Goal: Task Accomplishment & Management: Manage account settings

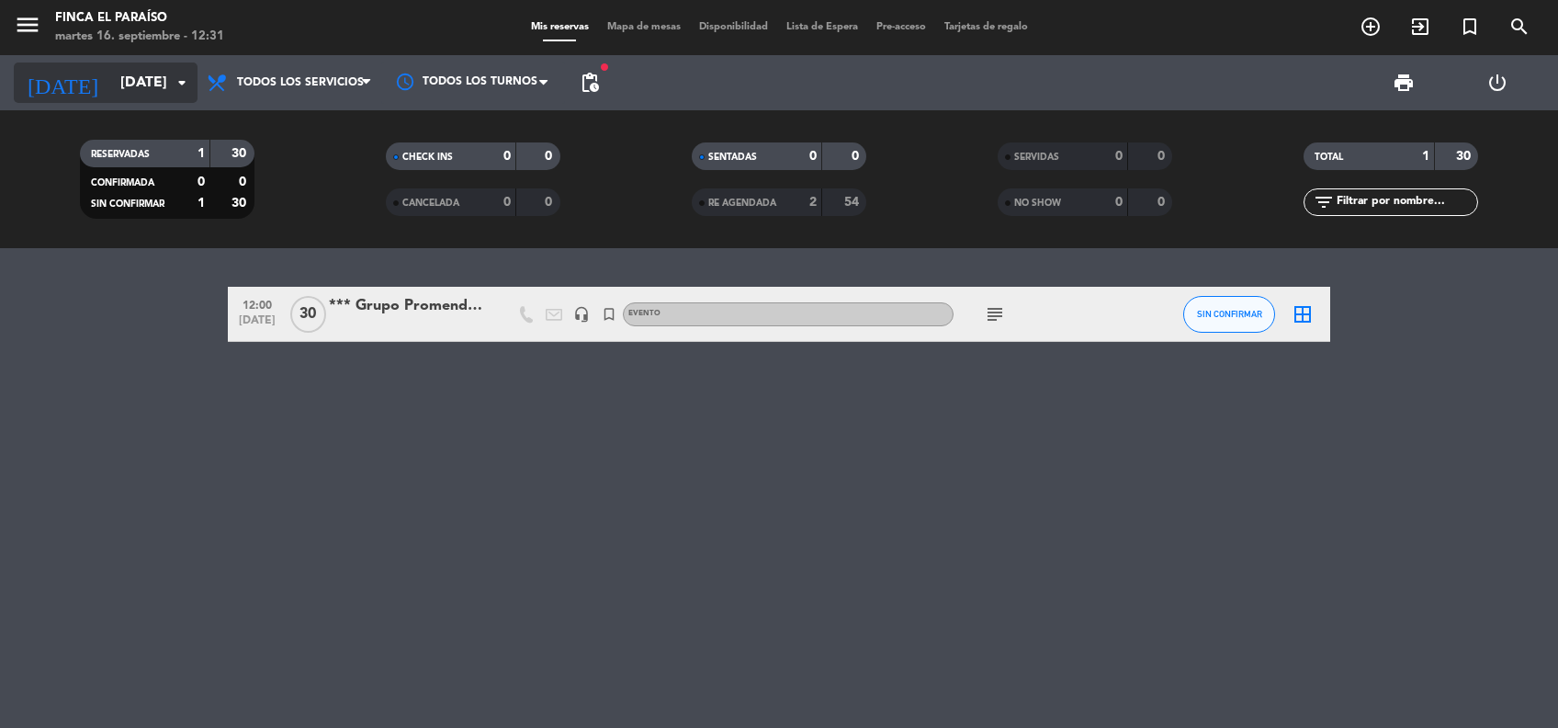
click at [111, 68] on input "[DATE]" at bounding box center [208, 83] width 194 height 36
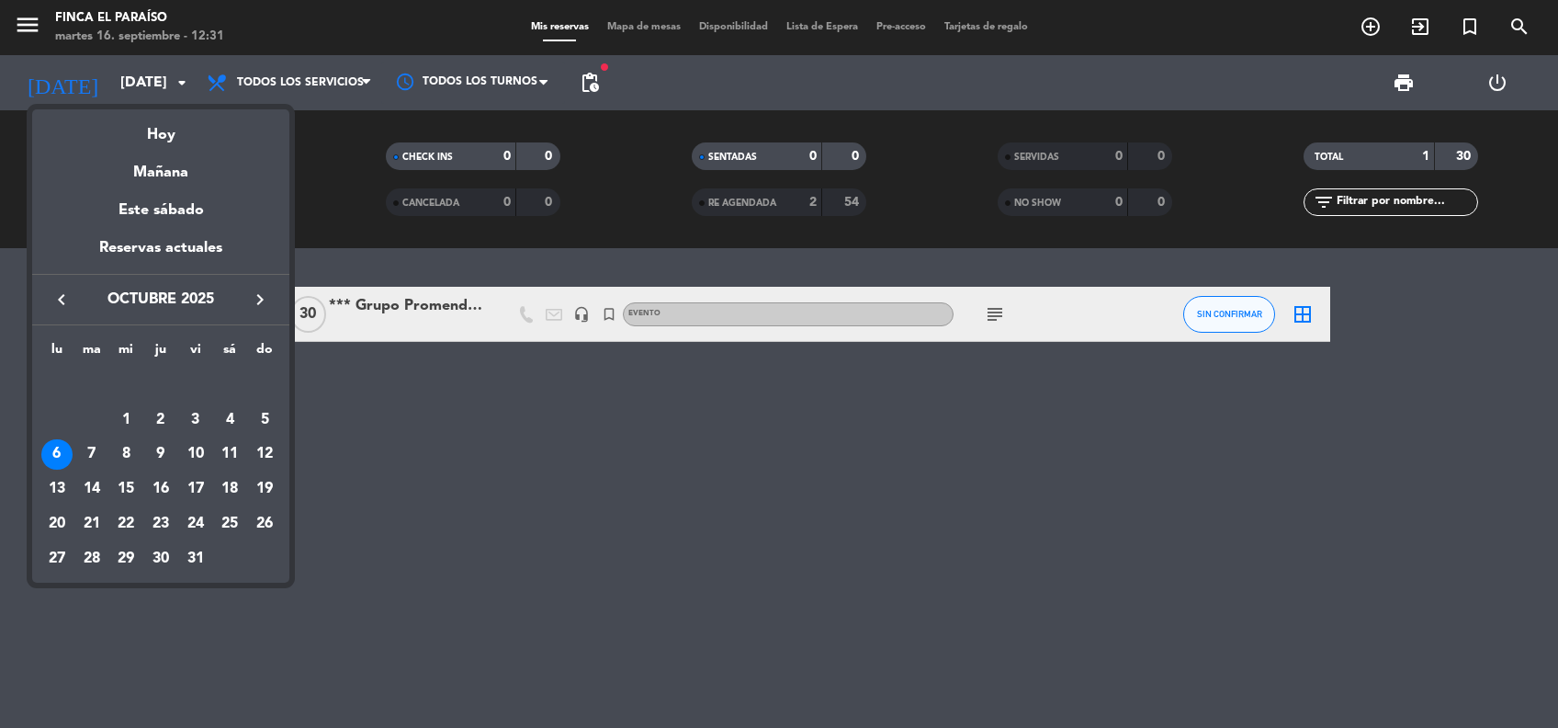
click at [59, 309] on icon "keyboard_arrow_left" at bounding box center [62, 300] width 22 height 22
click at [159, 488] on div "18" at bounding box center [160, 488] width 31 height 31
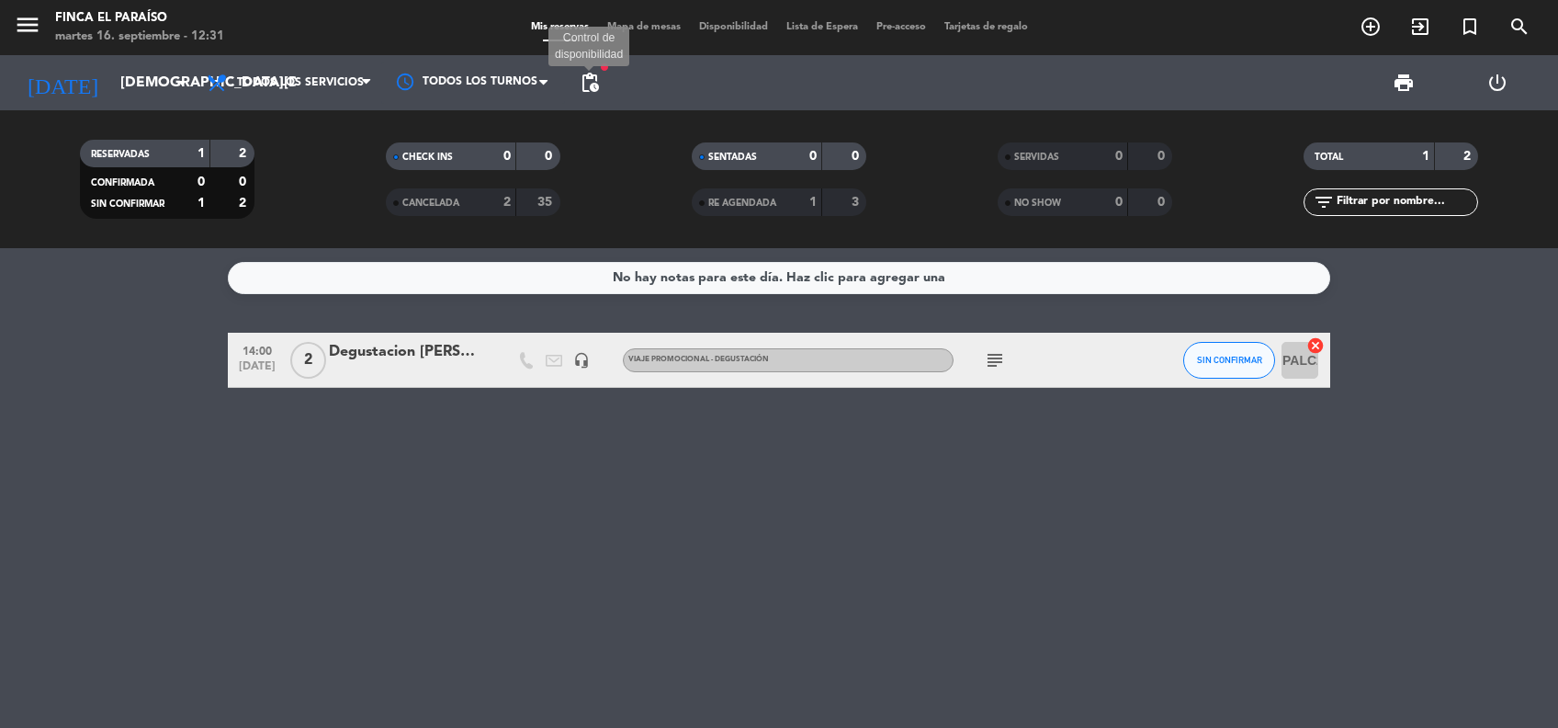
click at [589, 90] on span "pending_actions" at bounding box center [590, 83] width 22 height 22
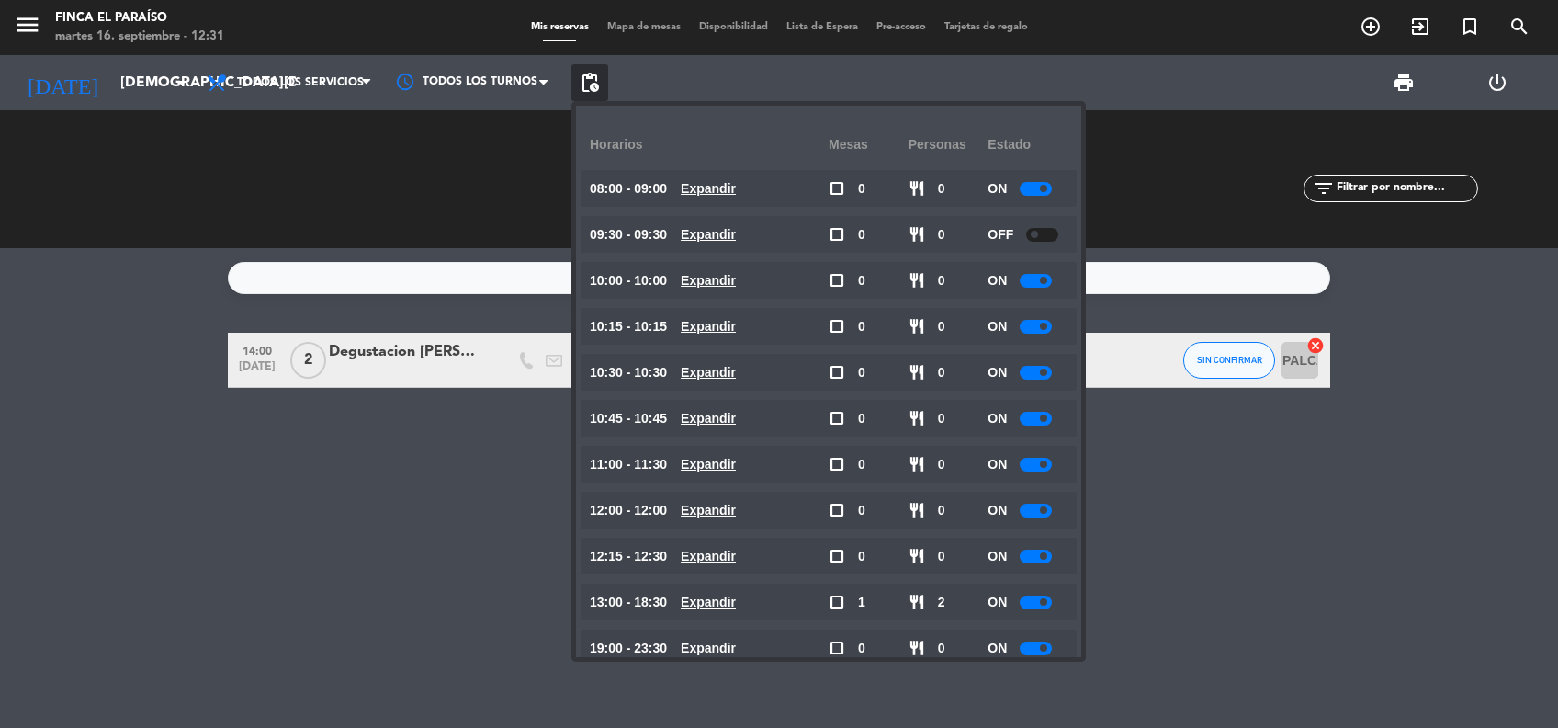
click at [509, 492] on div "No hay notas para este día. Haz clic para agregar una 14:00 [DATE] 2 Degustacio…" at bounding box center [779, 488] width 1558 height 480
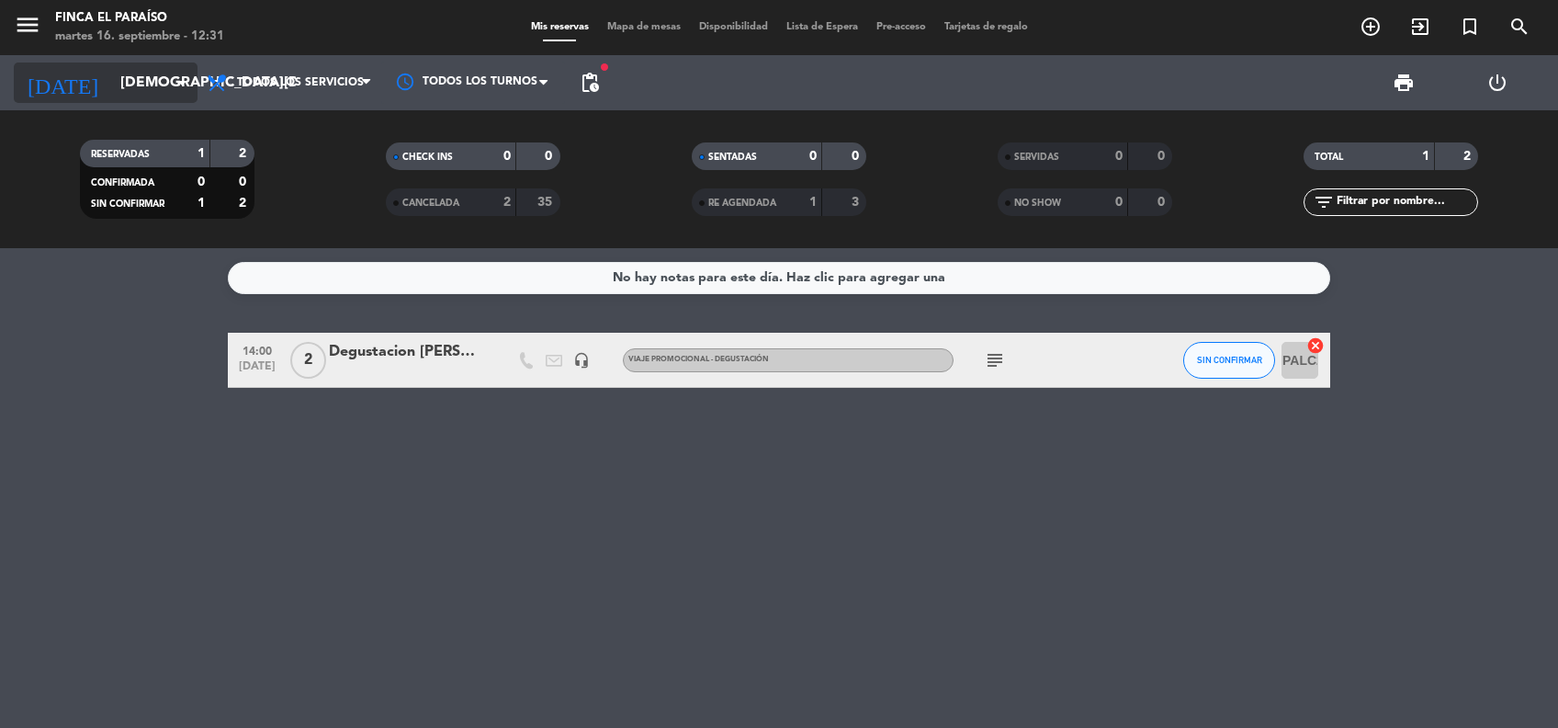
click at [141, 69] on input "[DEMOGRAPHIC_DATA][DATE]" at bounding box center [208, 83] width 194 height 36
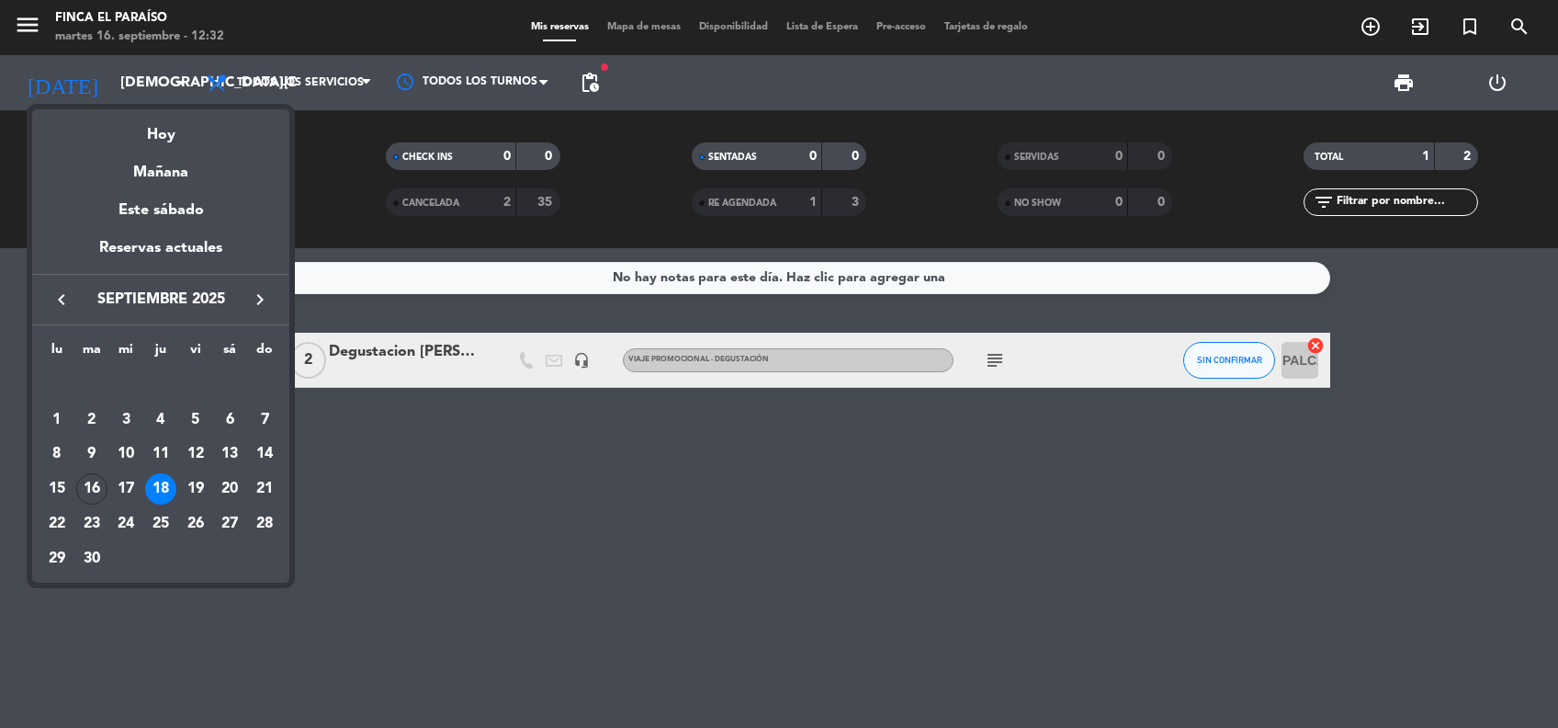
click at [252, 300] on icon "keyboard_arrow_right" at bounding box center [260, 300] width 22 height 22
click at [118, 529] on div "22" at bounding box center [125, 523] width 31 height 31
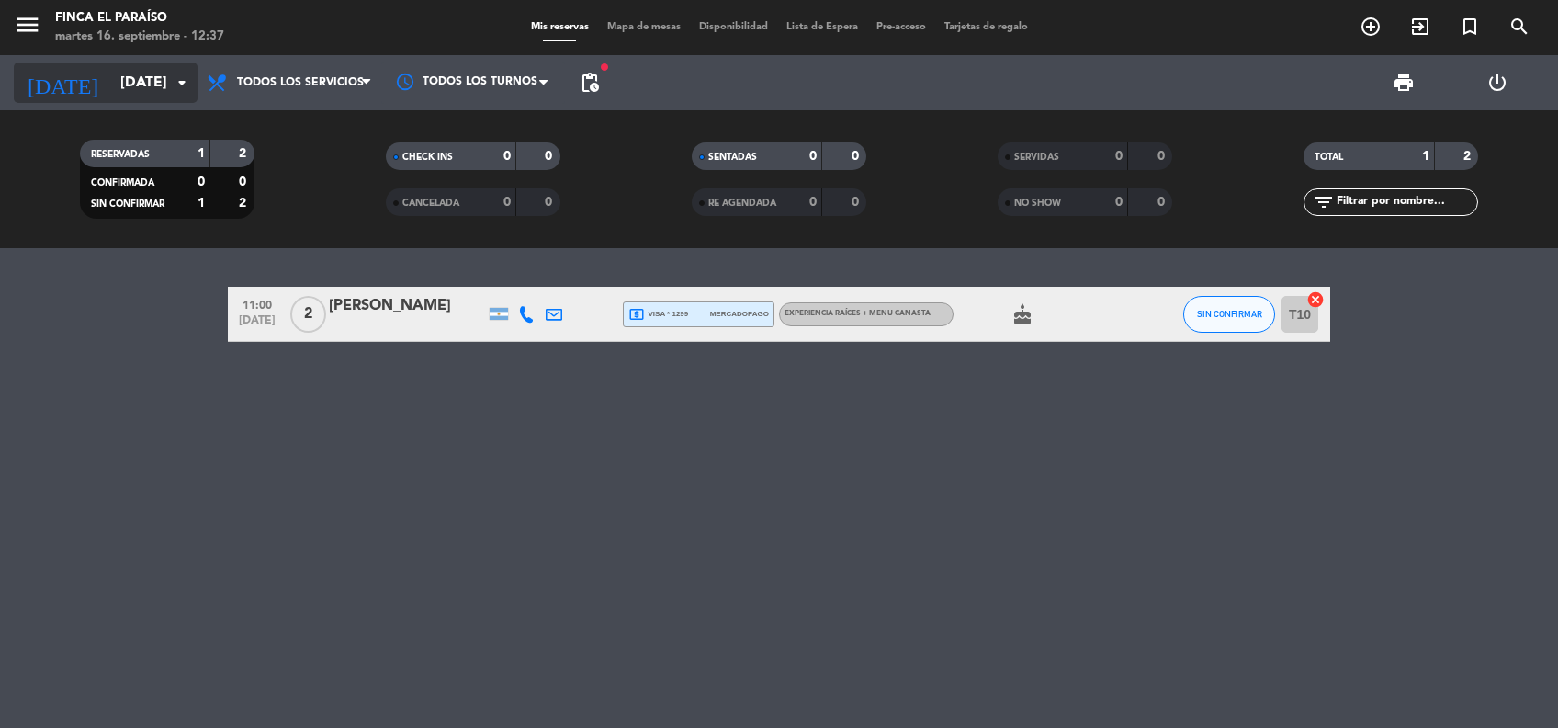
click at [119, 87] on input "[DATE]" at bounding box center [208, 83] width 194 height 36
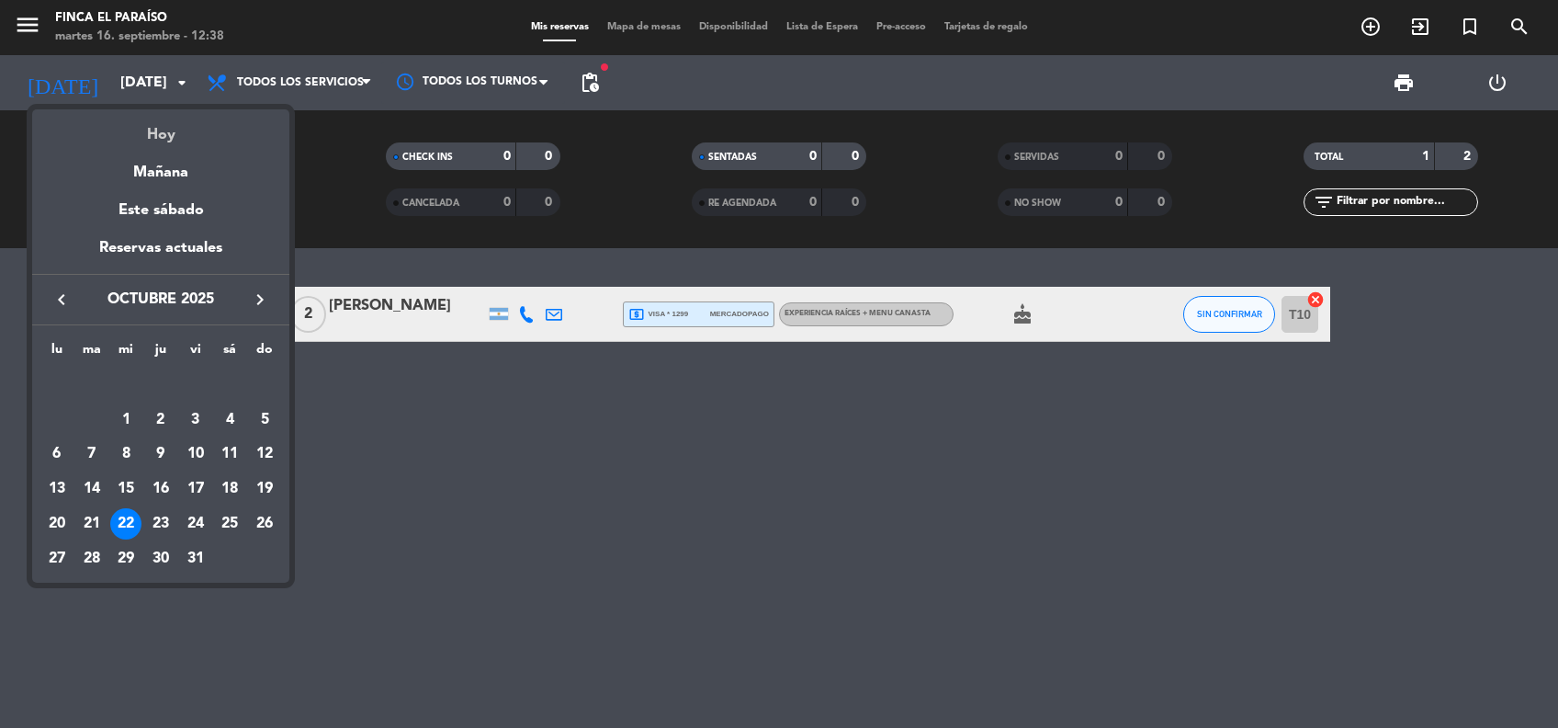
click at [161, 130] on div "Hoy" at bounding box center [160, 128] width 257 height 38
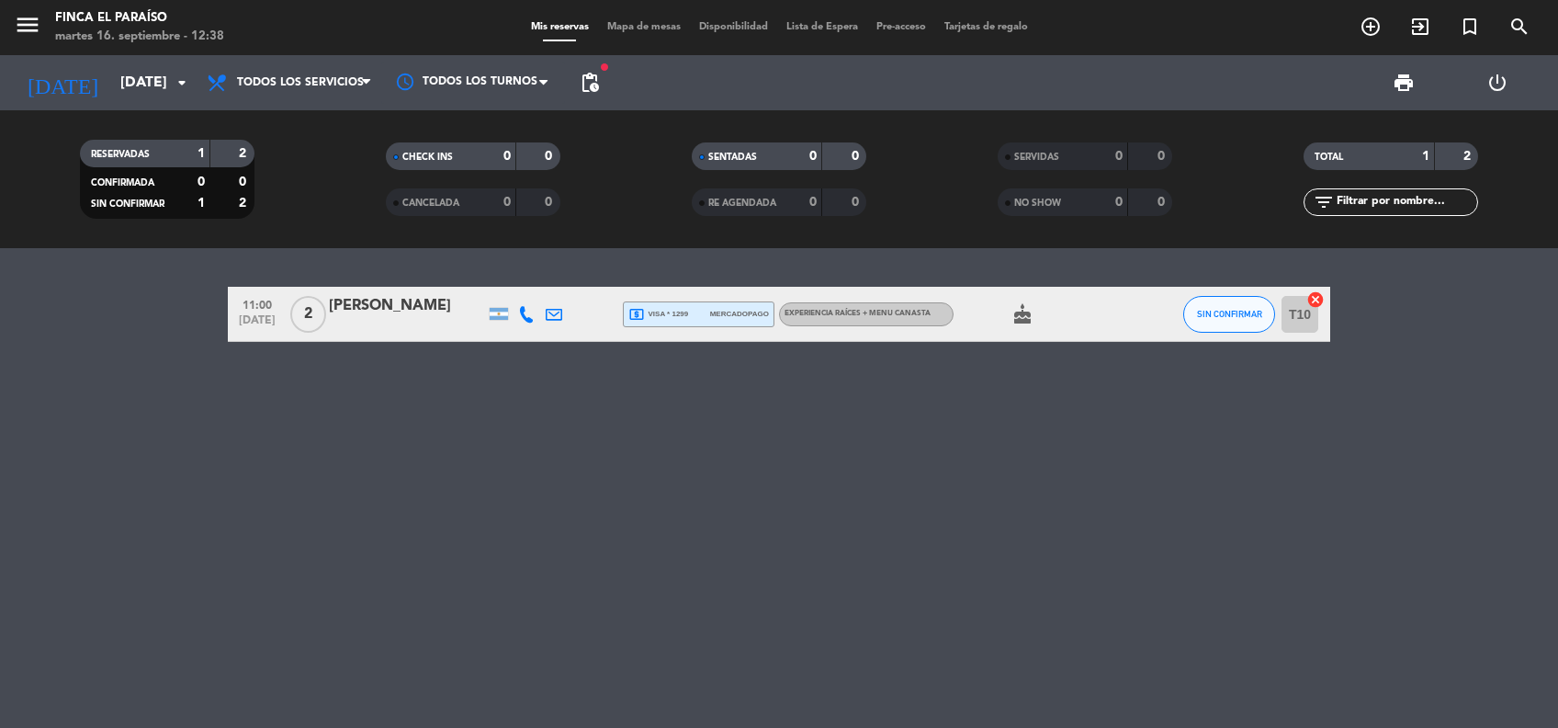
type input "[DATE]"
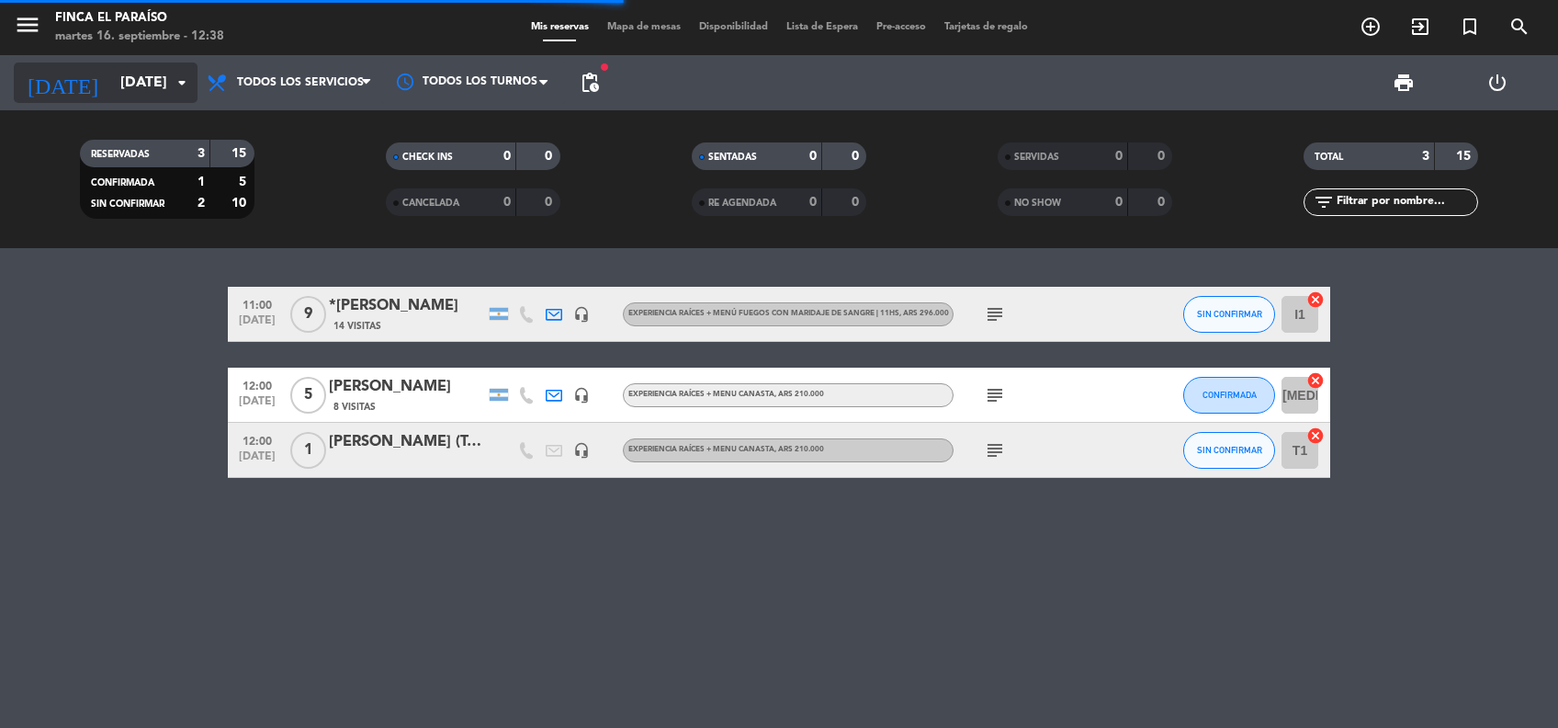
click at [139, 102] on div "[DATE] [DATE] arrow_drop_down" at bounding box center [106, 82] width 184 height 40
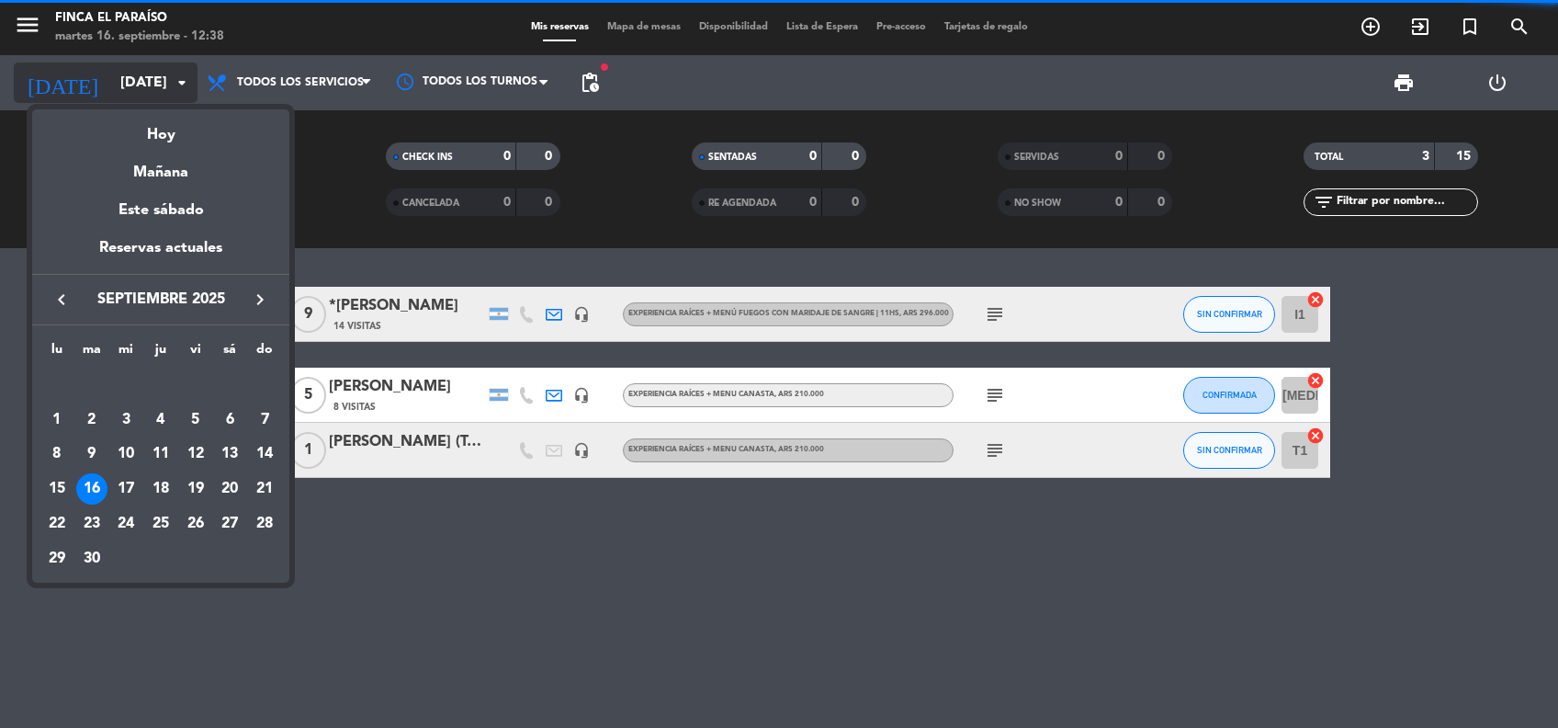
click at [114, 77] on div at bounding box center [779, 364] width 1558 height 728
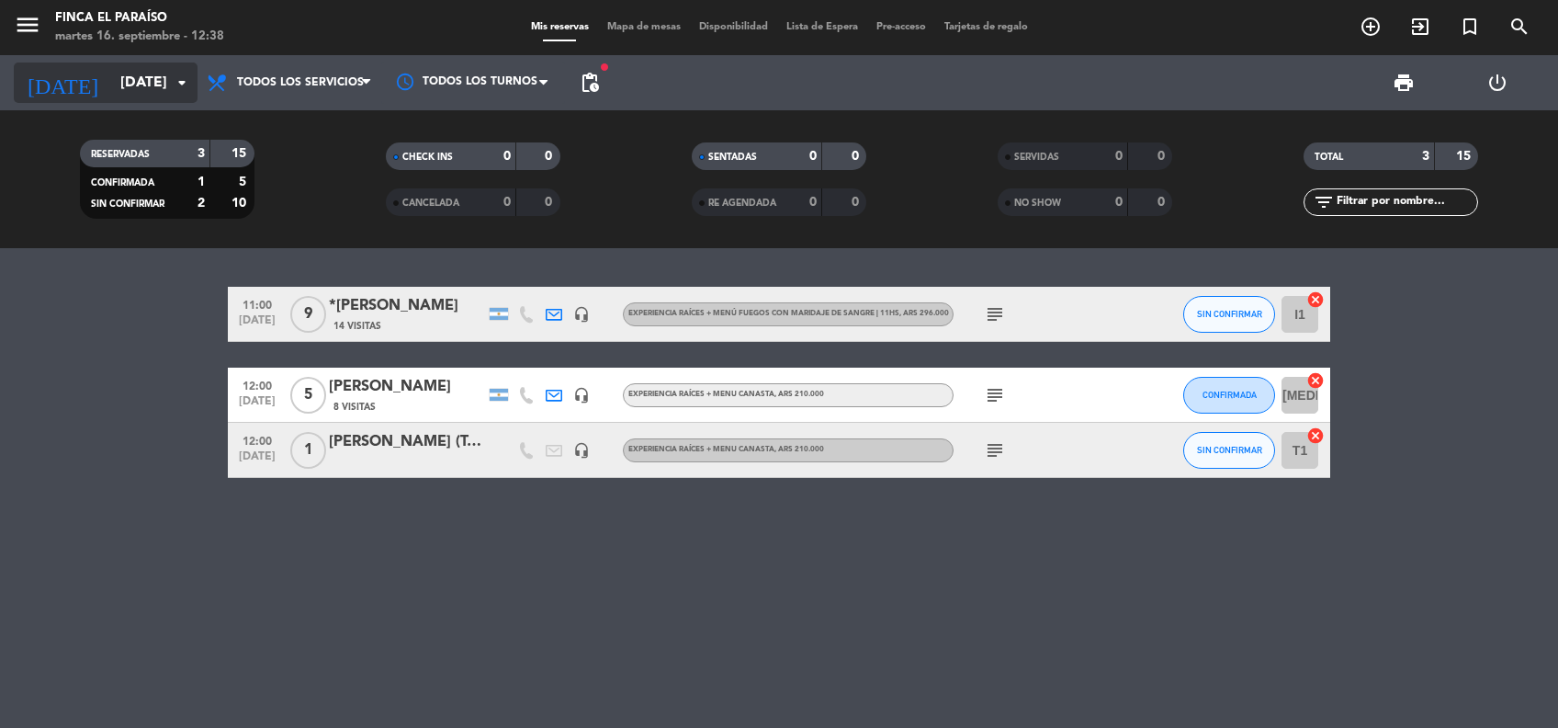
click at [111, 88] on input "[DATE]" at bounding box center [208, 83] width 194 height 36
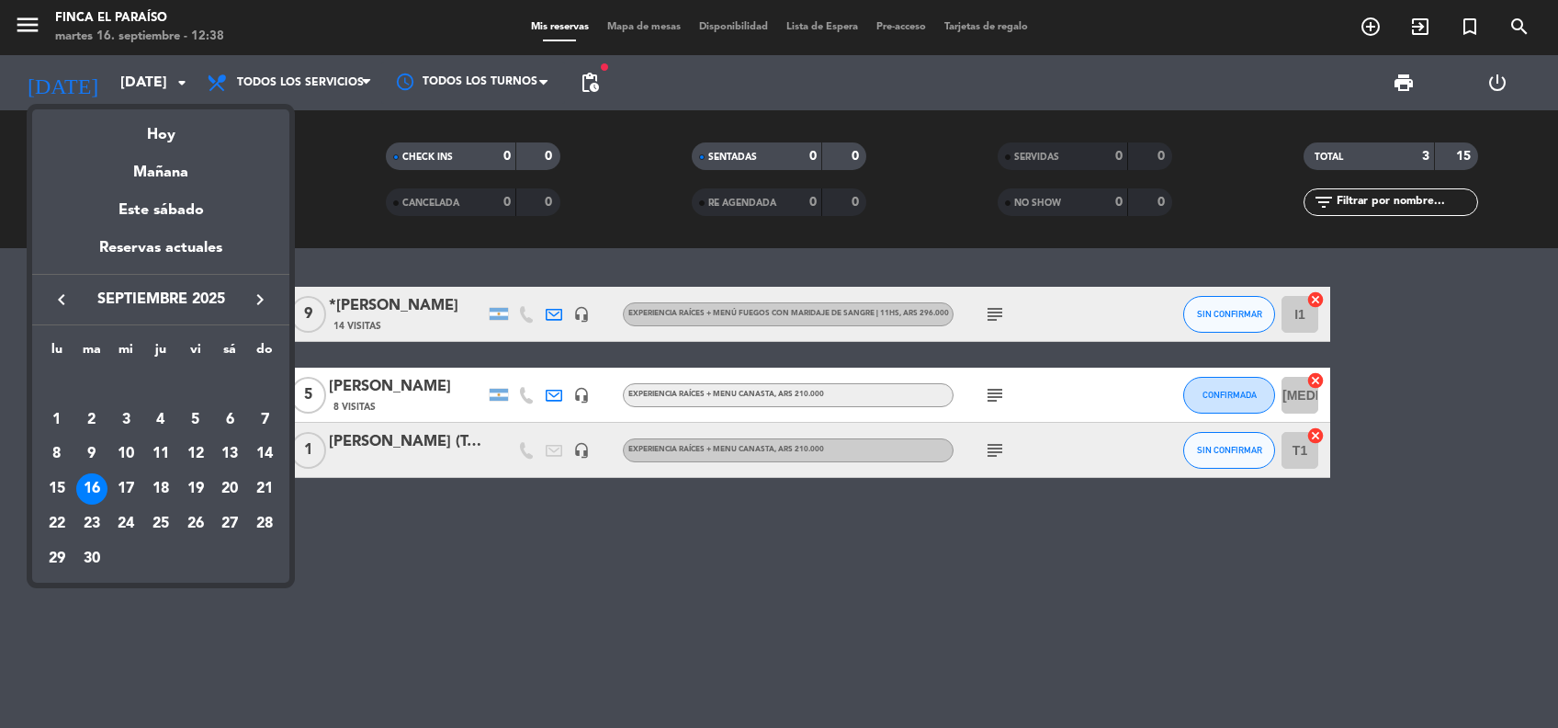
click at [401, 303] on div at bounding box center [779, 364] width 1558 height 728
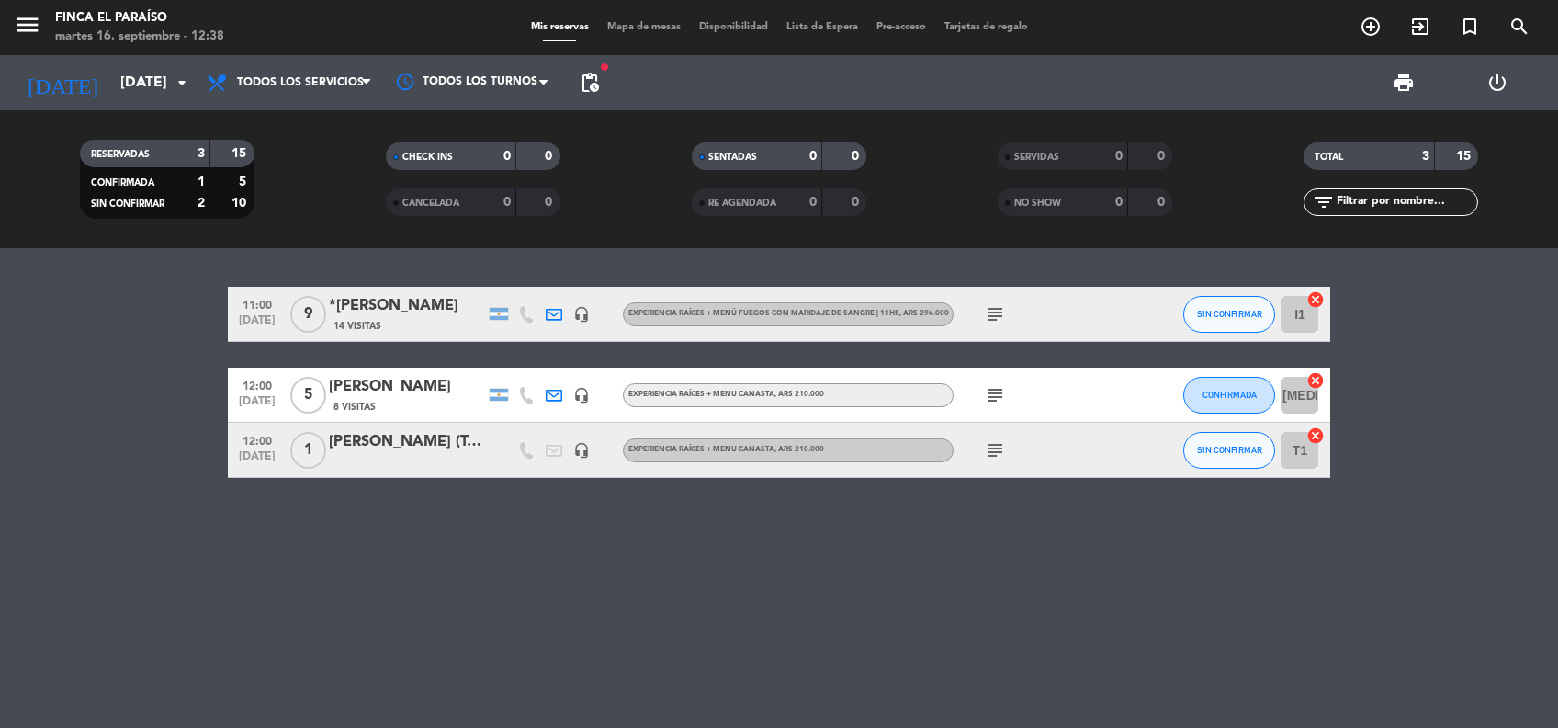
click at [401, 303] on div "*[PERSON_NAME]" at bounding box center [407, 306] width 156 height 24
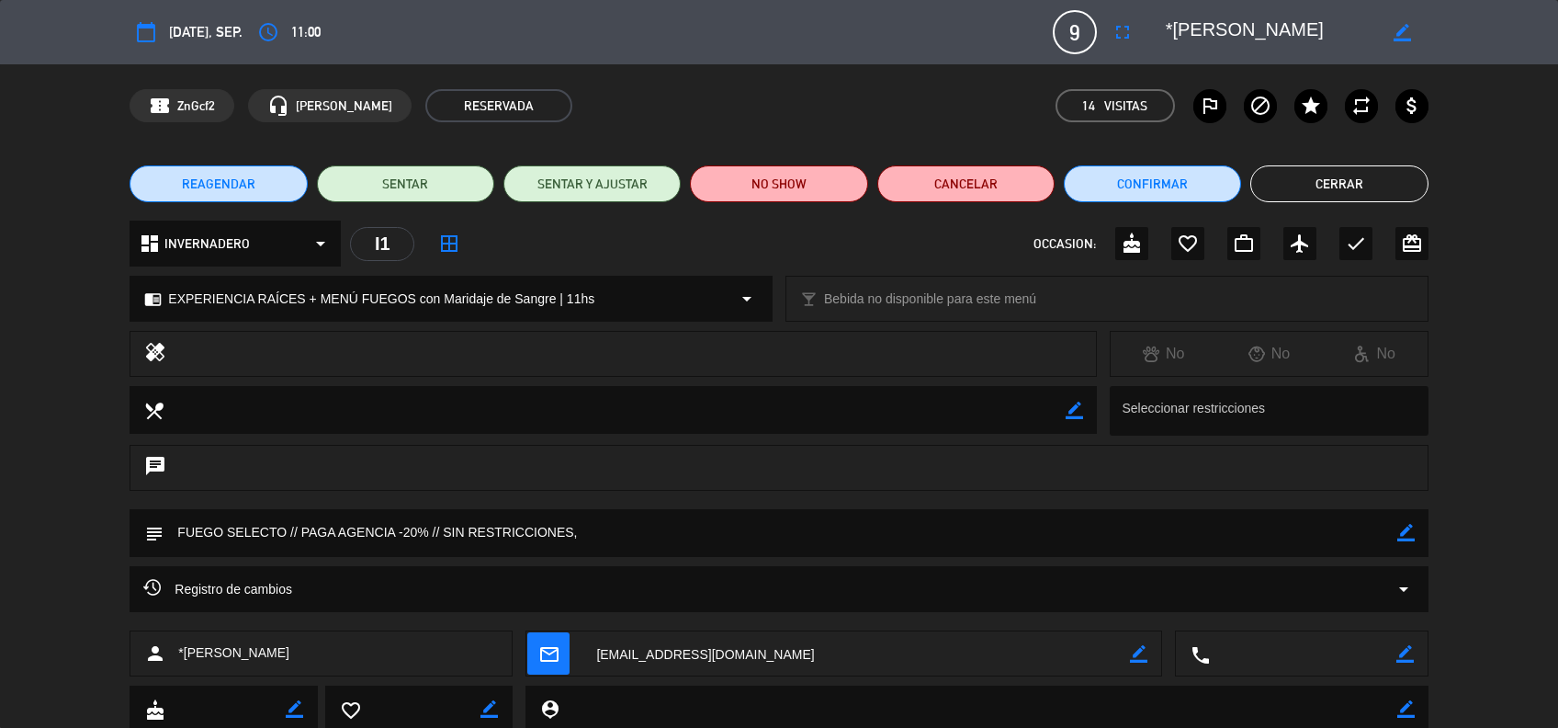
click at [1304, 199] on button "Cerrar" at bounding box center [1339, 183] width 177 height 37
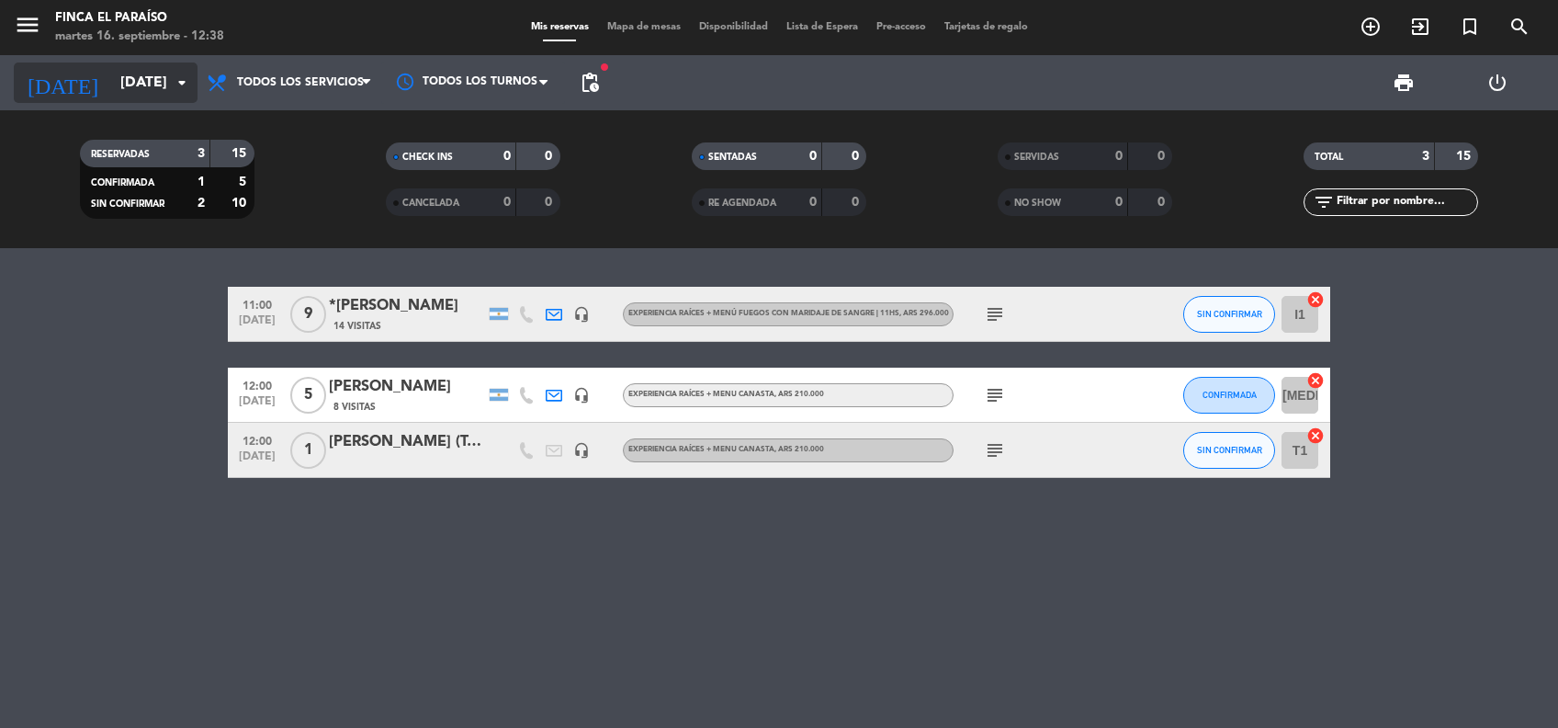
click at [128, 78] on input "[DATE]" at bounding box center [208, 83] width 194 height 36
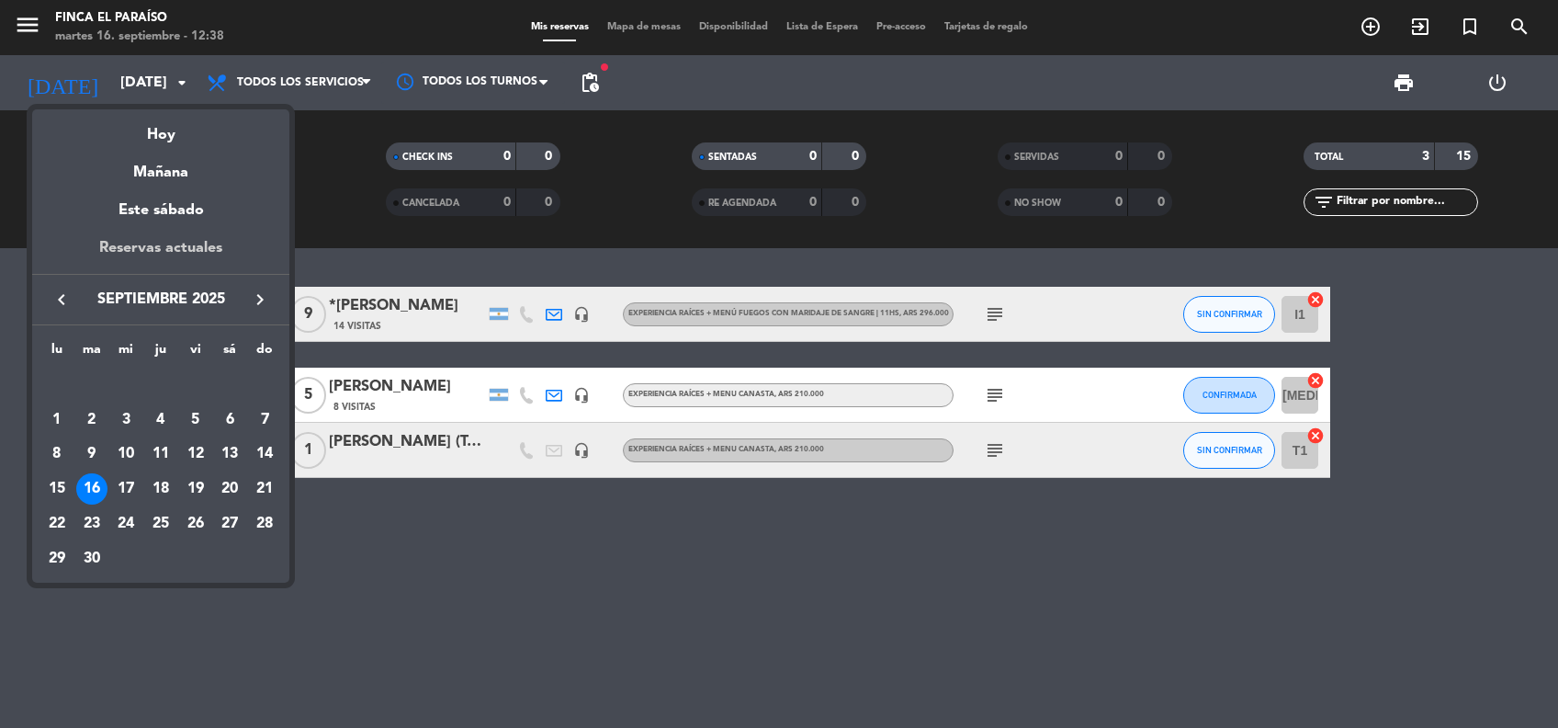
click at [166, 258] on div "Reservas actuales" at bounding box center [160, 255] width 257 height 38
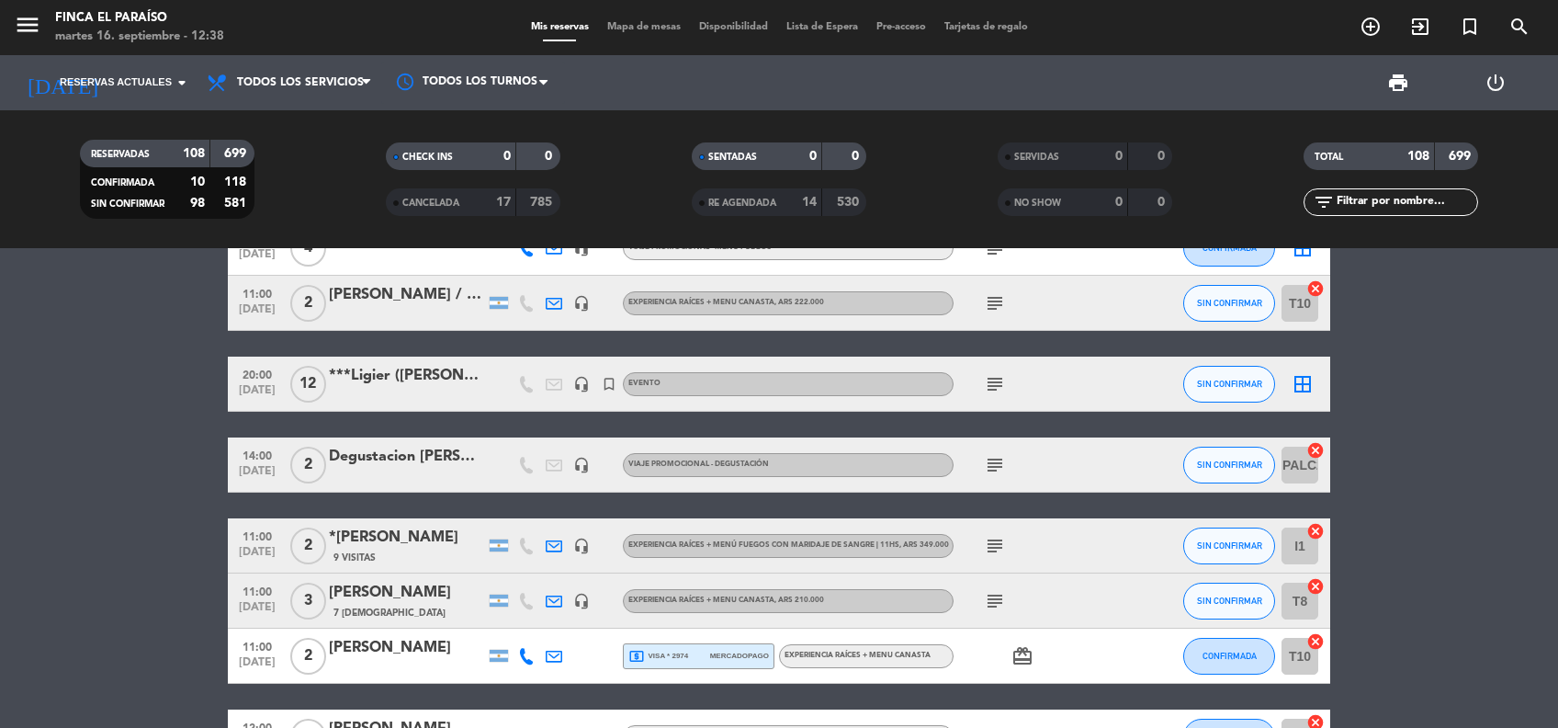
scroll to position [838, 0]
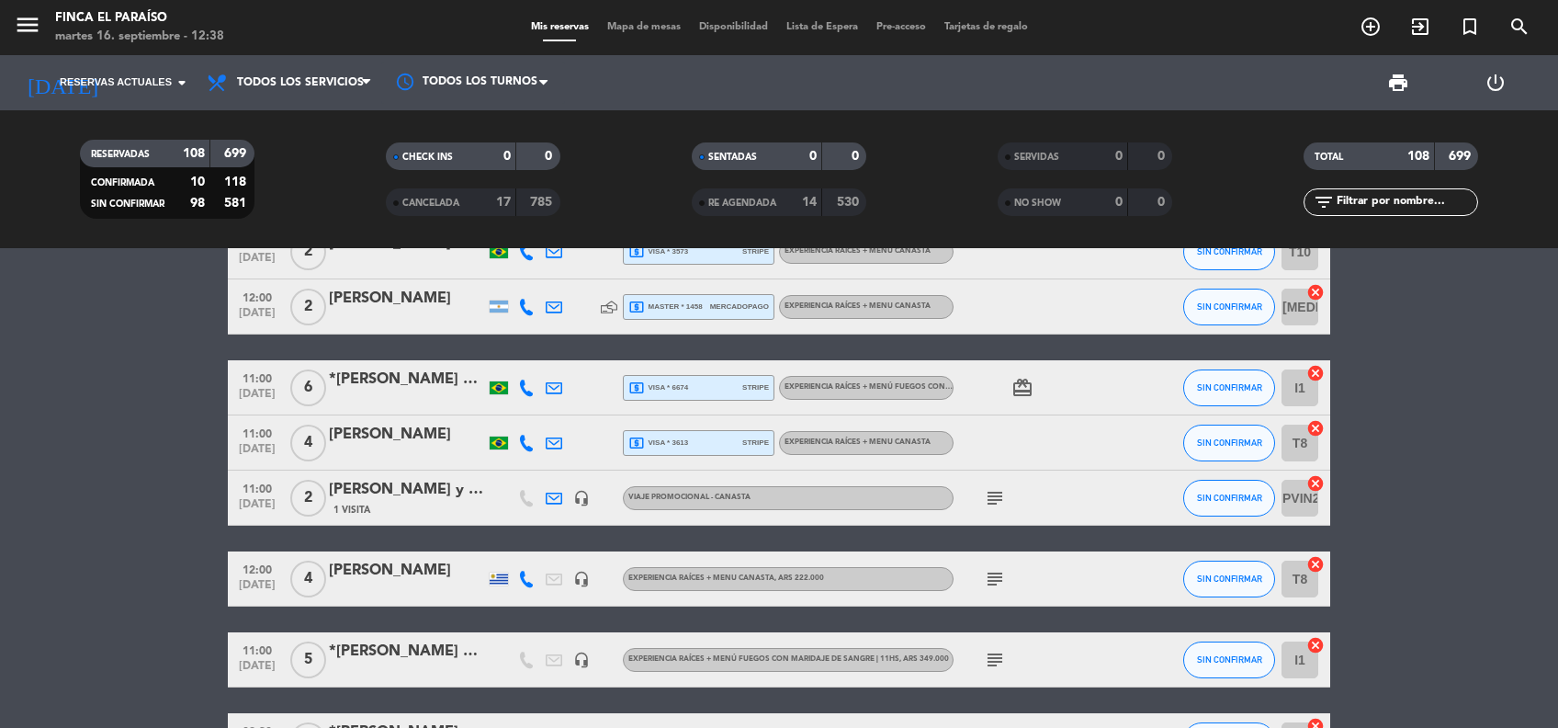
scroll to position [1676, 0]
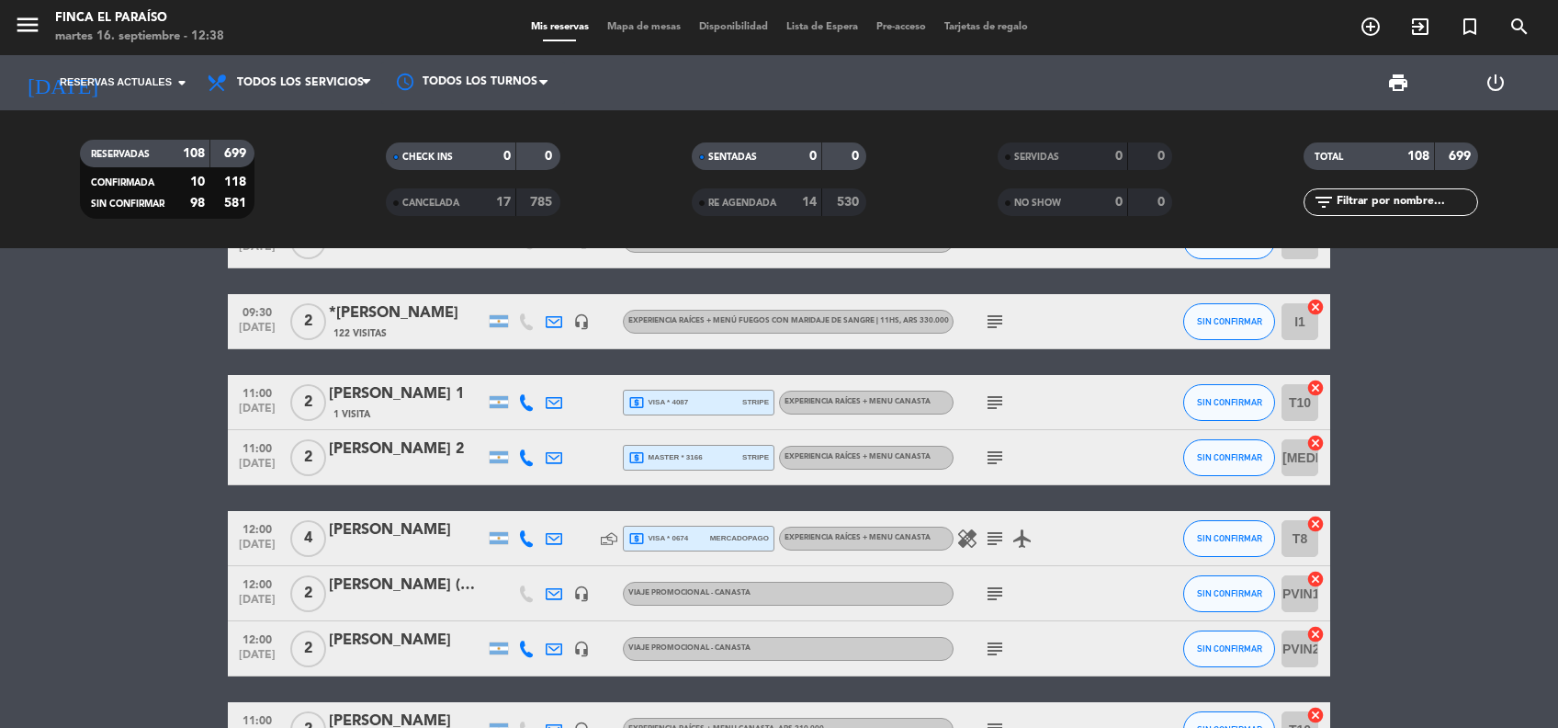
click at [994, 402] on icon "subject" at bounding box center [995, 402] width 22 height 22
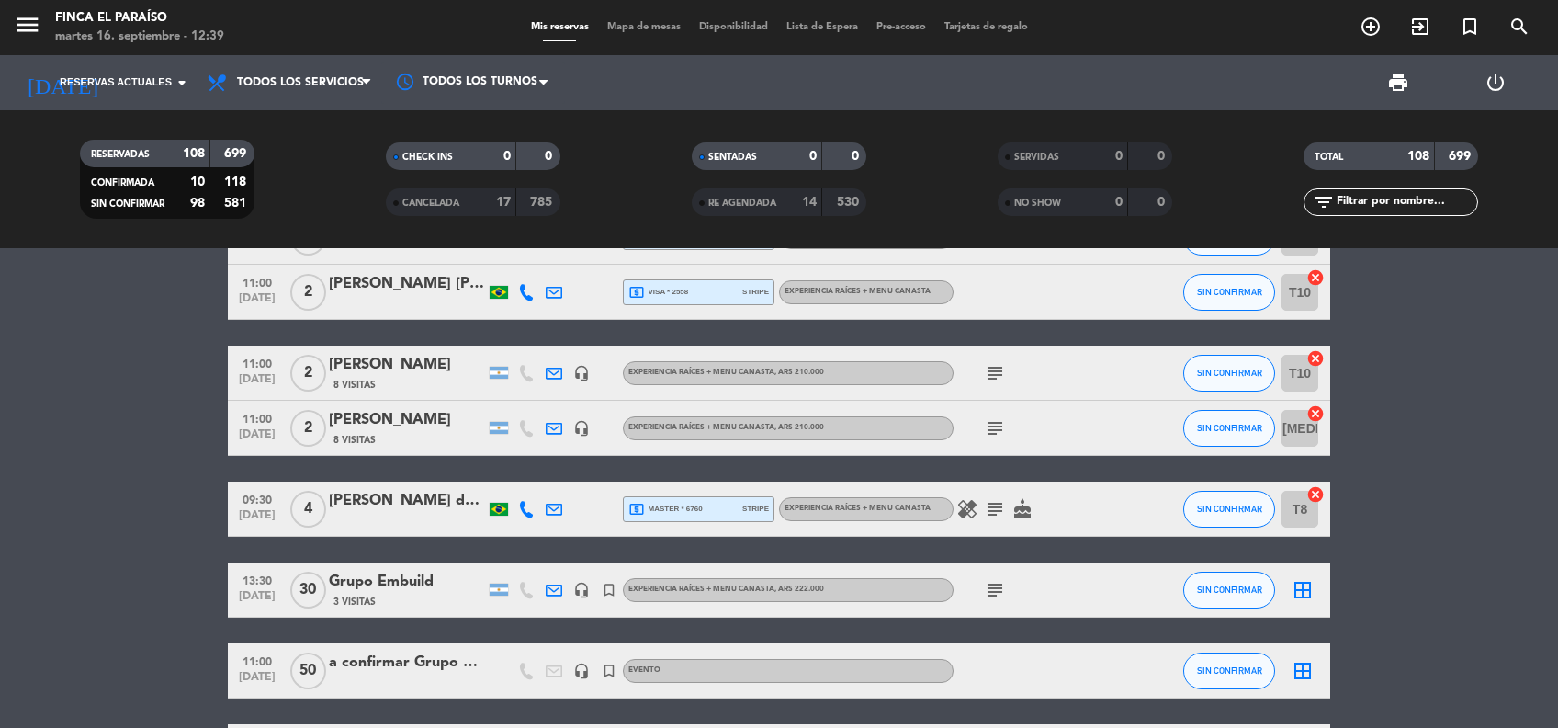
scroll to position [5447, 0]
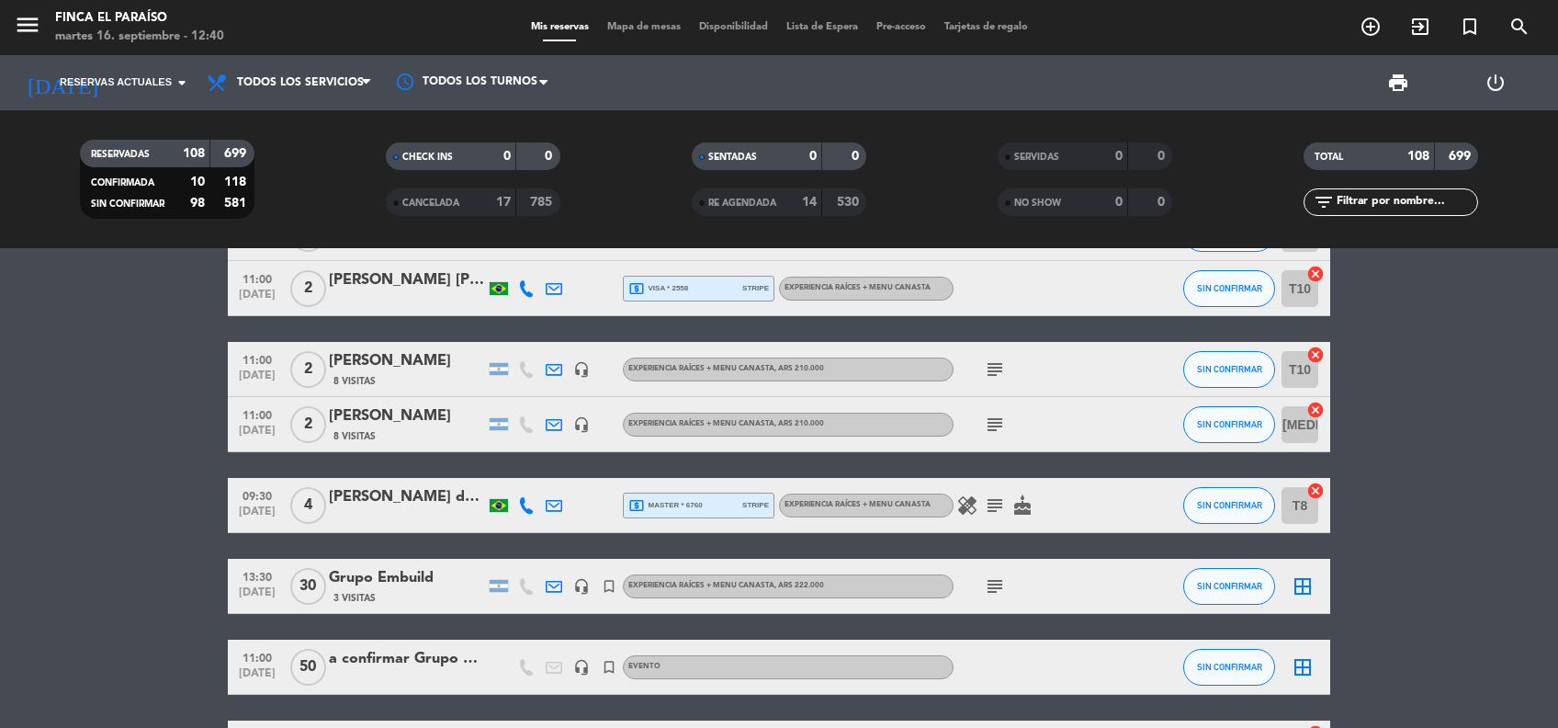
click at [419, 661] on div "a confirmar Grupo Brasil - Bee Travel (fuegos)" at bounding box center [407, 659] width 156 height 24
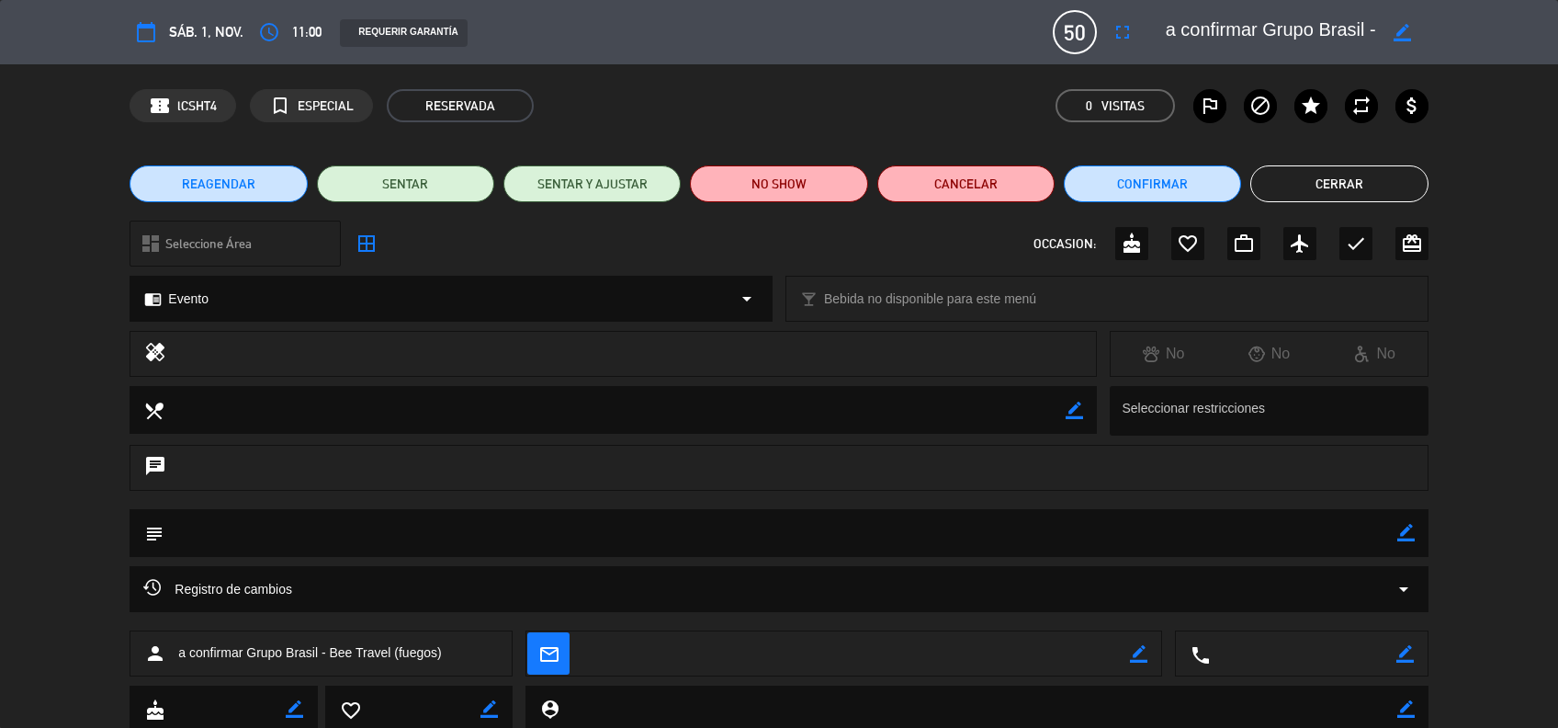
click at [1382, 184] on button "Cerrar" at bounding box center [1339, 183] width 177 height 37
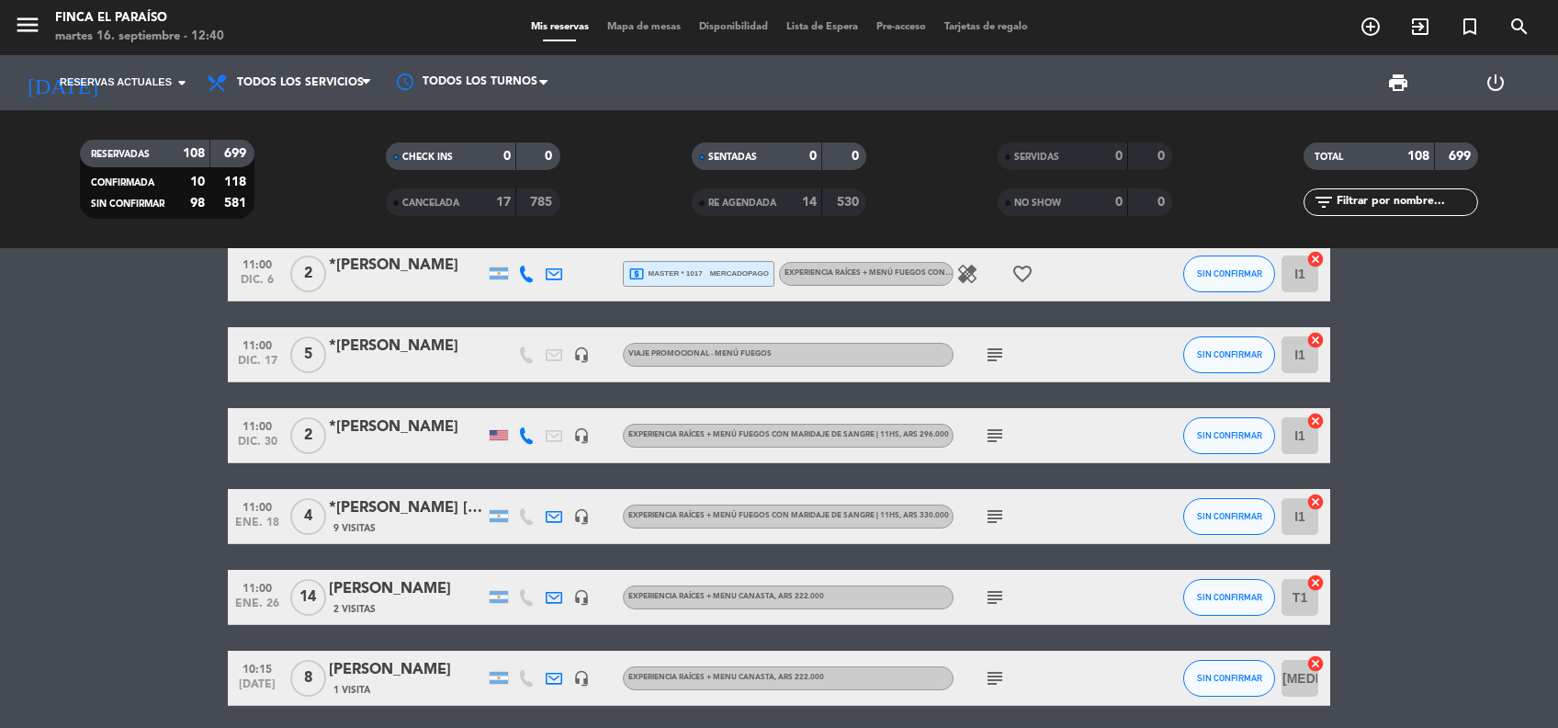
scroll to position [7612, 0]
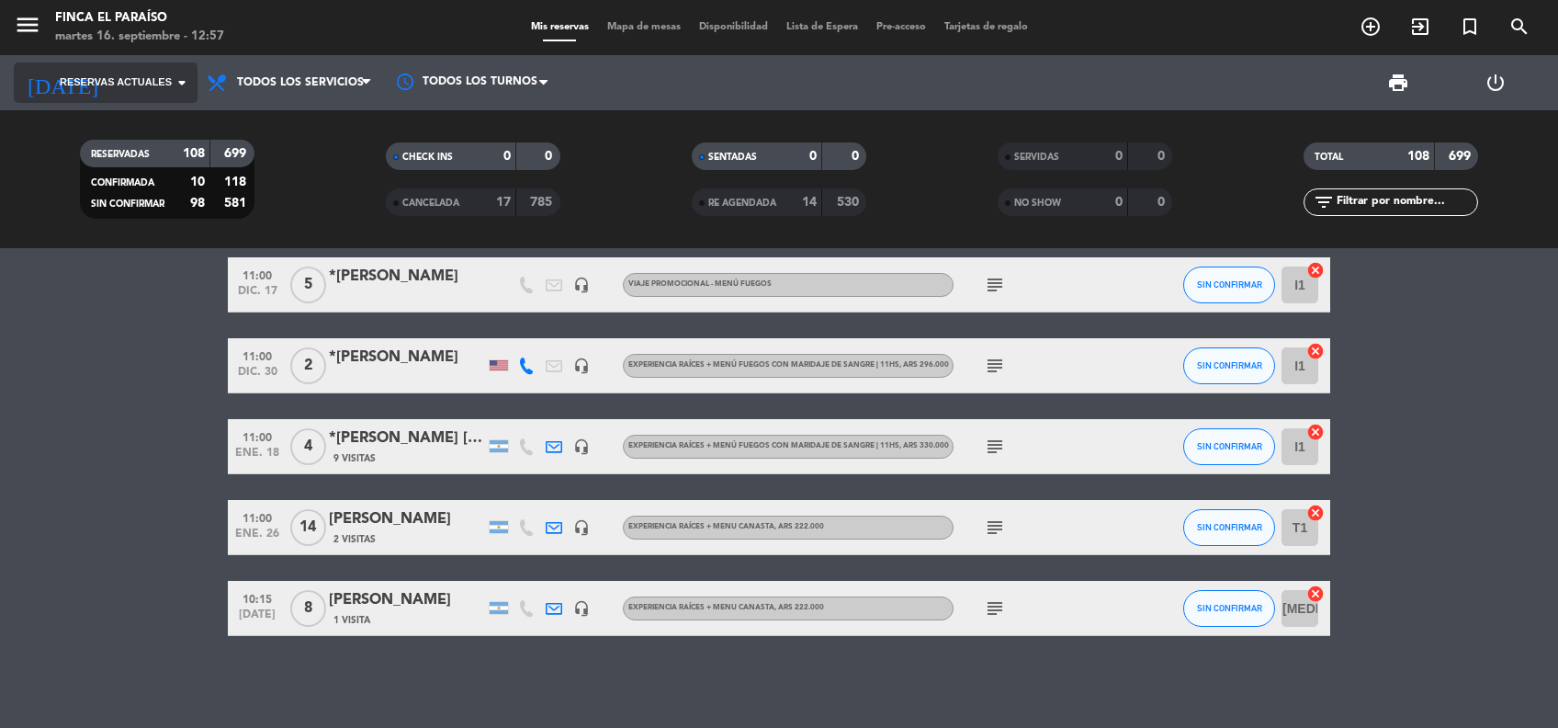
click at [111, 94] on input at bounding box center [208, 83] width 194 height 36
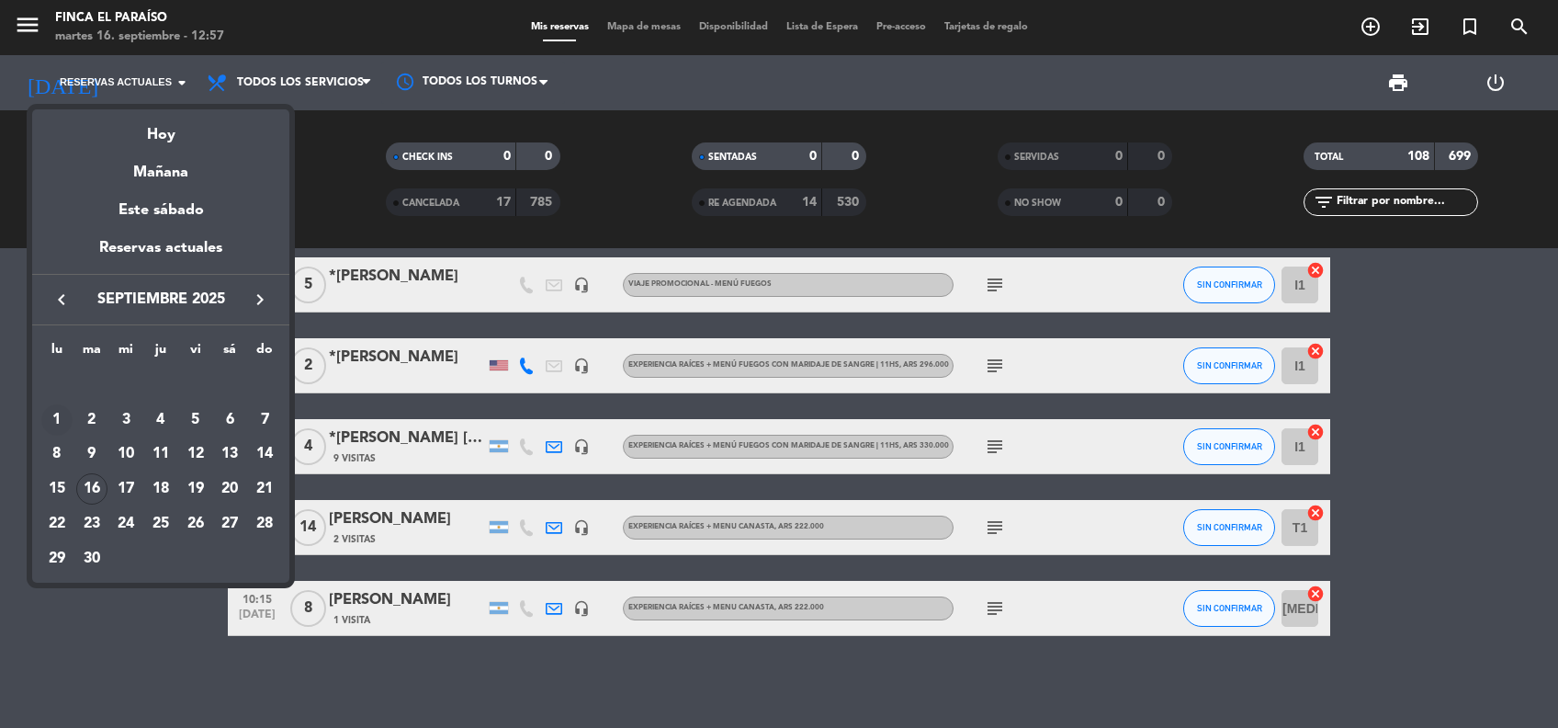
click at [55, 421] on div "1" at bounding box center [56, 419] width 31 height 31
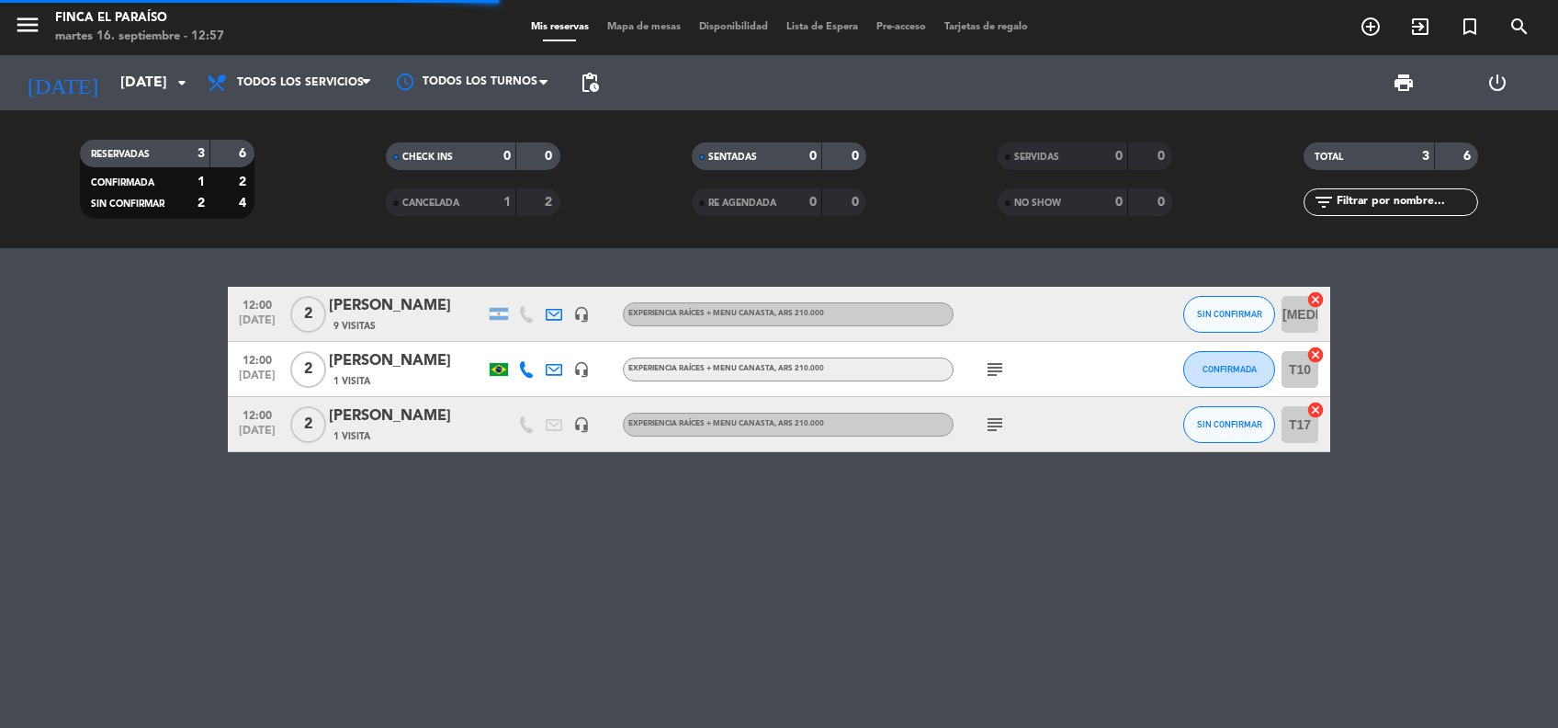
scroll to position [0, 0]
click at [989, 375] on icon "subject" at bounding box center [995, 369] width 22 height 22
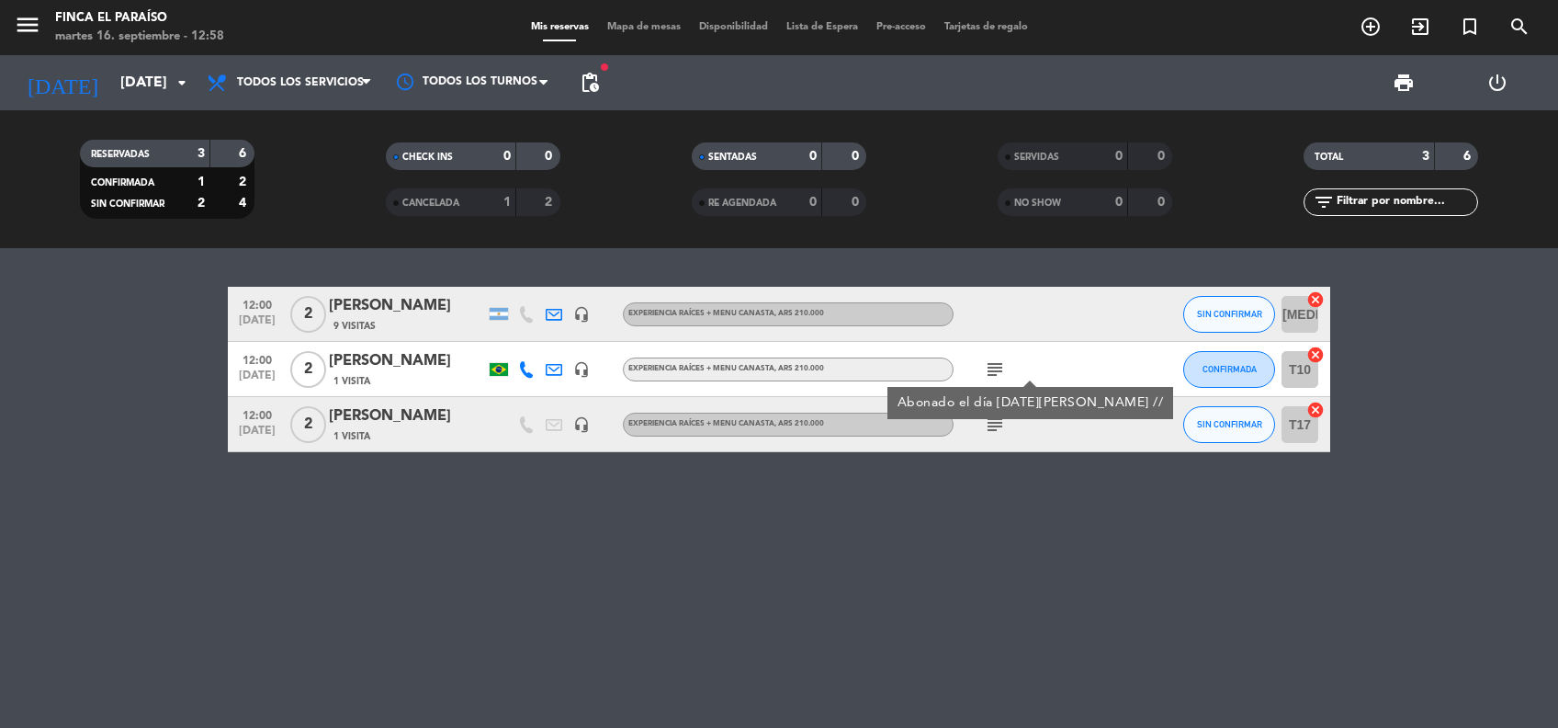
click at [992, 431] on icon "subject" at bounding box center [995, 424] width 22 height 22
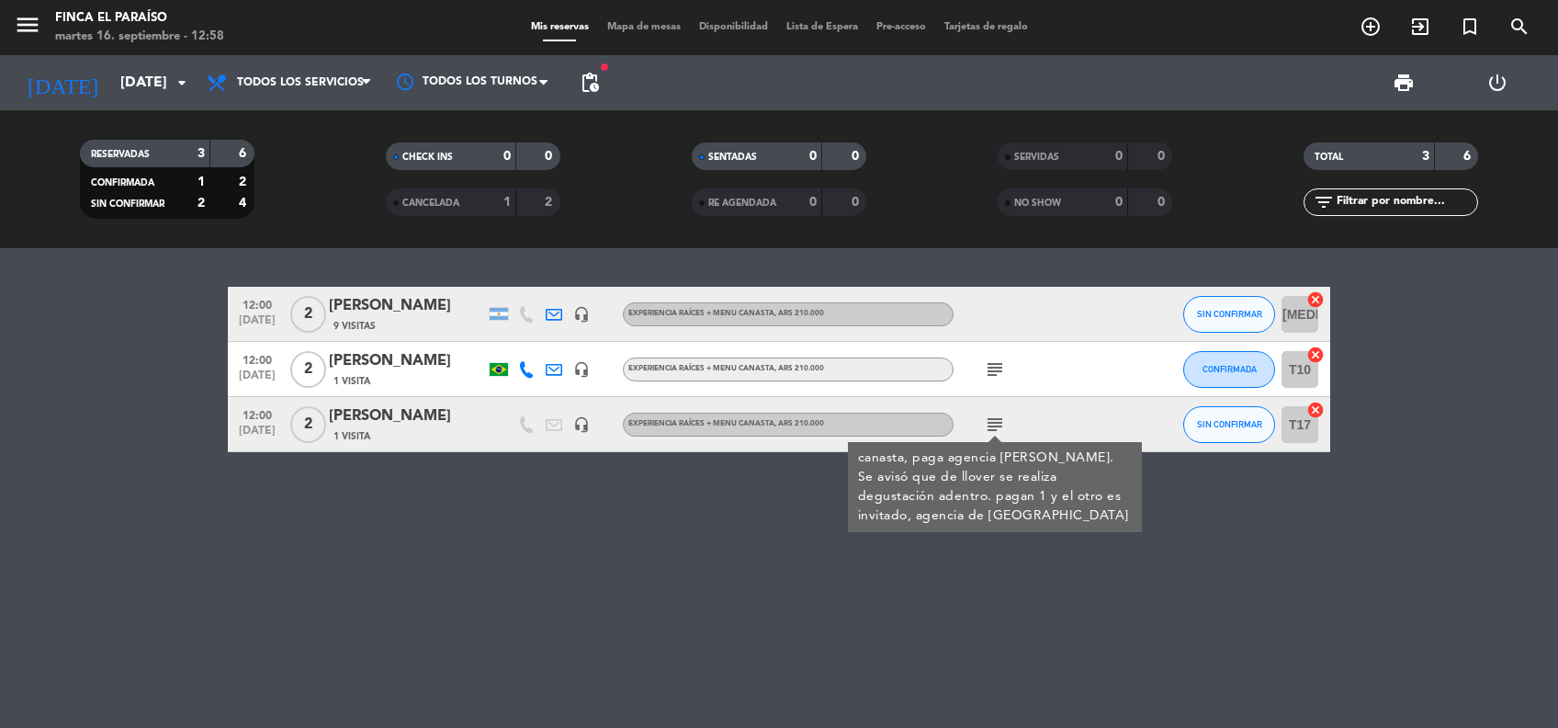
click at [815, 555] on div "12:00 [DATE] 2 [PERSON_NAME] 9 Visitas headset_mic EXPERIENCIA RAÍCES + MENU CA…" at bounding box center [779, 488] width 1558 height 480
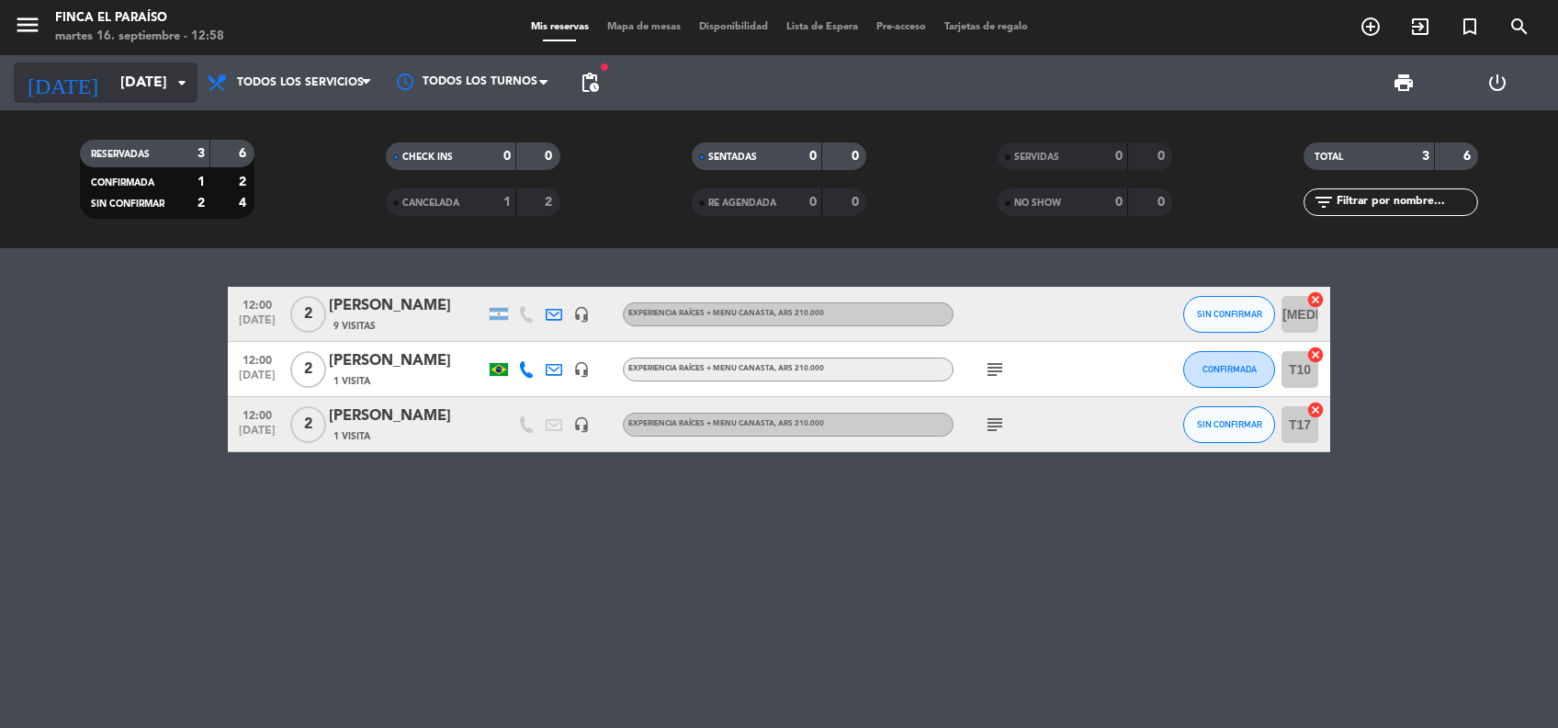
click at [149, 79] on input "[DATE]" at bounding box center [208, 83] width 194 height 36
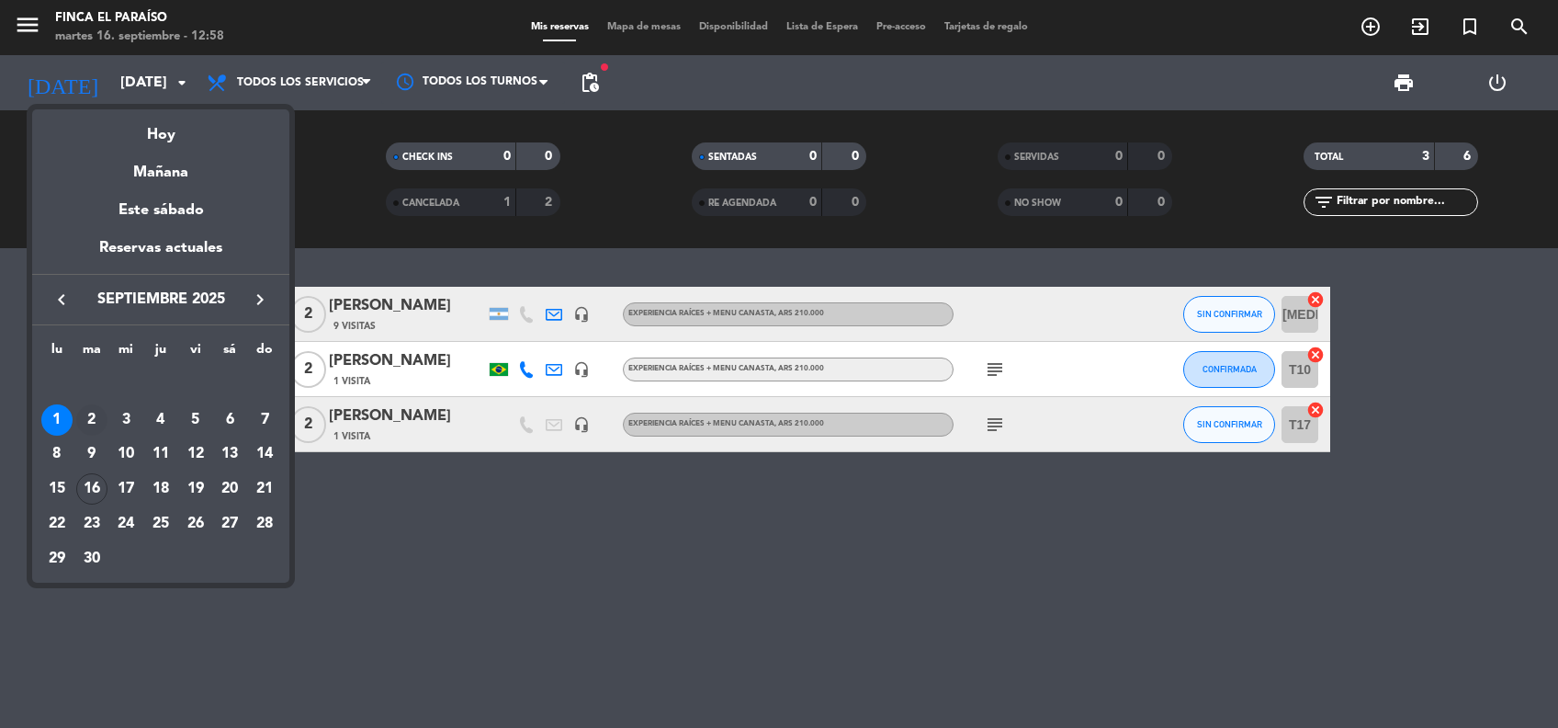
click at [100, 419] on div "2" at bounding box center [91, 419] width 31 height 31
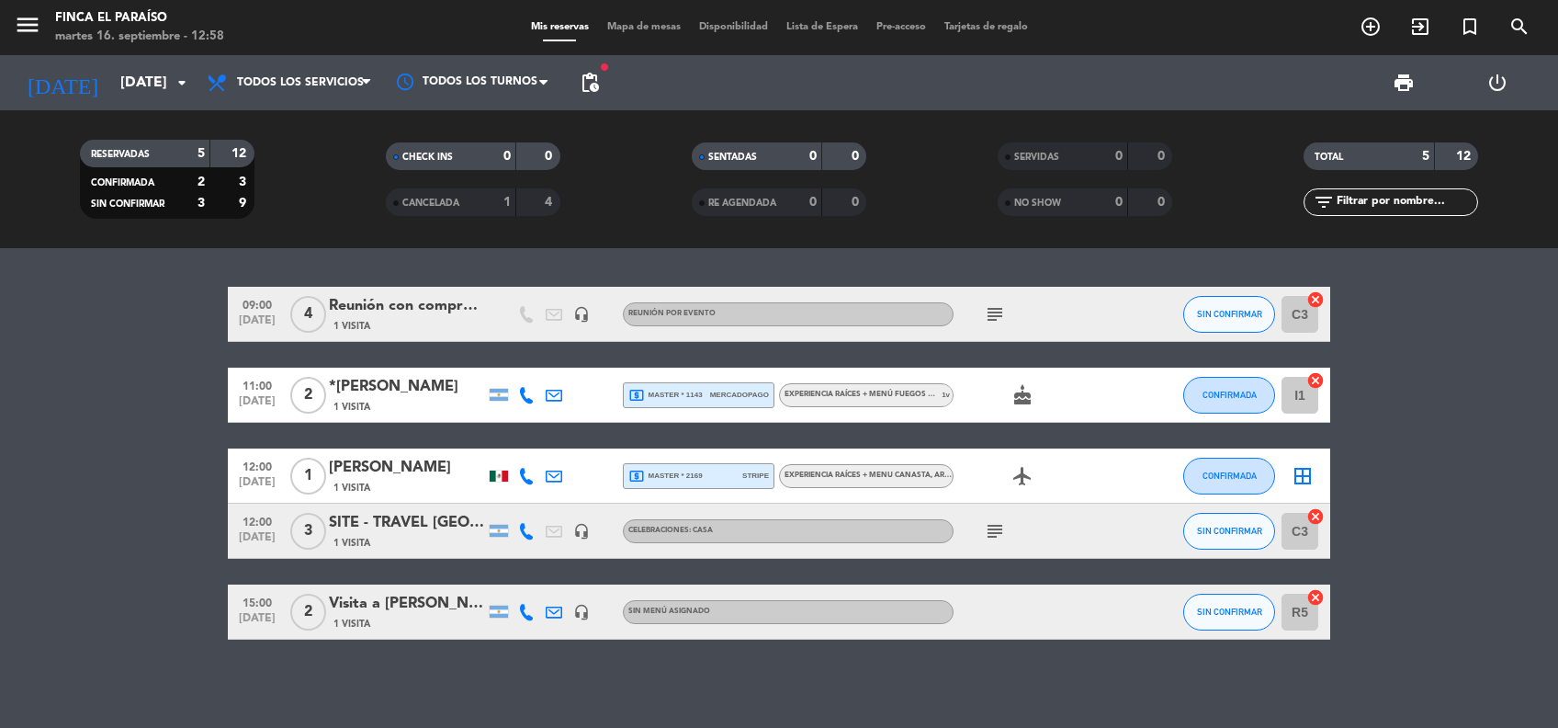
click at [996, 535] on icon "subject" at bounding box center [995, 531] width 22 height 22
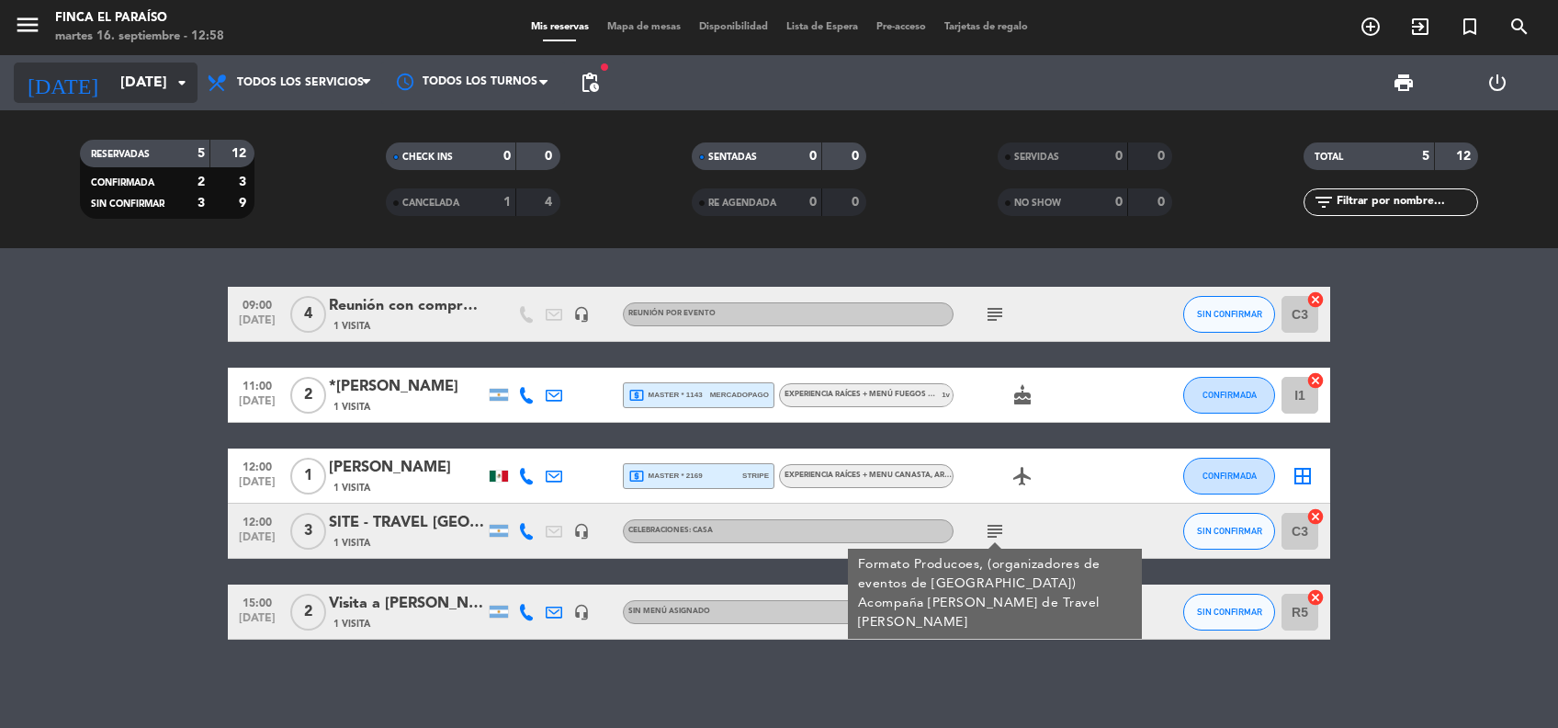
click at [111, 69] on input "[DATE]" at bounding box center [208, 83] width 194 height 36
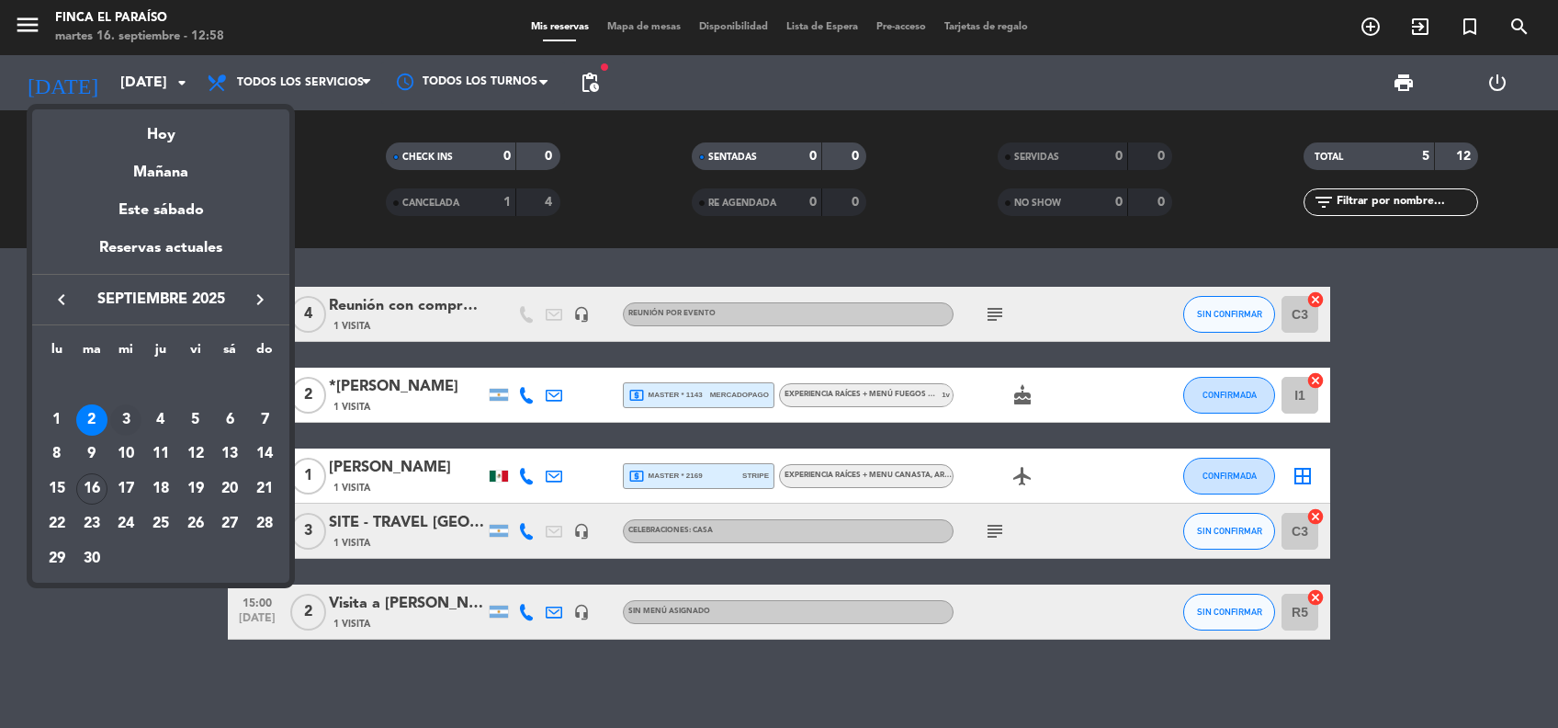
click at [125, 420] on div "3" at bounding box center [125, 419] width 31 height 31
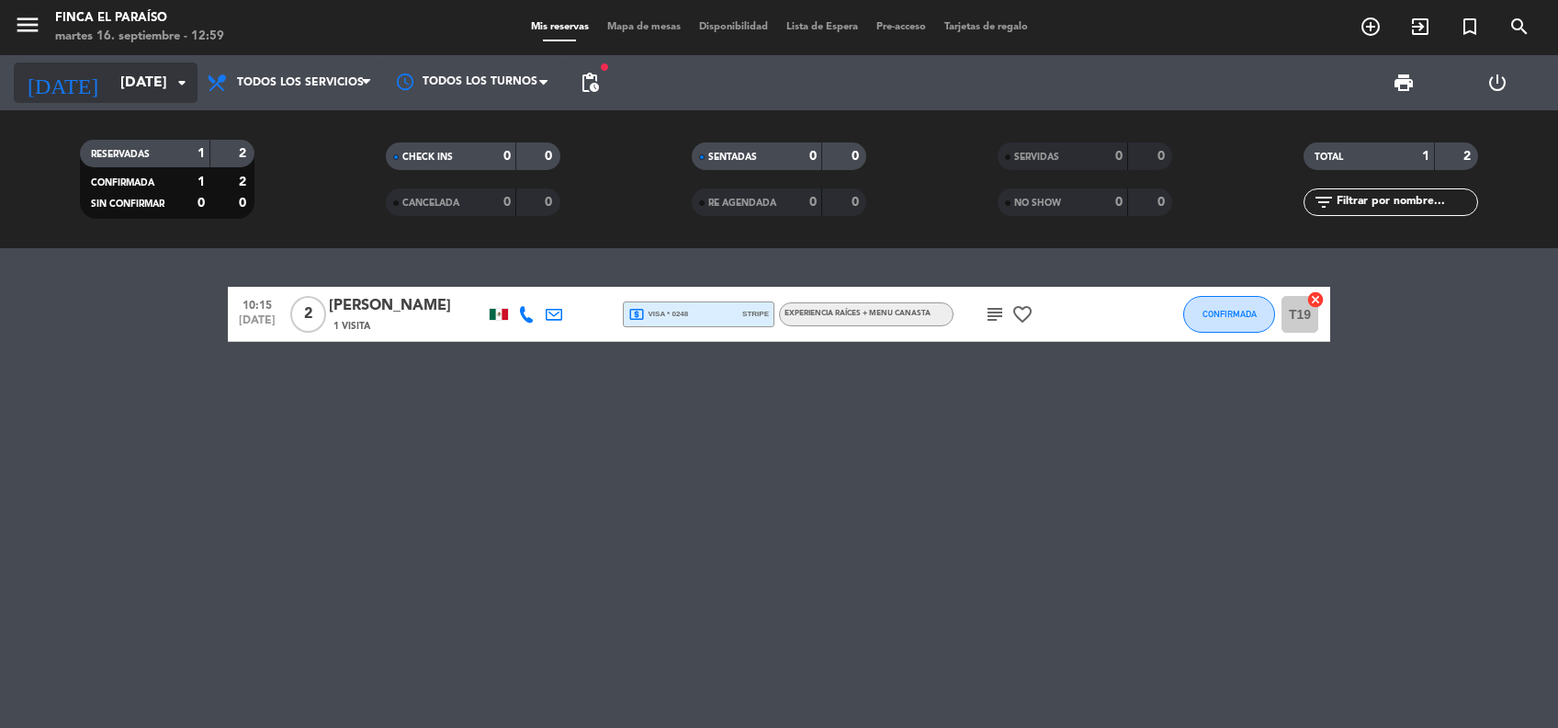
click at [111, 97] on input "[DATE]" at bounding box center [208, 83] width 194 height 36
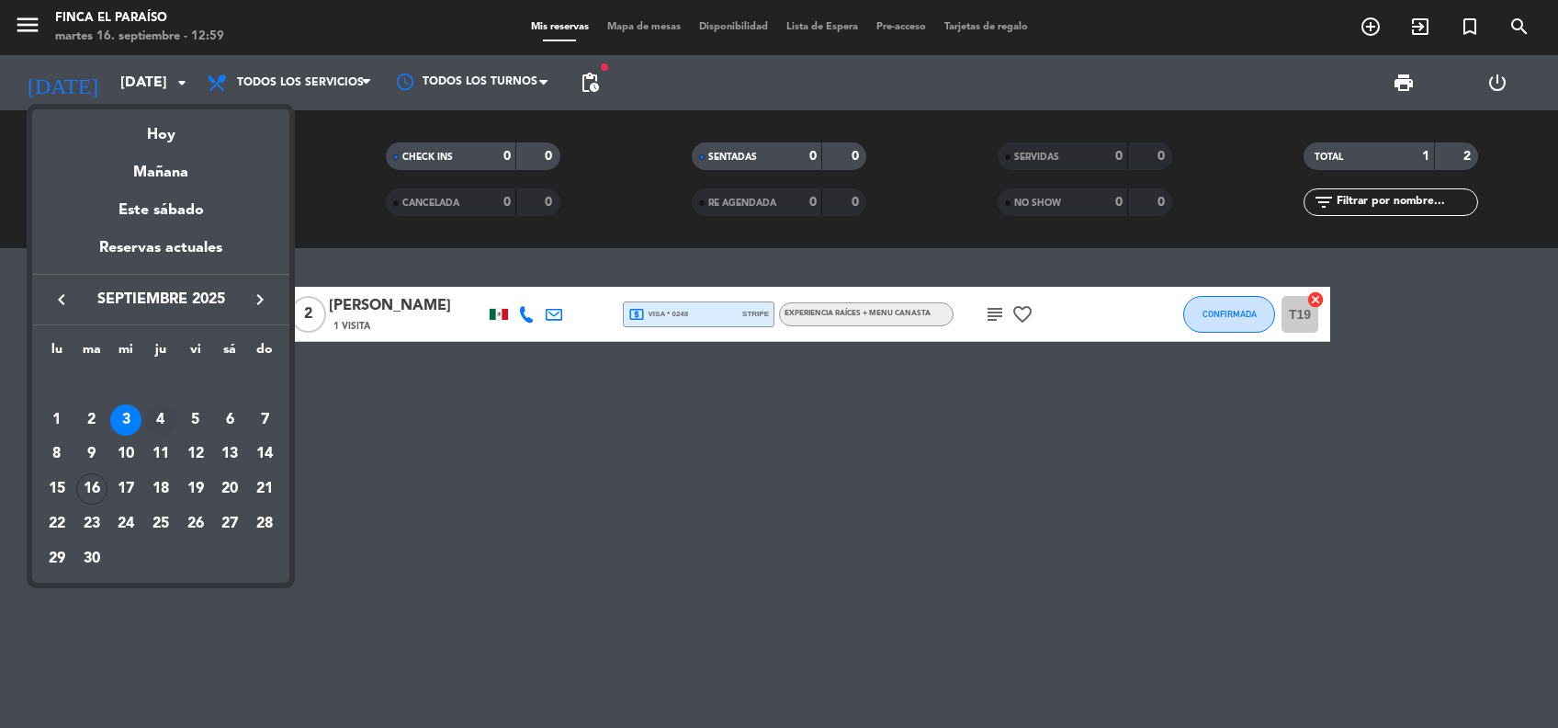
click at [162, 425] on div "4" at bounding box center [160, 419] width 31 height 31
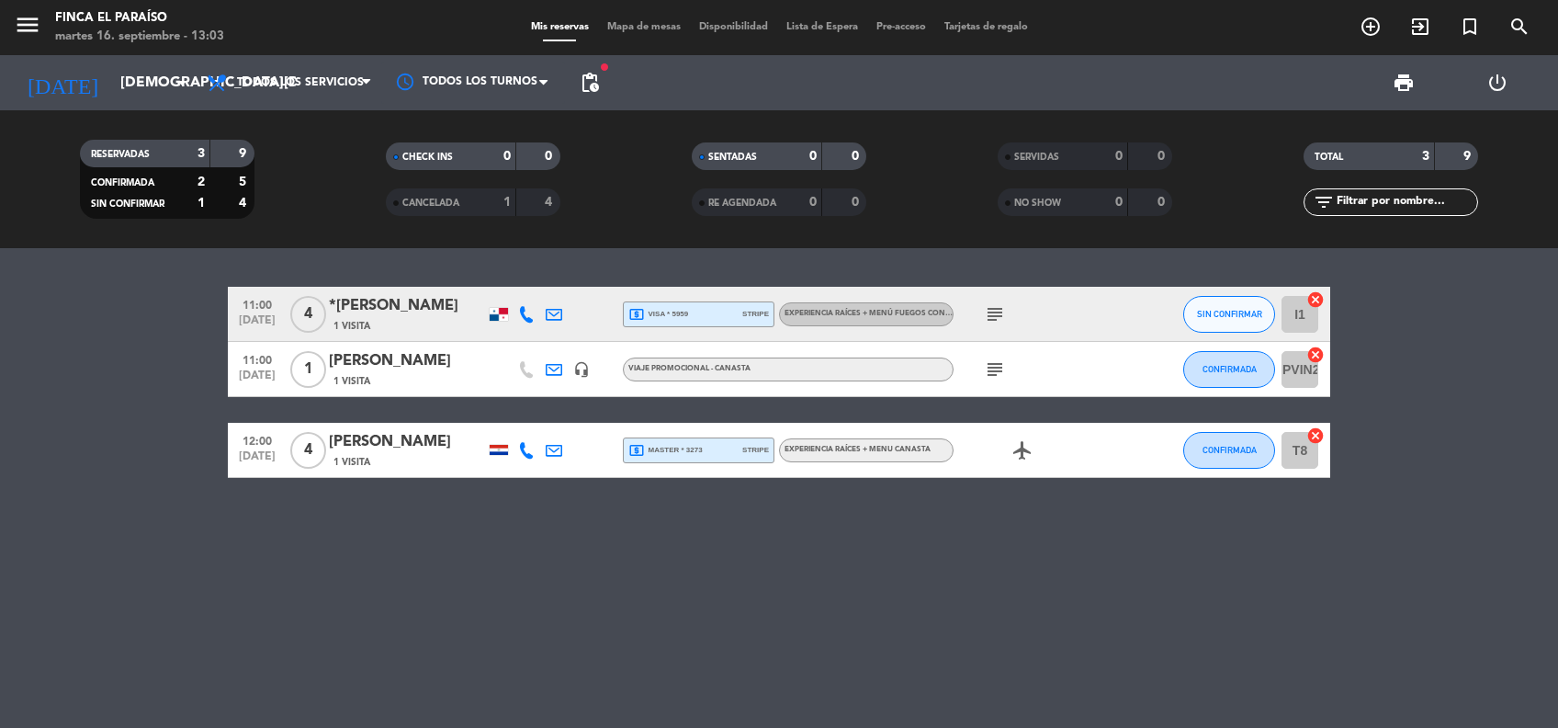
click at [1005, 367] on icon "subject" at bounding box center [995, 369] width 22 height 22
drag, startPoint x: 334, startPoint y: 358, endPoint x: 480, endPoint y: 368, distance: 146.4
click at [480, 368] on div "[PERSON_NAME]" at bounding box center [407, 361] width 156 height 24
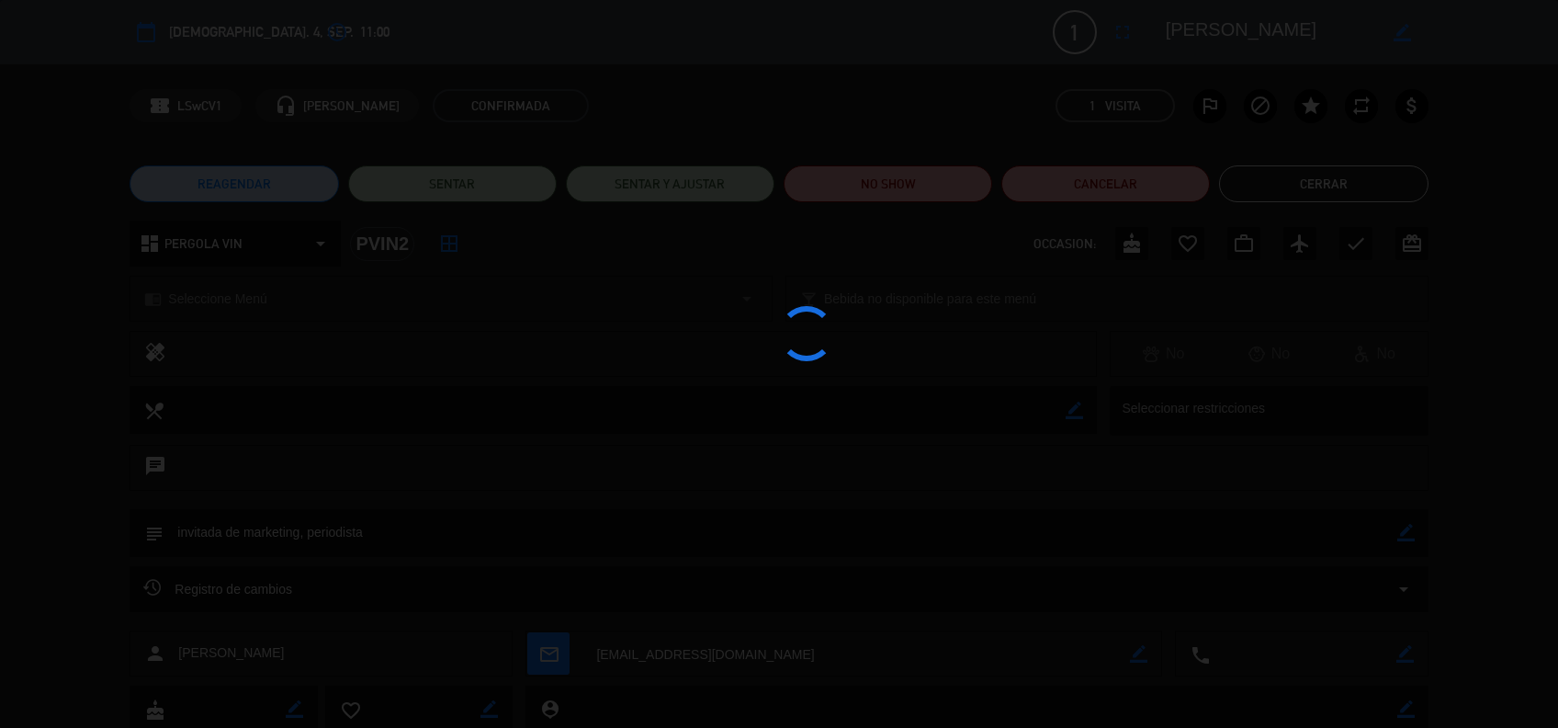
copy div "ulieta [PERSON_NAME]"
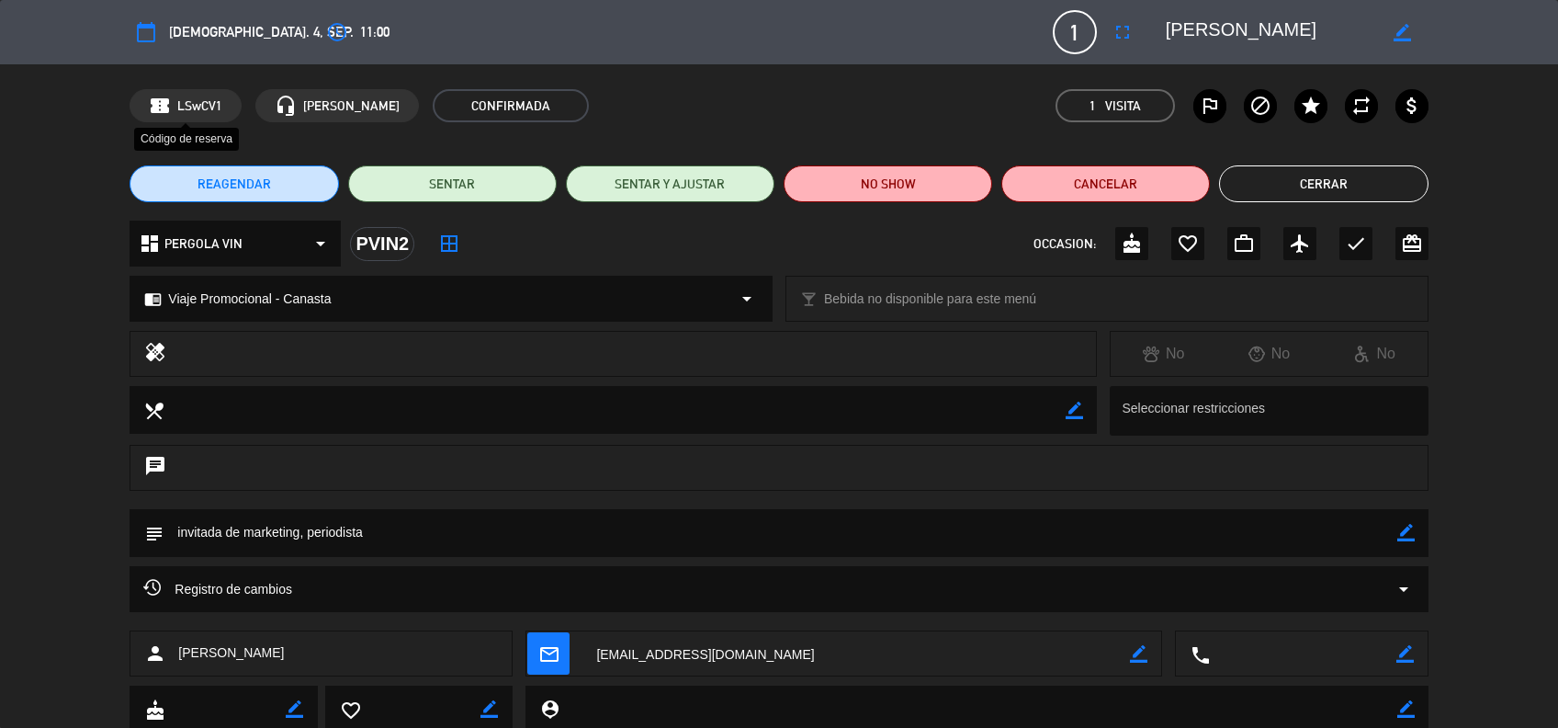
drag, startPoint x: 229, startPoint y: 100, endPoint x: 177, endPoint y: 103, distance: 51.5
click at [177, 103] on div "confirmation_number LSwCV1" at bounding box center [186, 105] width 112 height 33
copy span "LSwCV1"
click at [1351, 195] on button "Cerrar" at bounding box center [1323, 183] width 209 height 37
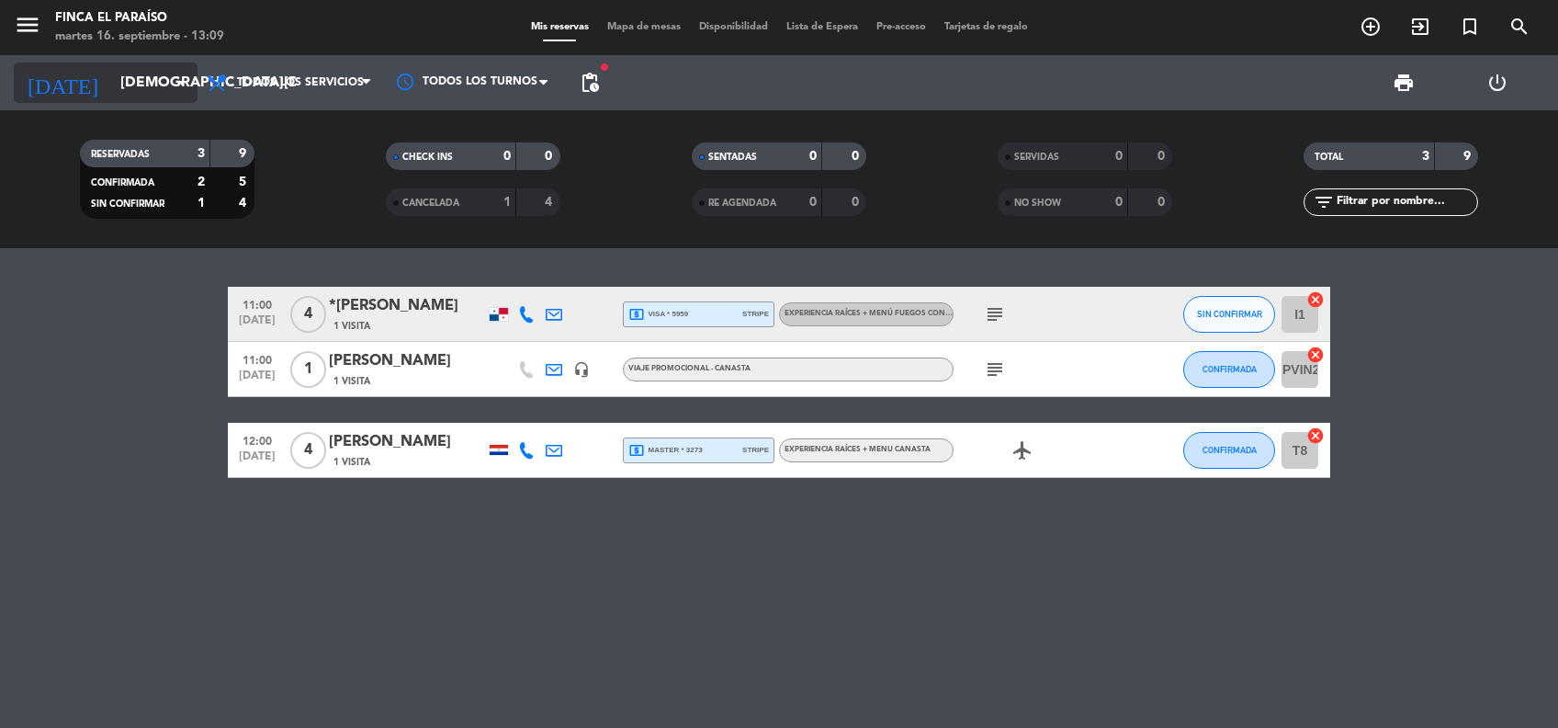
click at [119, 92] on input "[DEMOGRAPHIC_DATA][DATE]" at bounding box center [208, 83] width 194 height 36
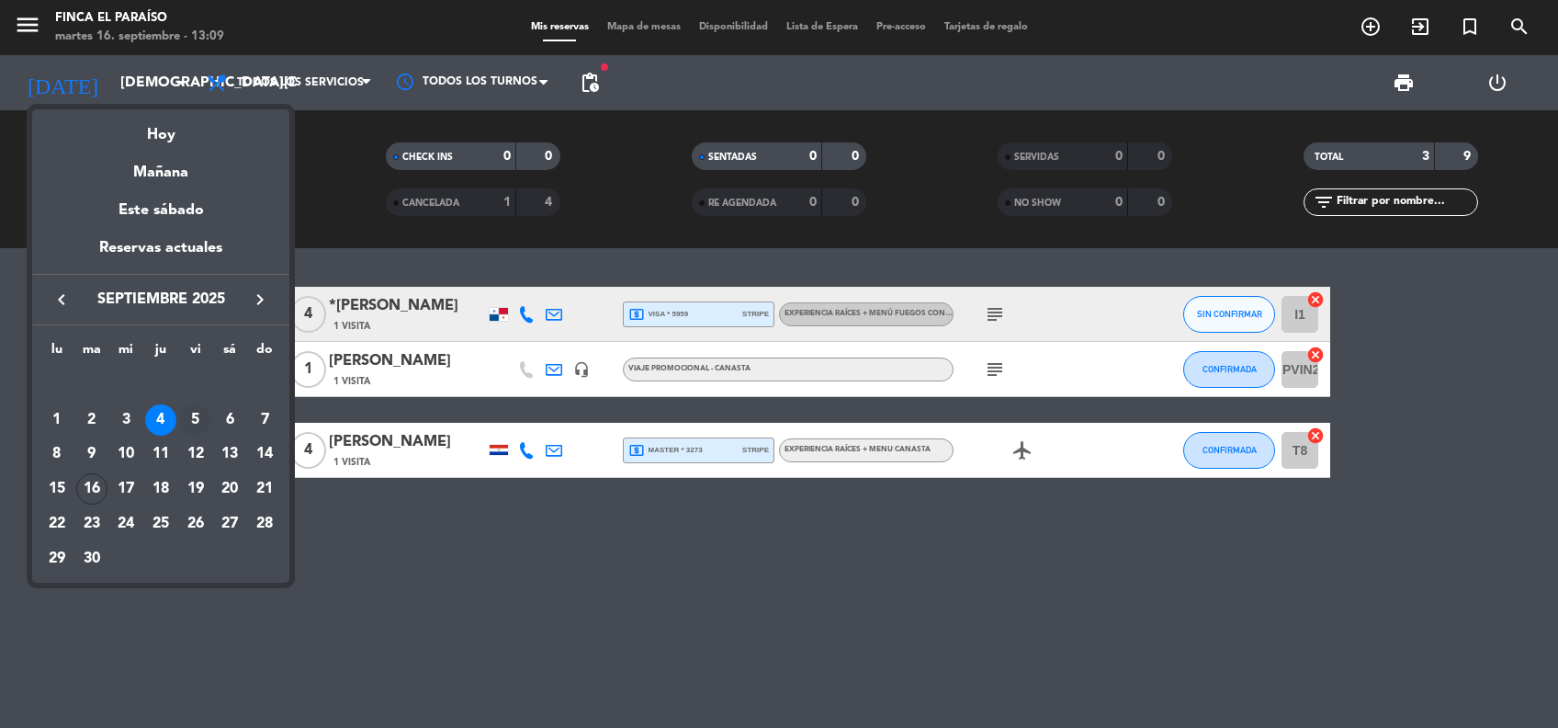
click at [188, 424] on div "5" at bounding box center [195, 419] width 31 height 31
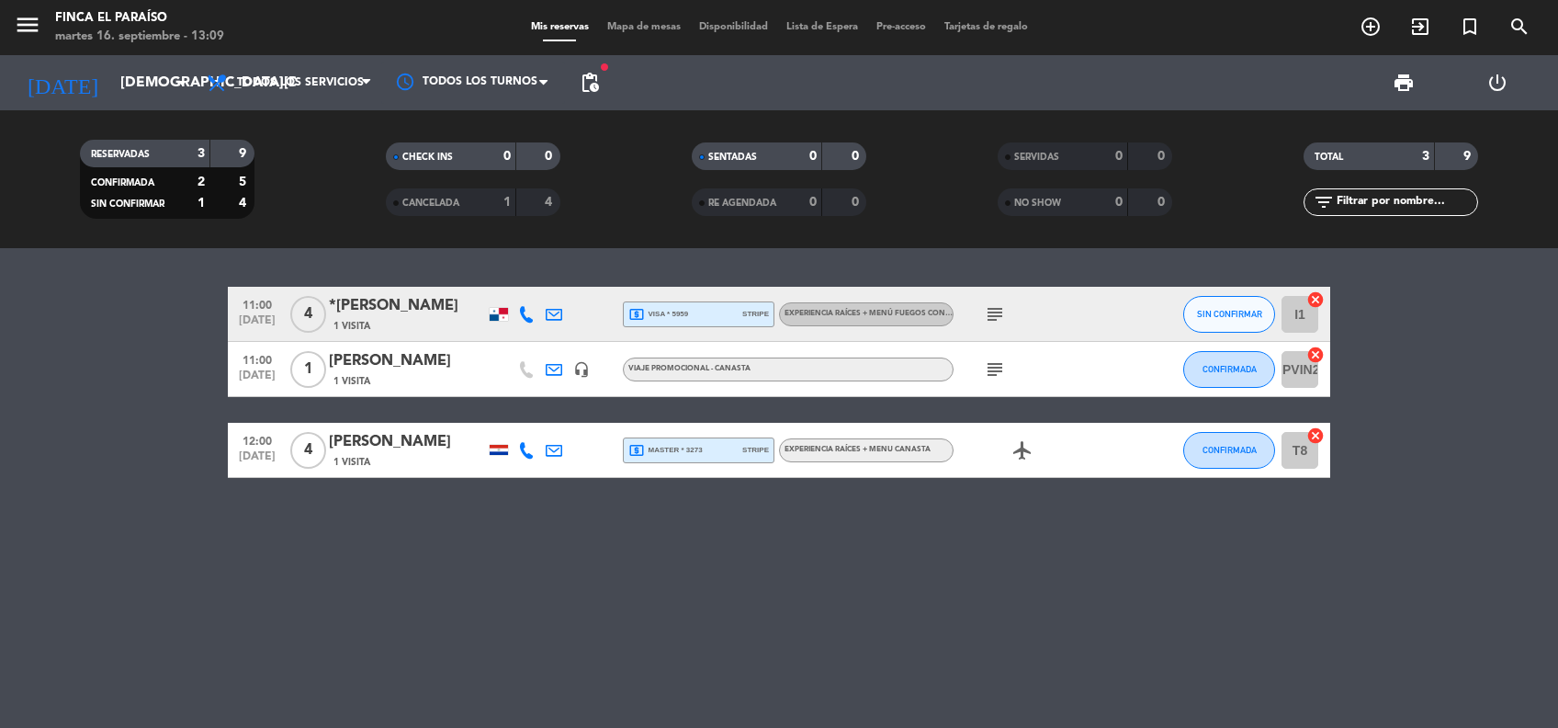
type input "[DATE]"
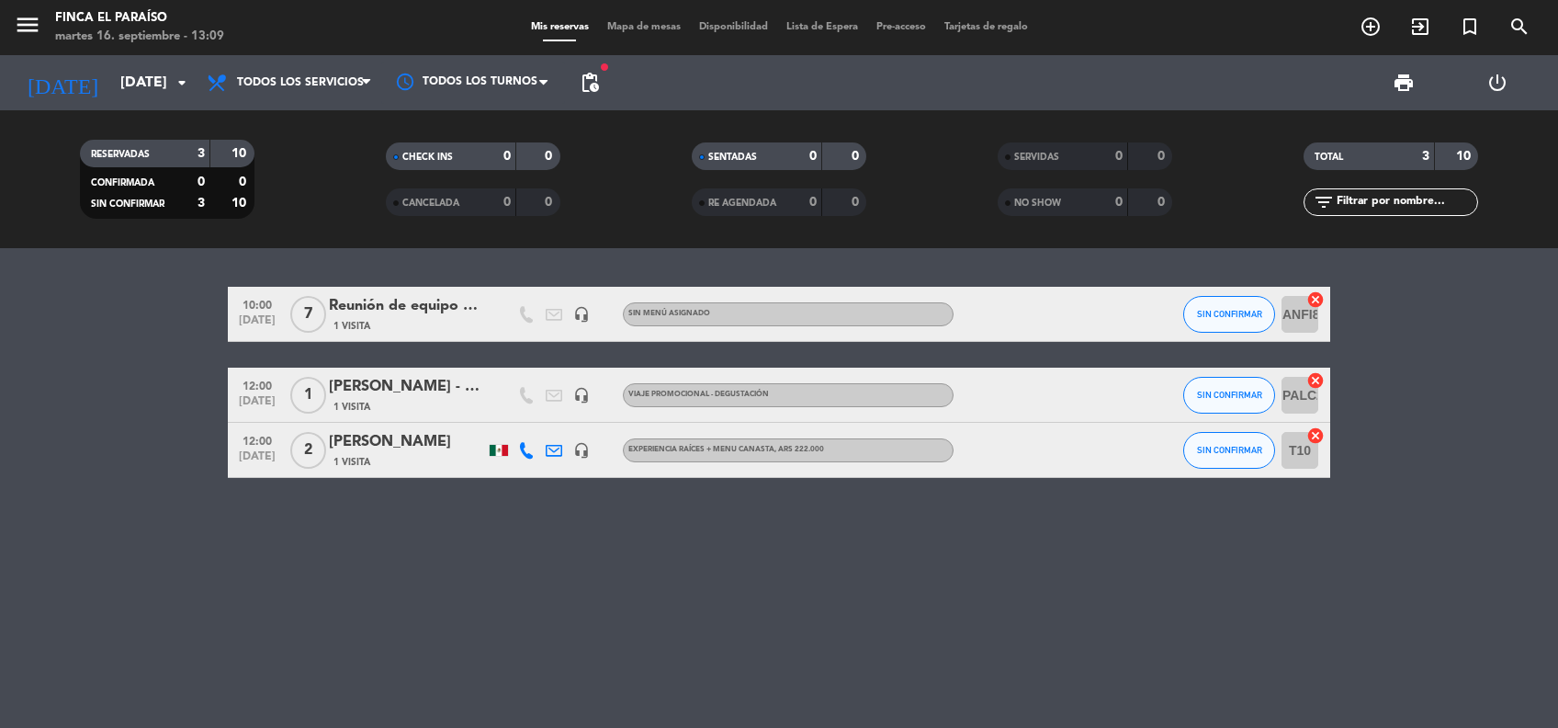
click at [371, 449] on div "[PERSON_NAME]" at bounding box center [407, 442] width 156 height 24
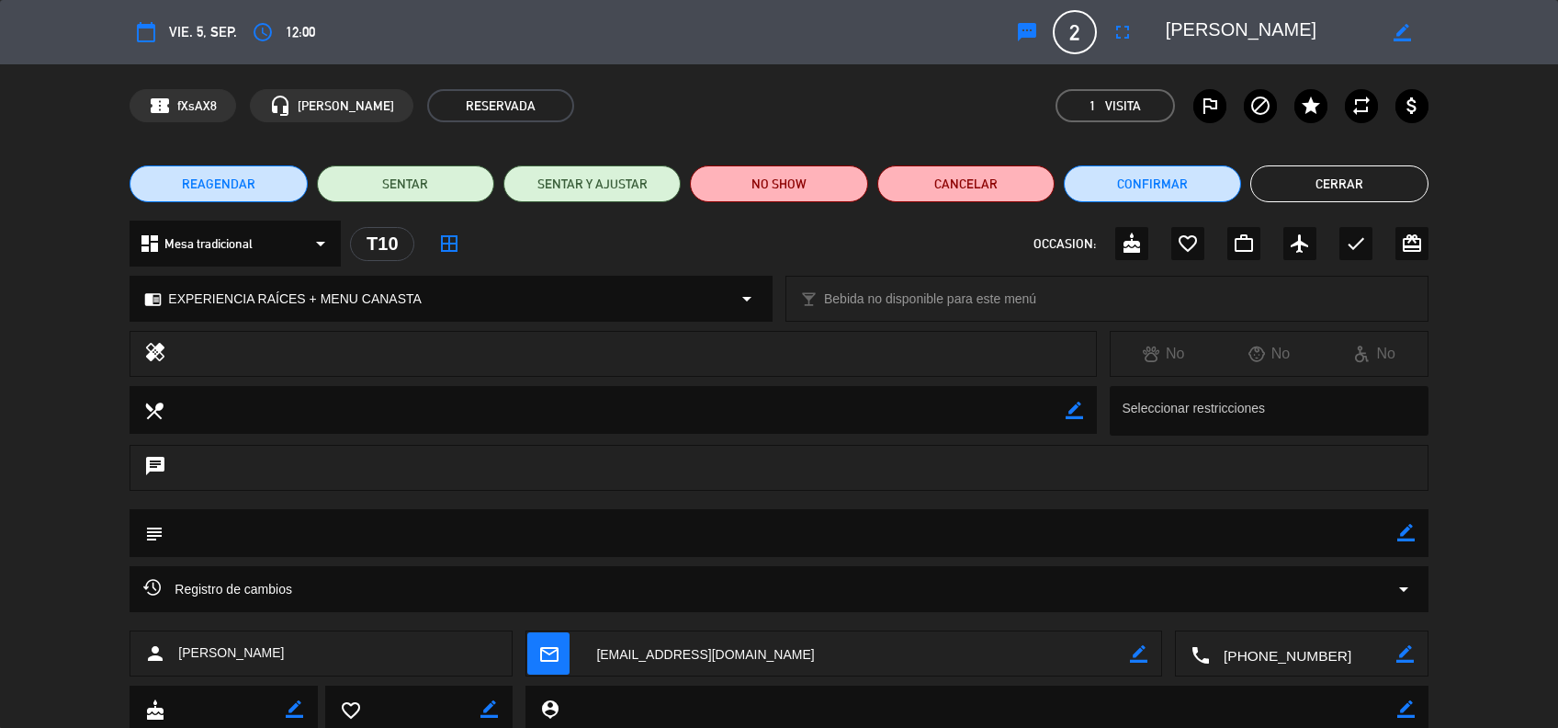
click at [1385, 183] on button "Cerrar" at bounding box center [1339, 183] width 177 height 37
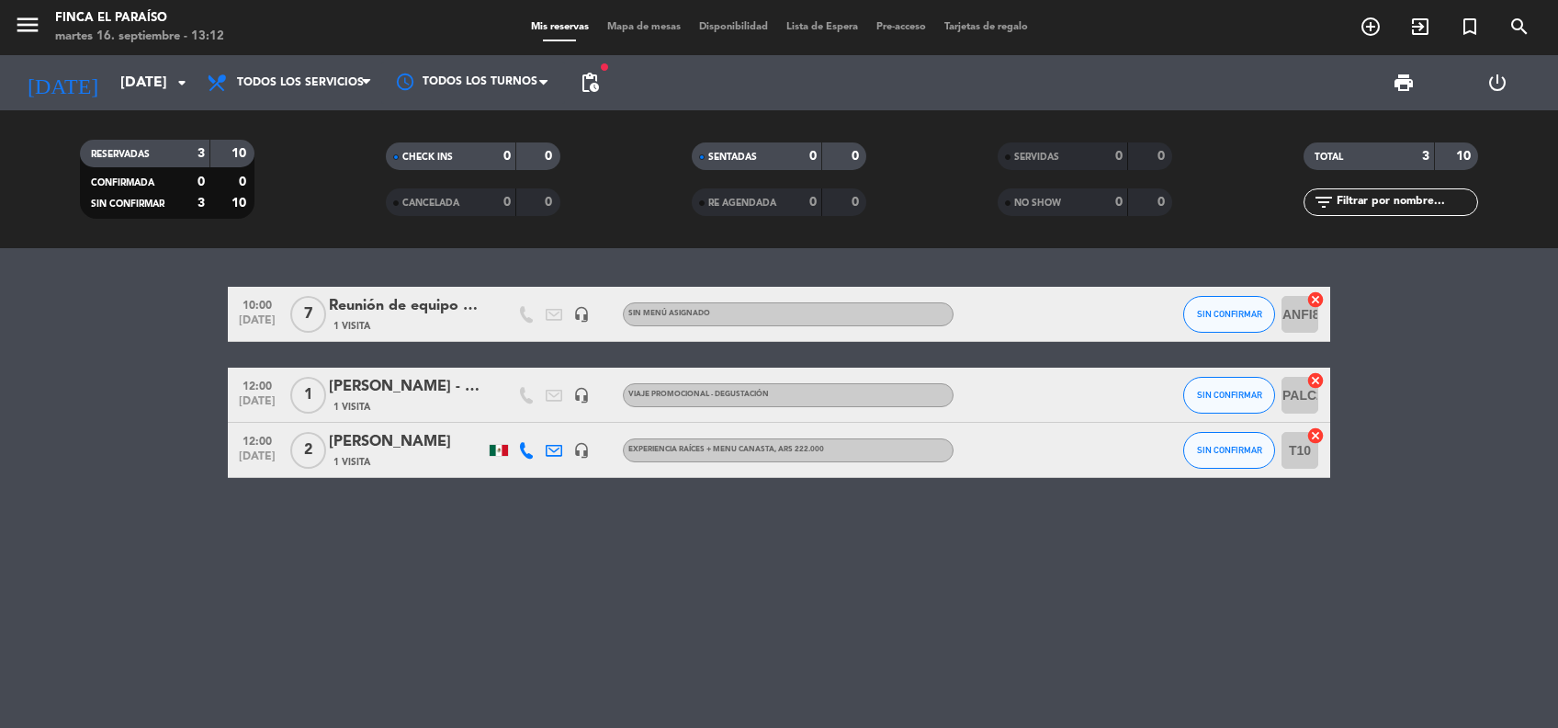
click at [396, 393] on div "[PERSON_NAME] - prueba de menú Paraíso" at bounding box center [407, 387] width 156 height 24
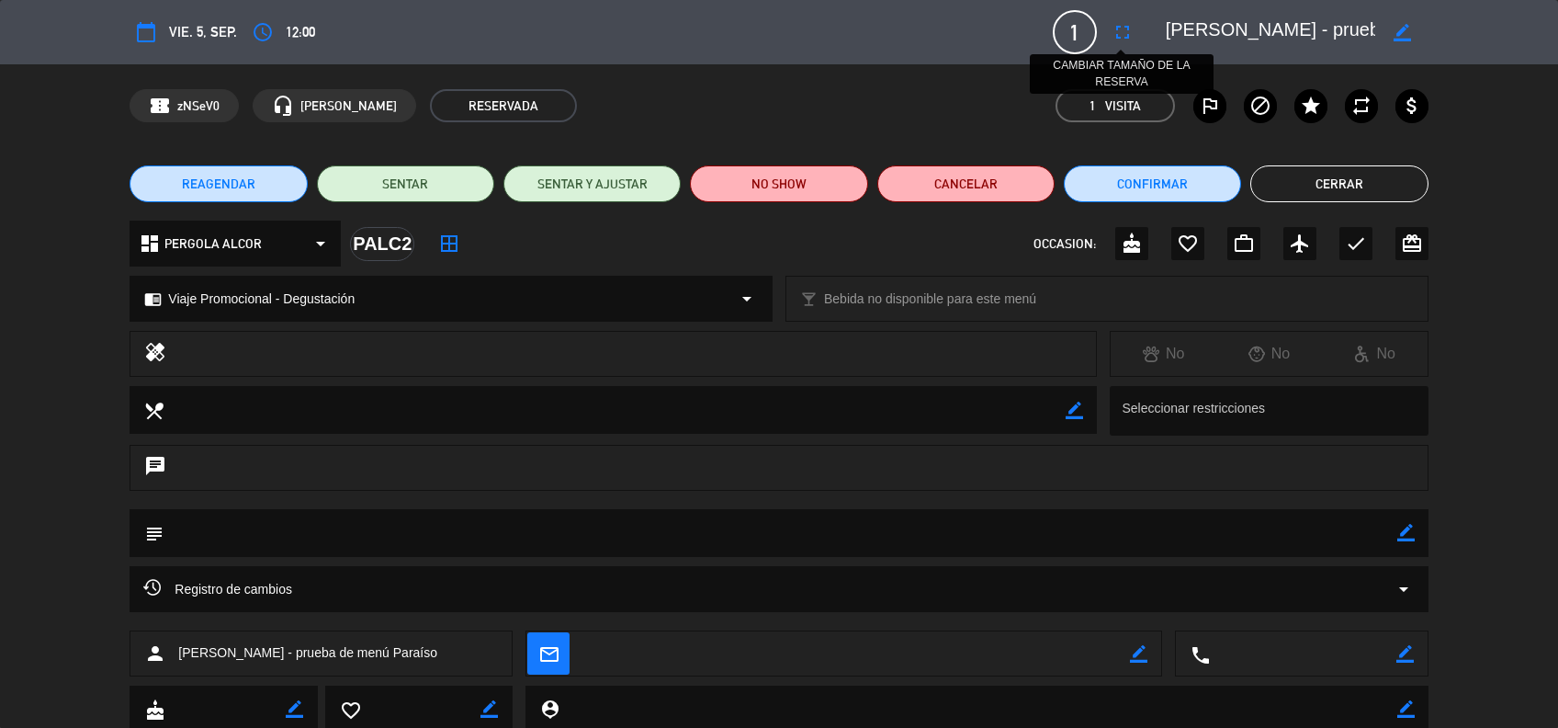
click at [1126, 29] on icon "fullscreen" at bounding box center [1123, 32] width 22 height 22
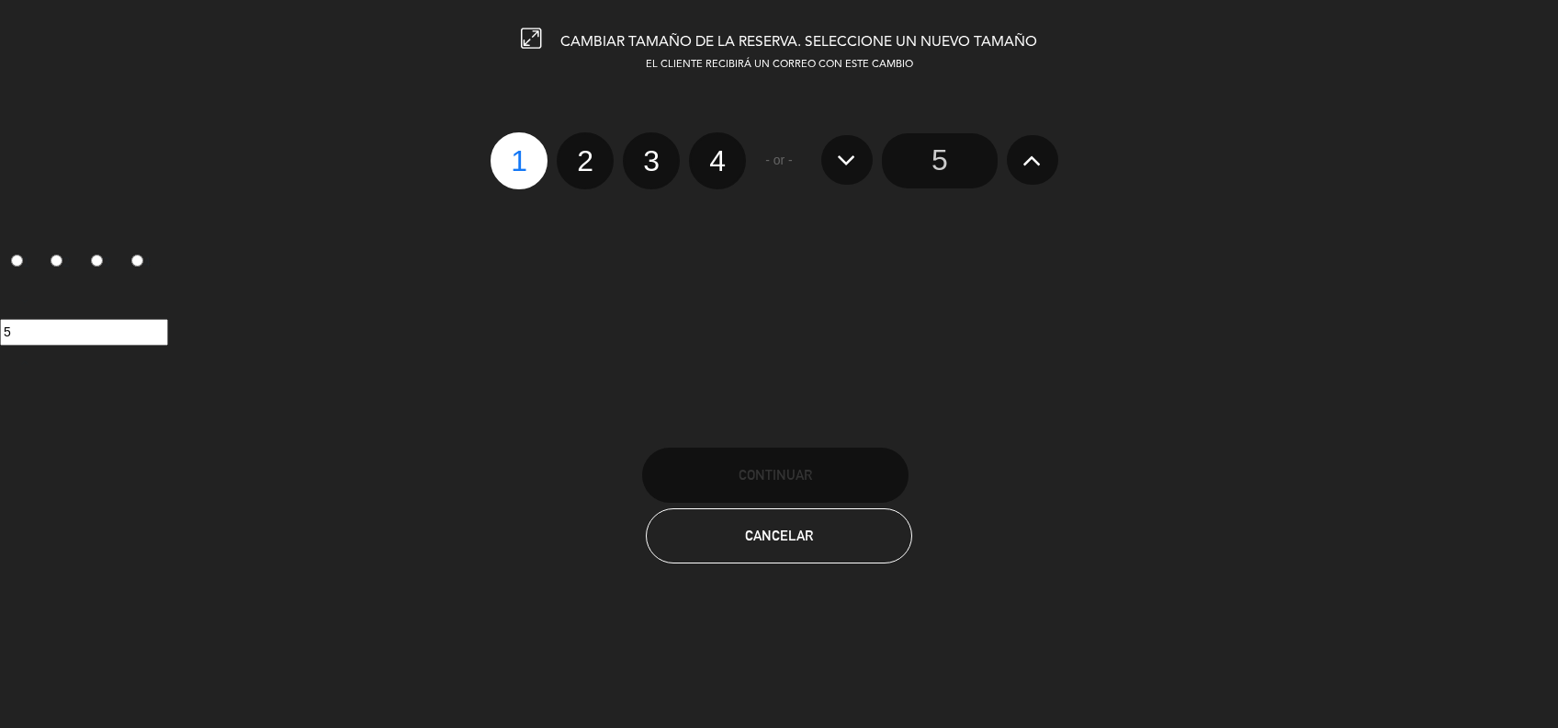
click at [713, 149] on label "4" at bounding box center [717, 160] width 57 height 57
click at [713, 149] on input "4" at bounding box center [715, 145] width 12 height 12
radio input "true"
radio input "false"
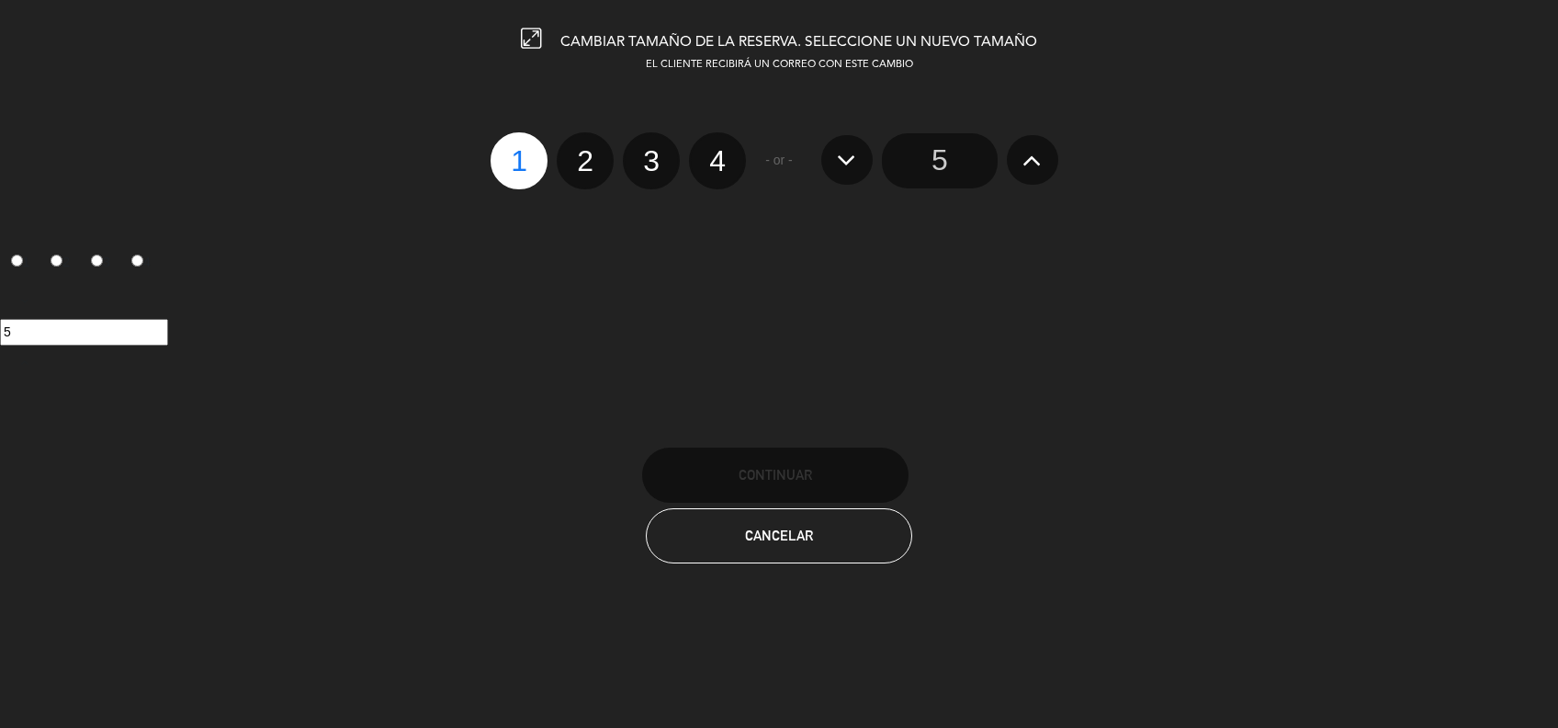
radio input "false"
radio input "true"
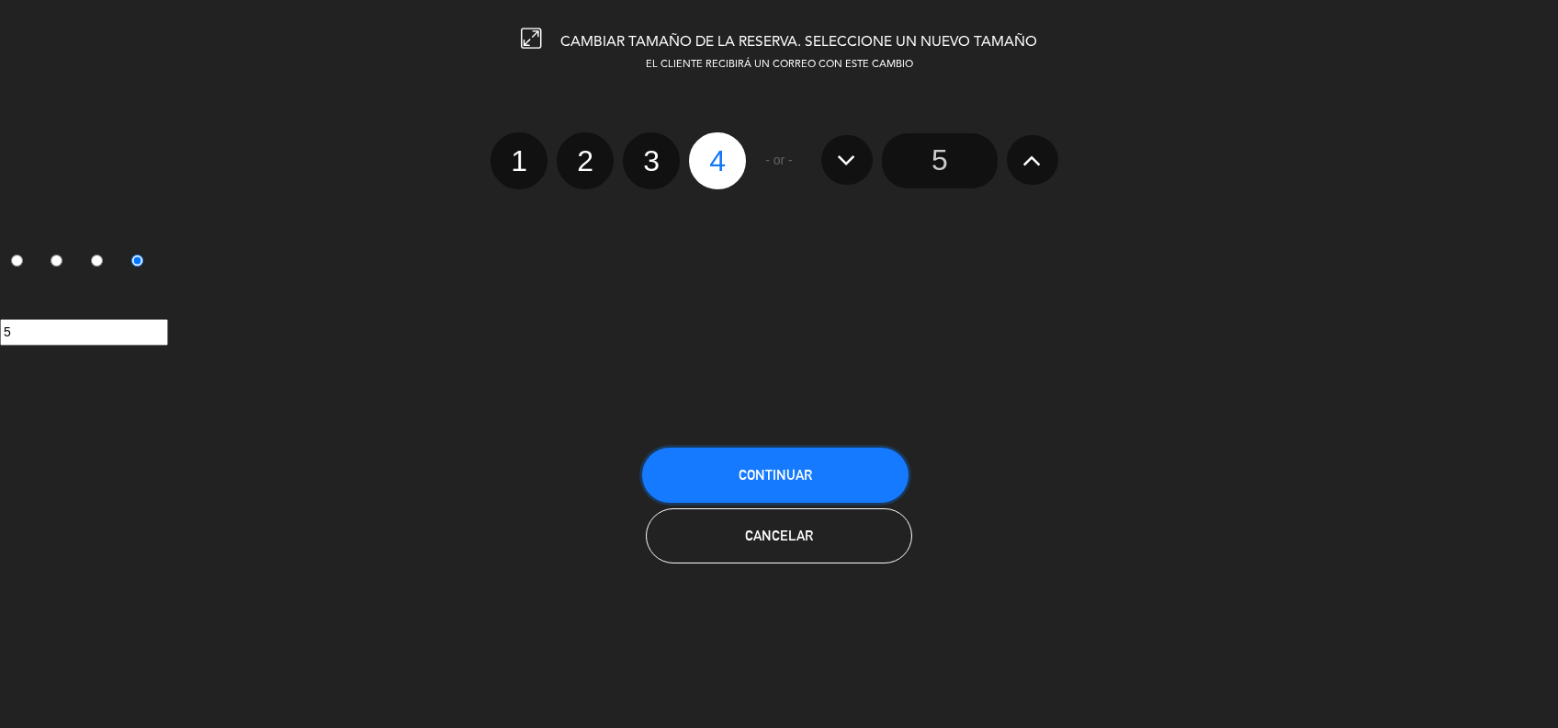
click at [755, 482] on button "Continuar" at bounding box center [775, 474] width 266 height 55
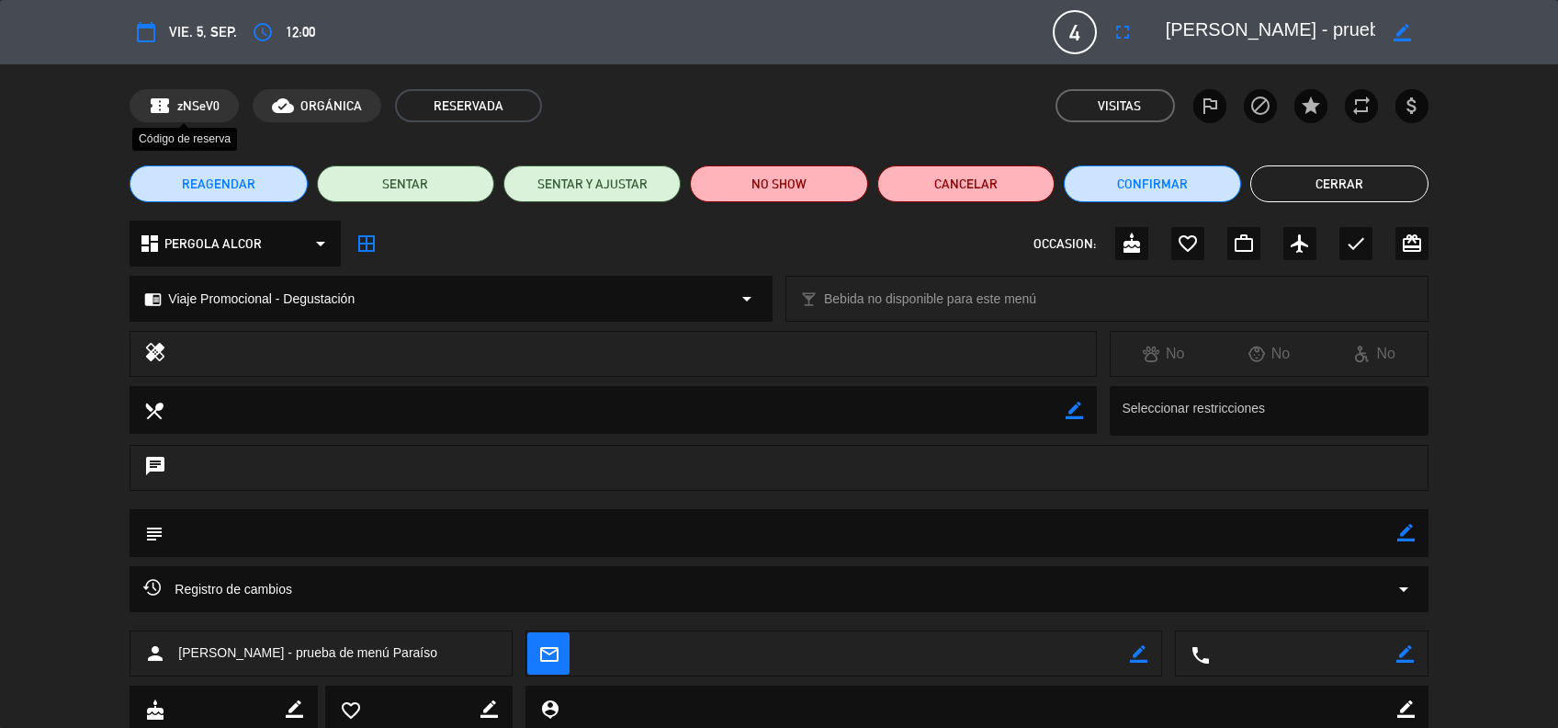
drag, startPoint x: 228, startPoint y: 106, endPoint x: 175, endPoint y: 106, distance: 53.3
click at [175, 106] on div "confirmation_number zNSeV0" at bounding box center [184, 105] width 109 height 33
copy span "zNSeV0"
click at [1352, 178] on button "Cerrar" at bounding box center [1339, 183] width 177 height 37
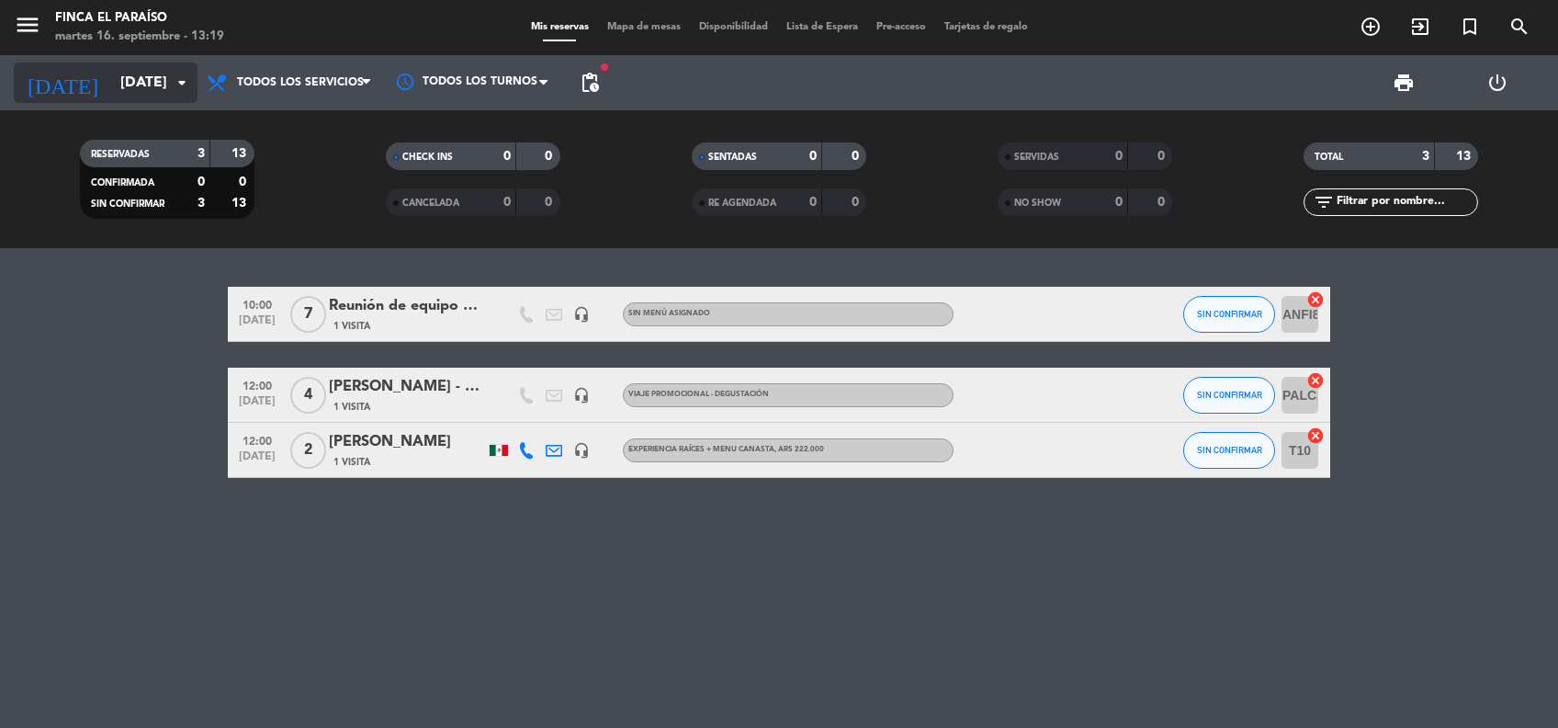
click at [128, 73] on input "[DATE]" at bounding box center [208, 83] width 194 height 36
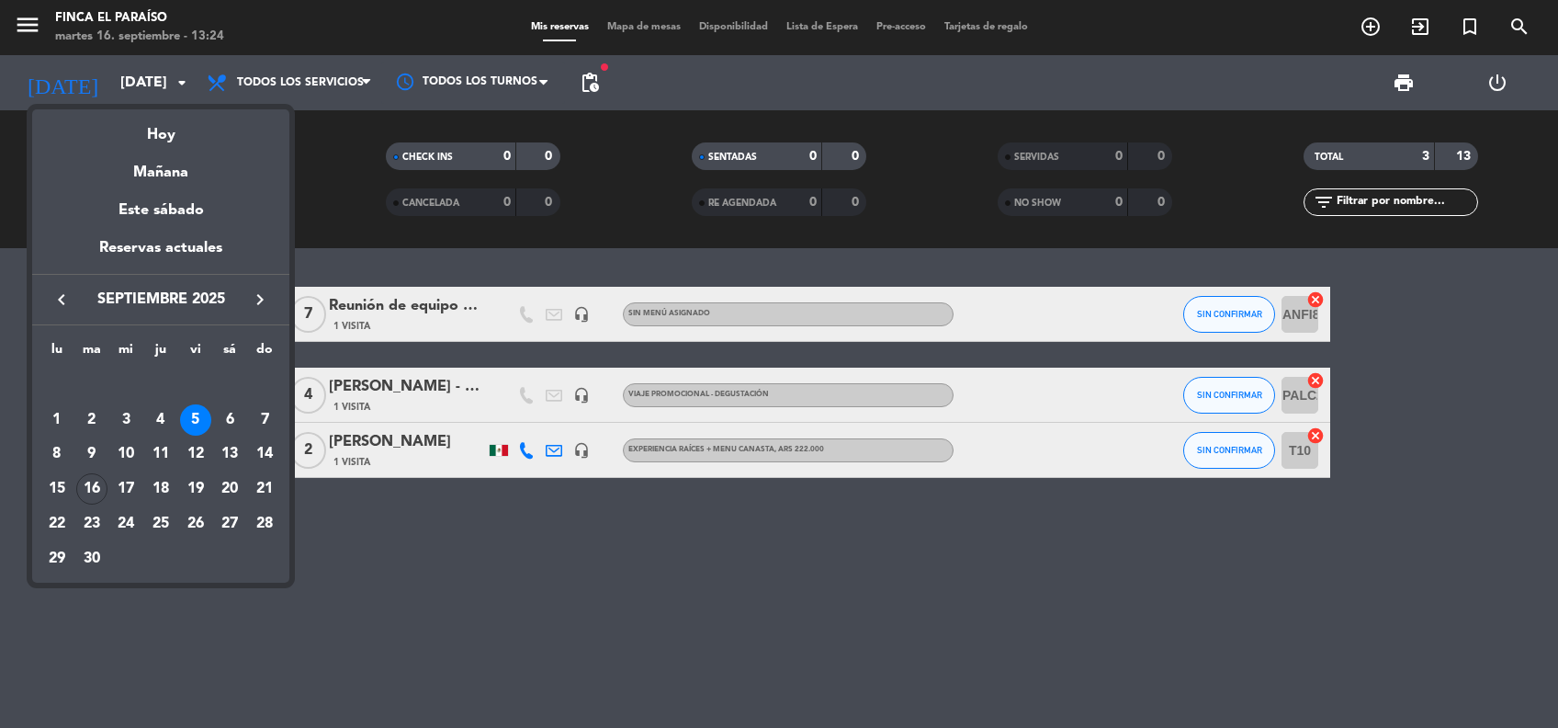
click at [517, 609] on div at bounding box center [779, 364] width 1558 height 728
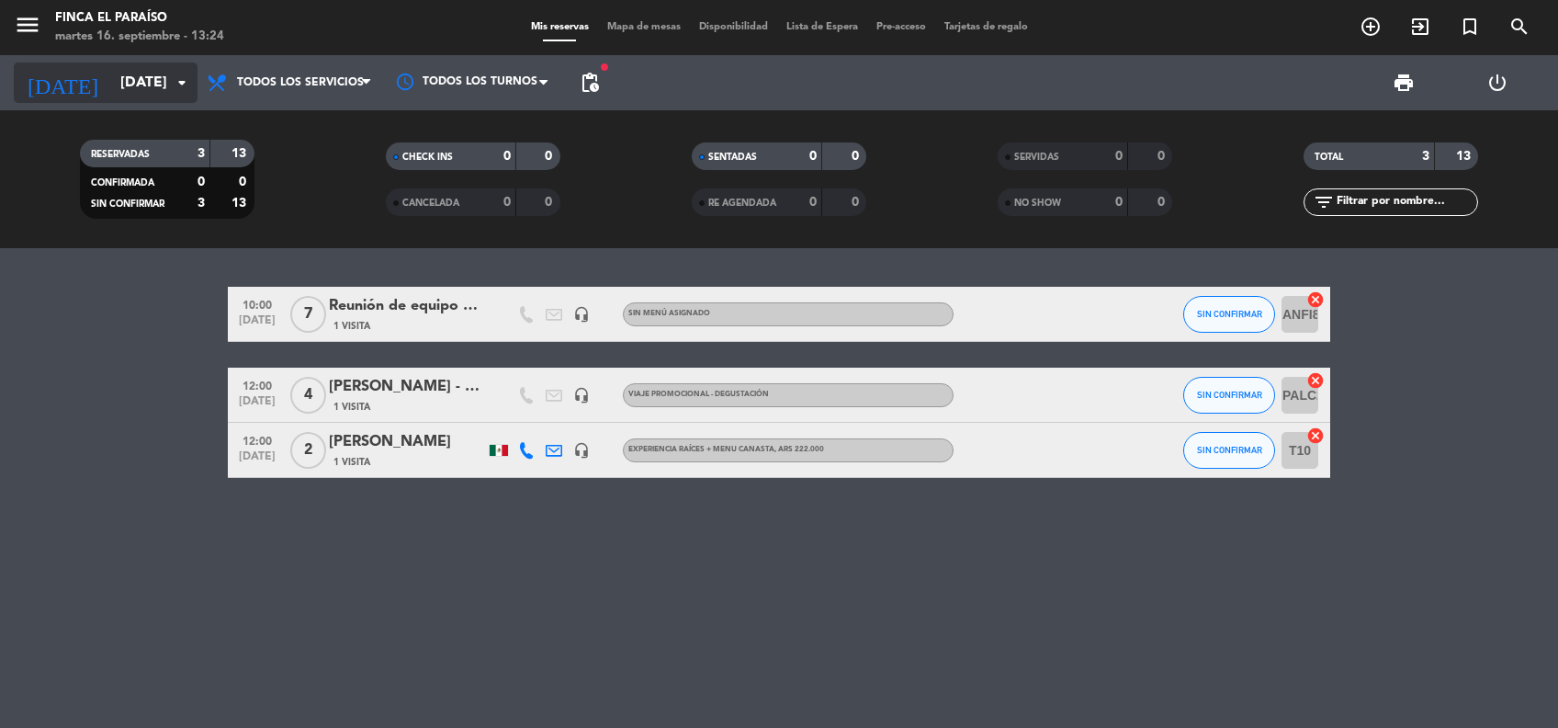
click at [111, 85] on input "[DATE]" at bounding box center [208, 83] width 194 height 36
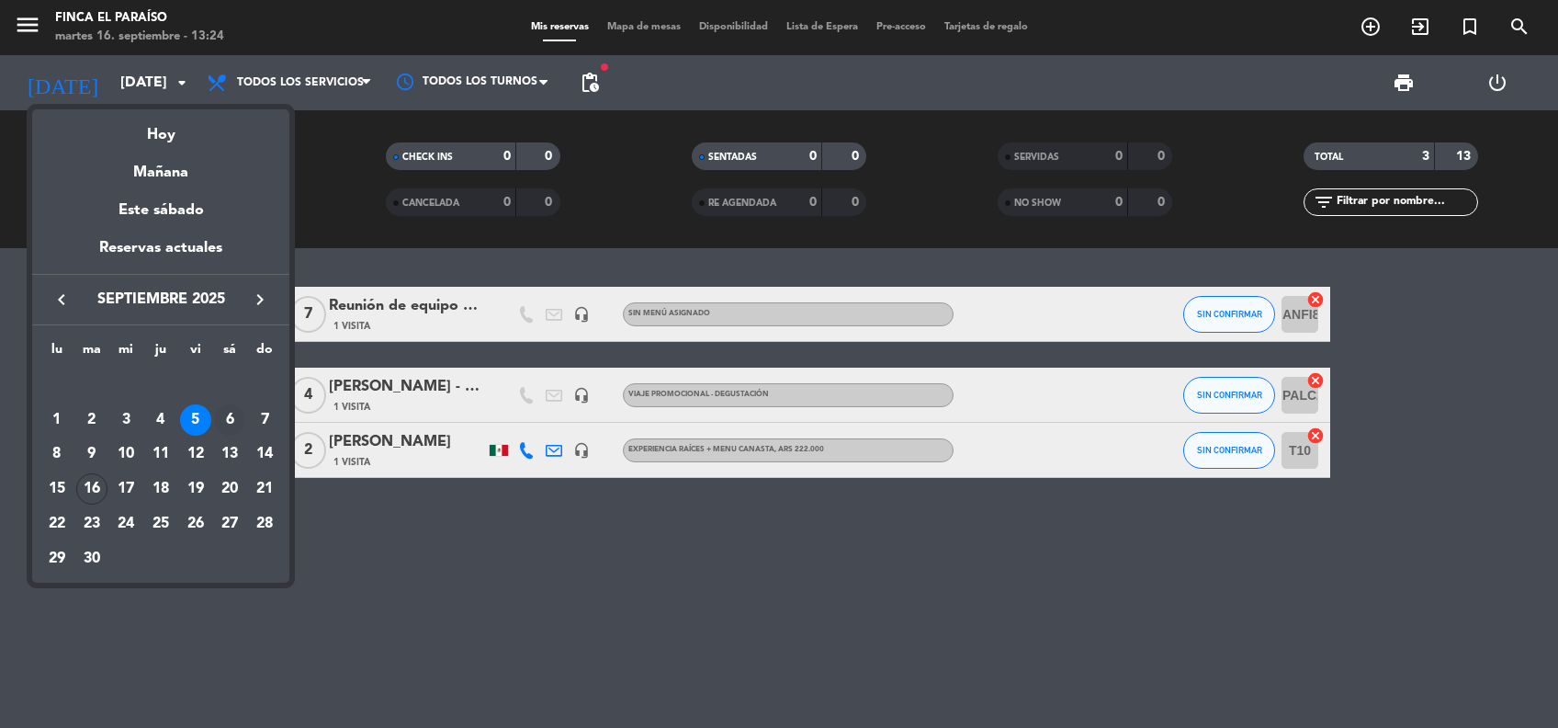
click at [231, 419] on div "6" at bounding box center [229, 419] width 31 height 31
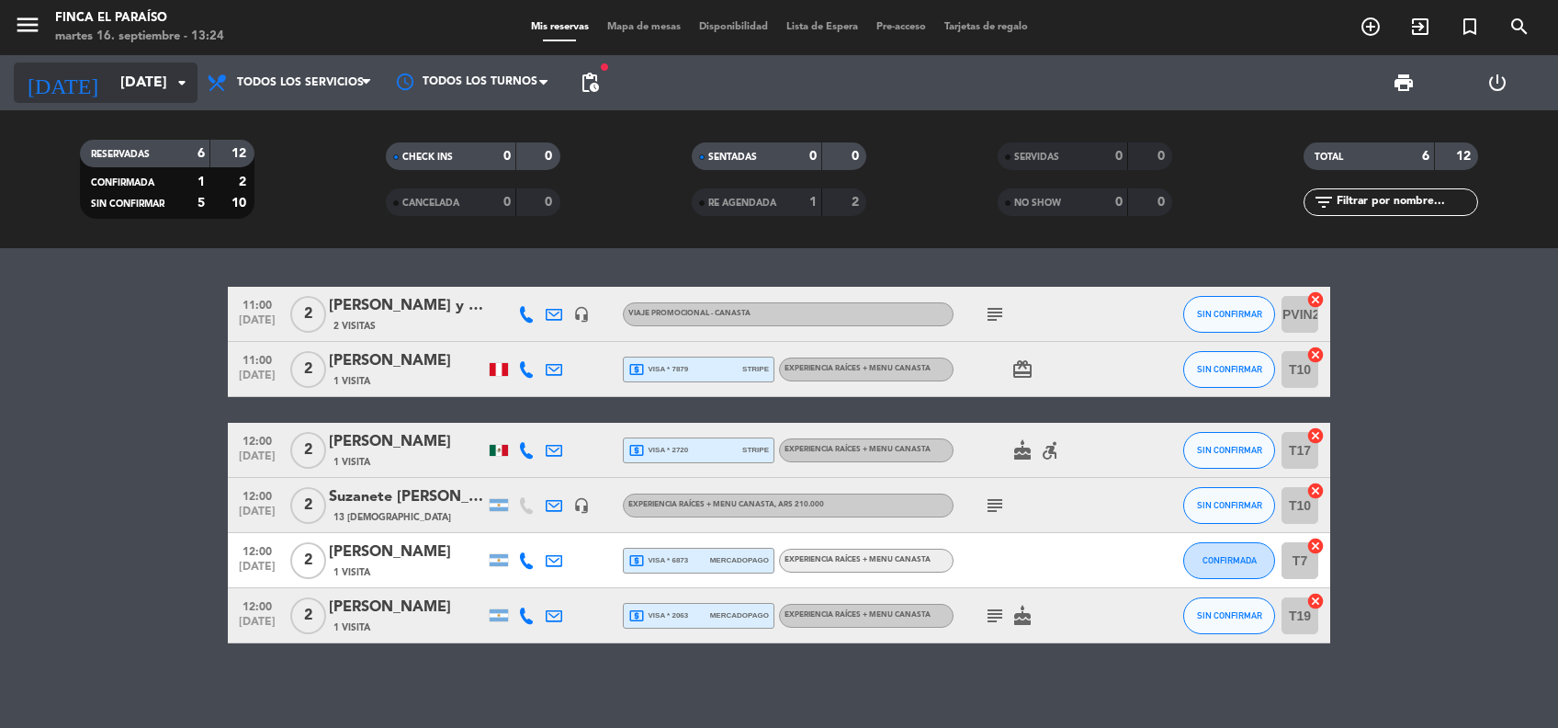
click at [126, 87] on input "[DATE]" at bounding box center [208, 83] width 194 height 36
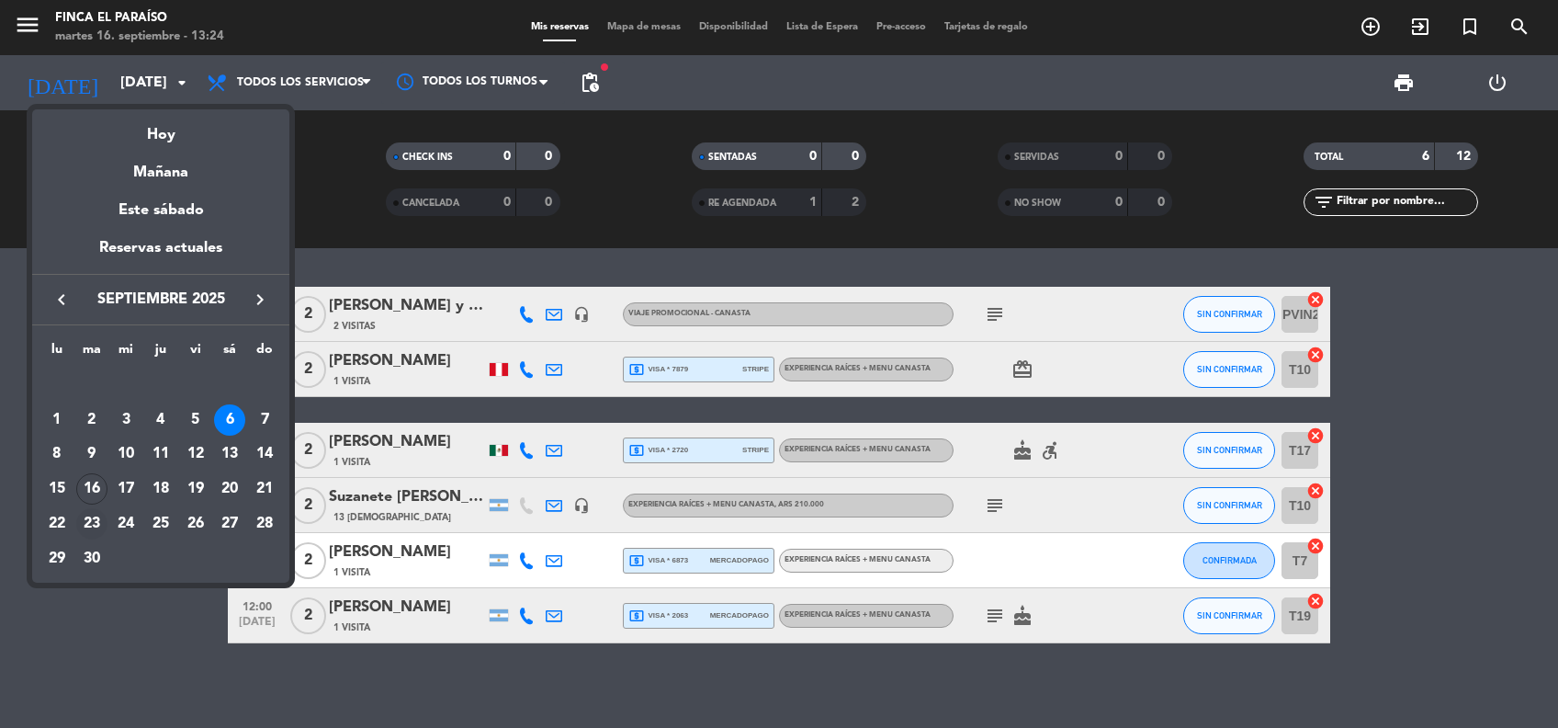
click at [97, 527] on div "23" at bounding box center [91, 523] width 31 height 31
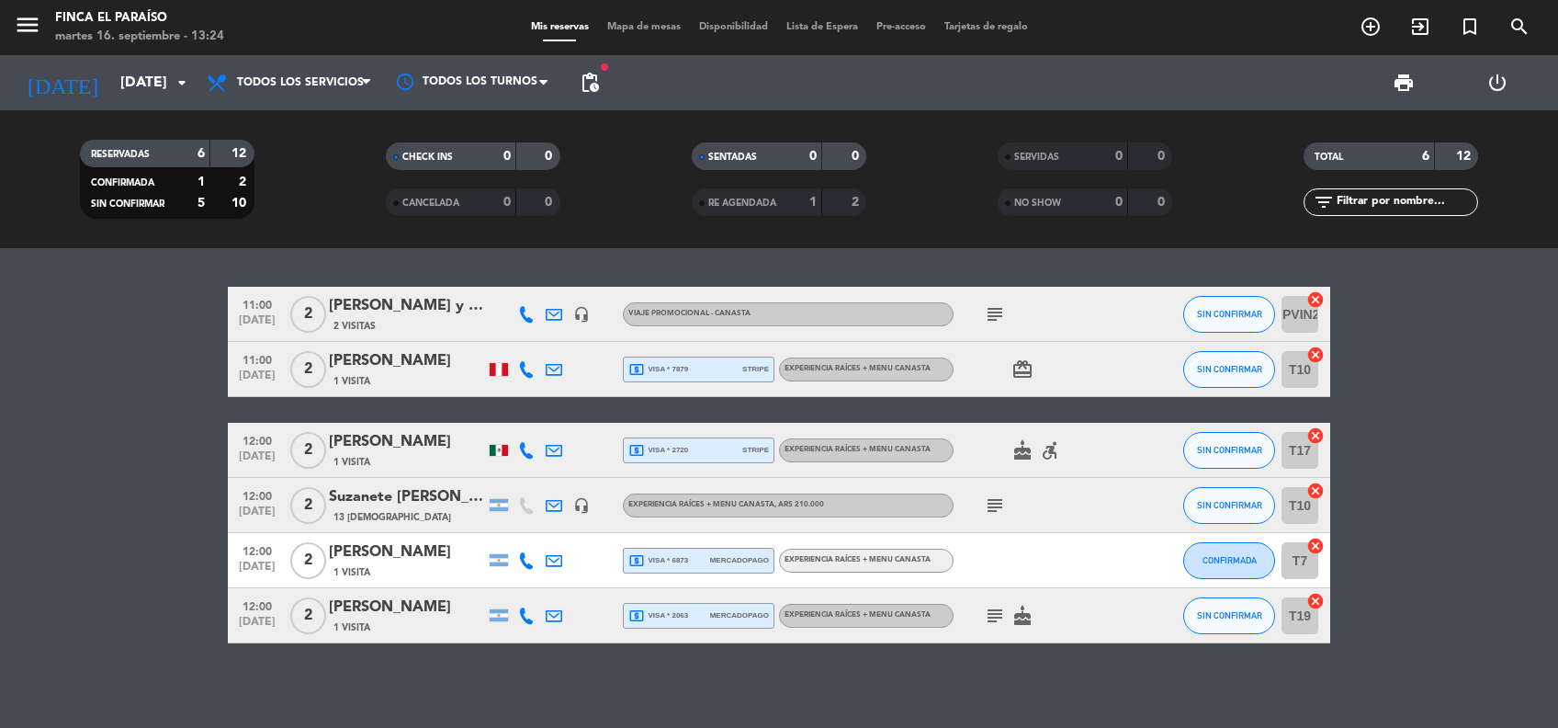
type input "[DATE]"
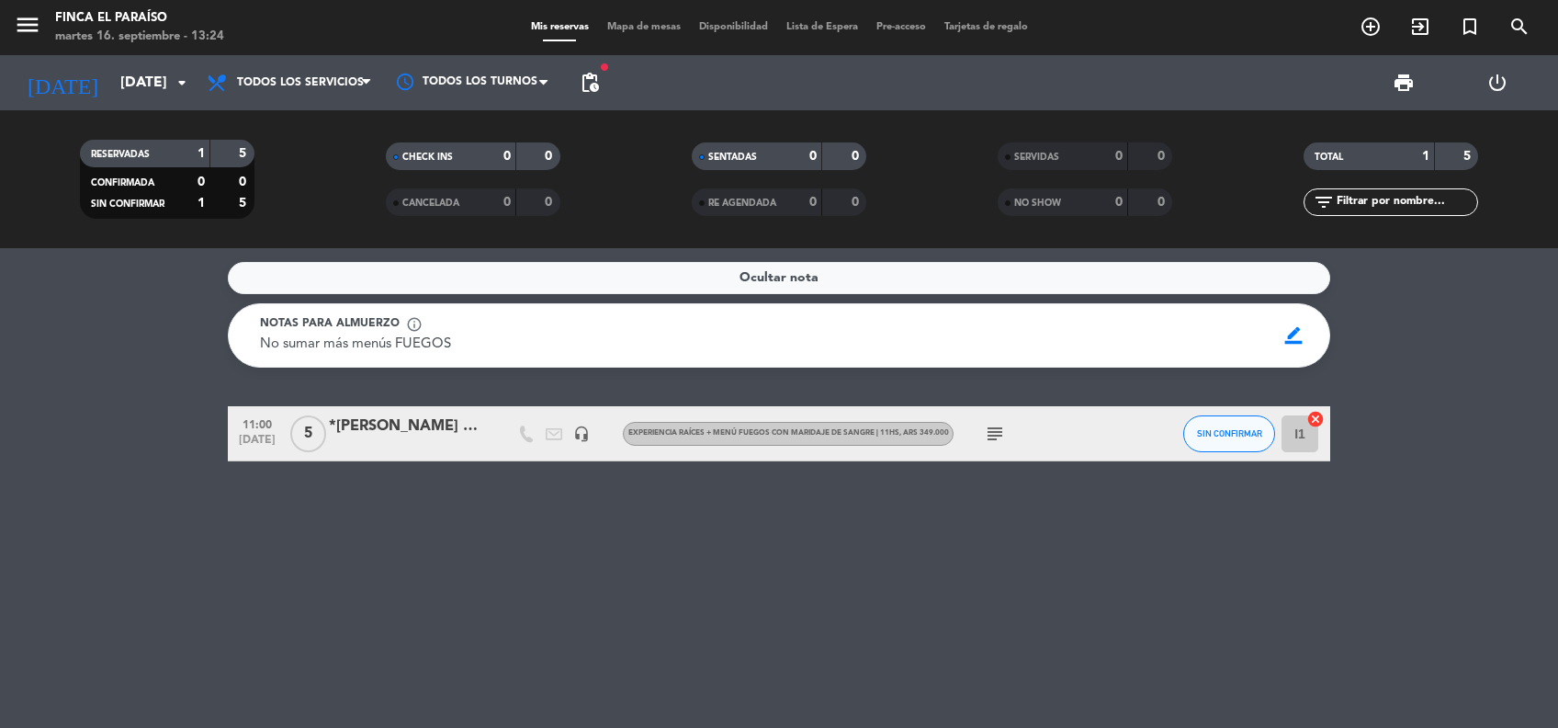
click at [643, 22] on span "Mapa de mesas" at bounding box center [644, 27] width 92 height 10
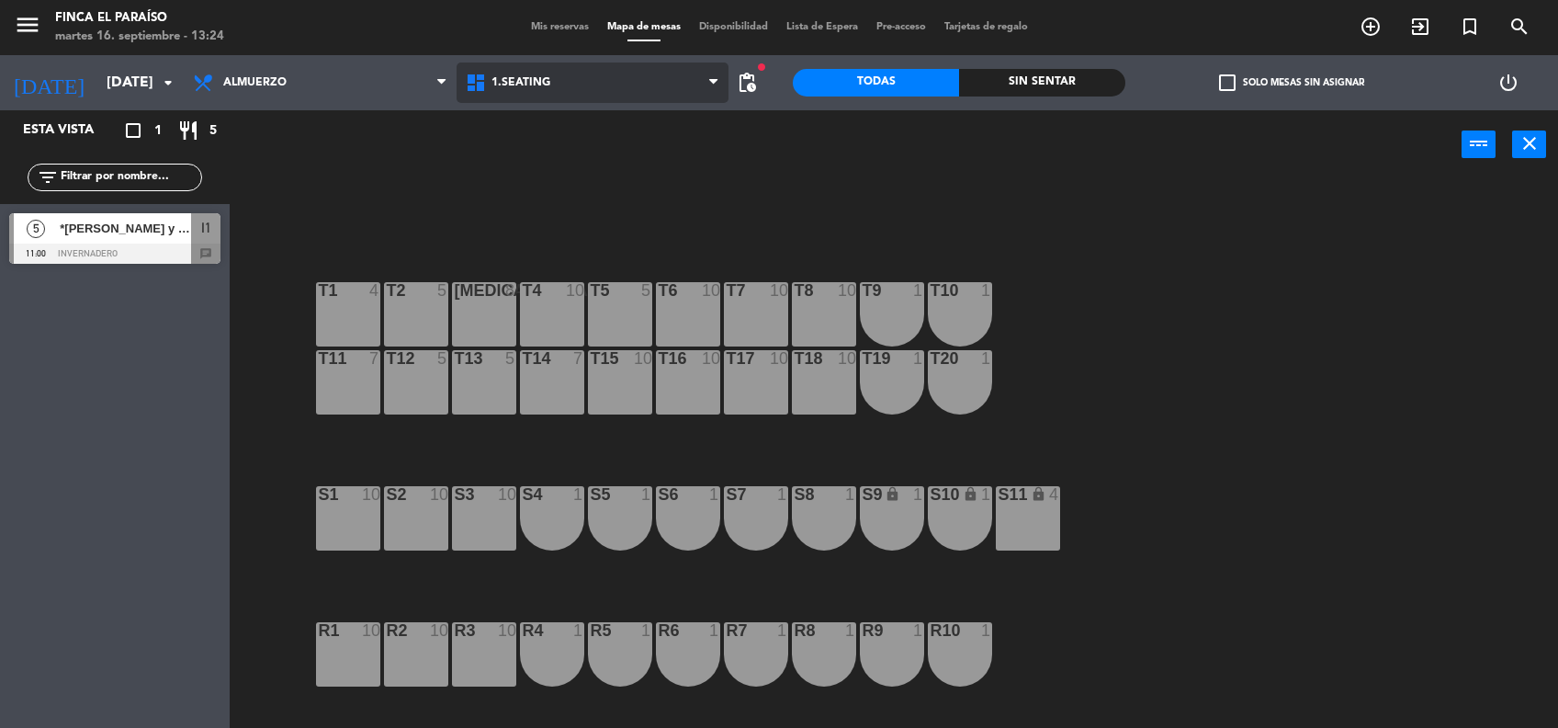
click at [539, 96] on span "1.SEATING" at bounding box center [593, 82] width 273 height 40
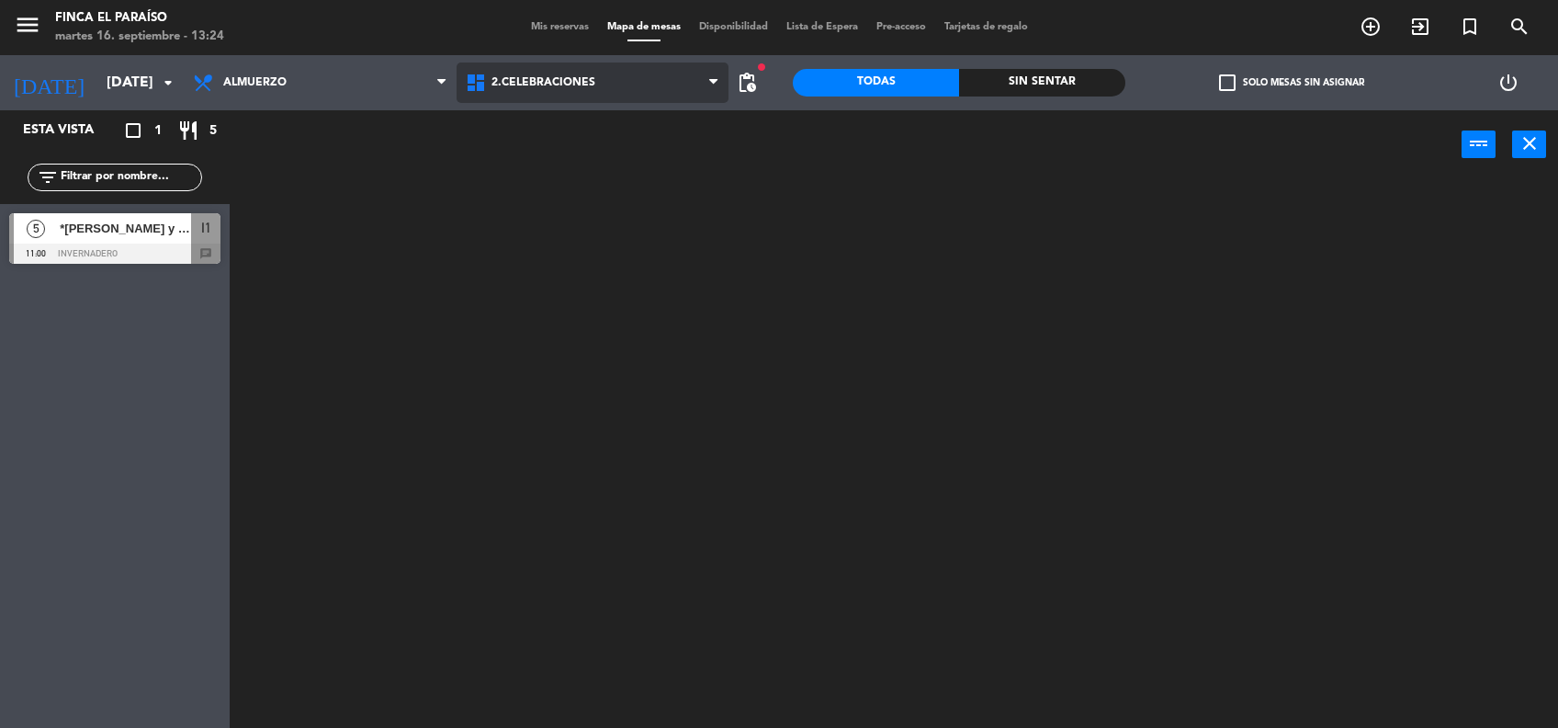
click at [594, 162] on ng-component "menu Finca El Paraíso [DATE] 16. septiembre - 13:24 Mis reservas Mapa de mesas …" at bounding box center [779, 365] width 1558 height 730
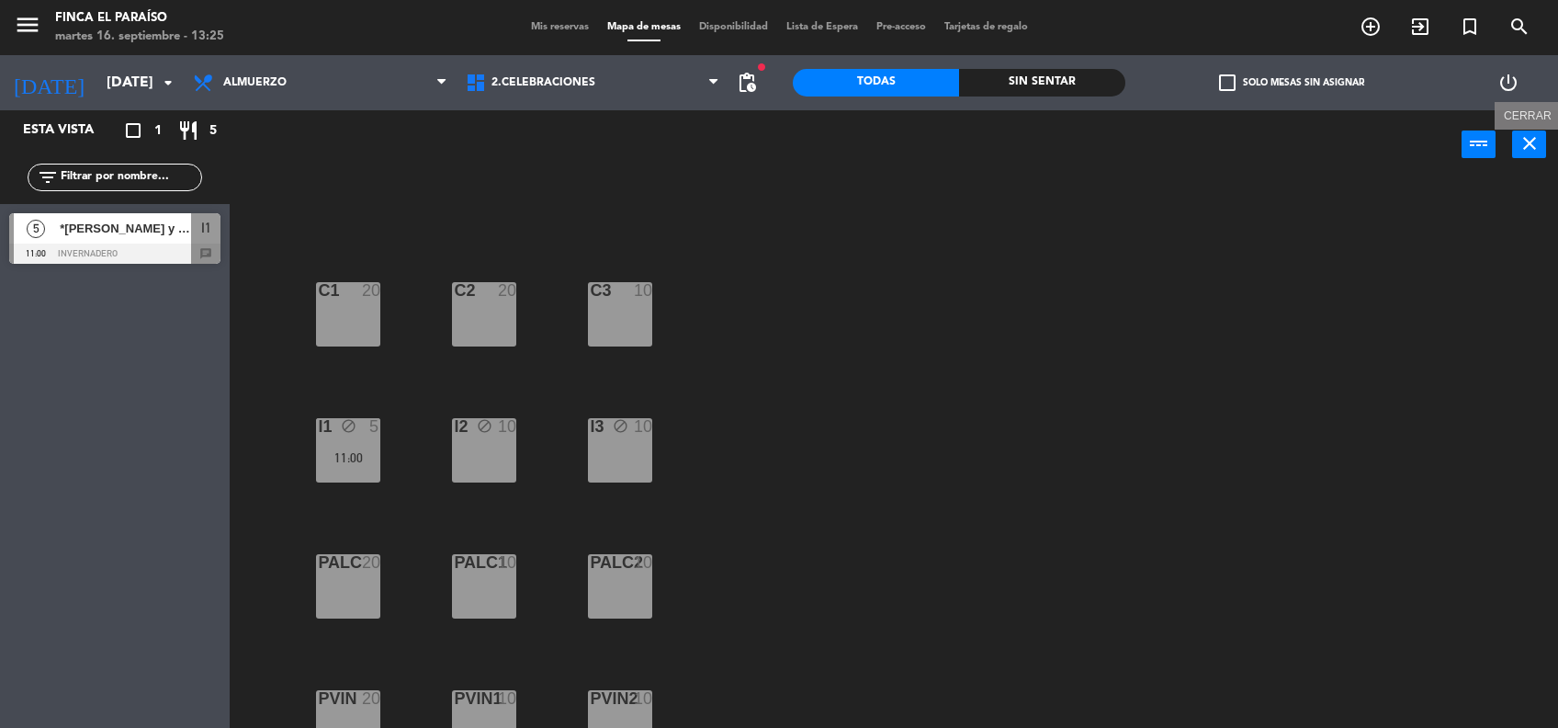
click at [1537, 151] on icon "close" at bounding box center [1530, 143] width 22 height 22
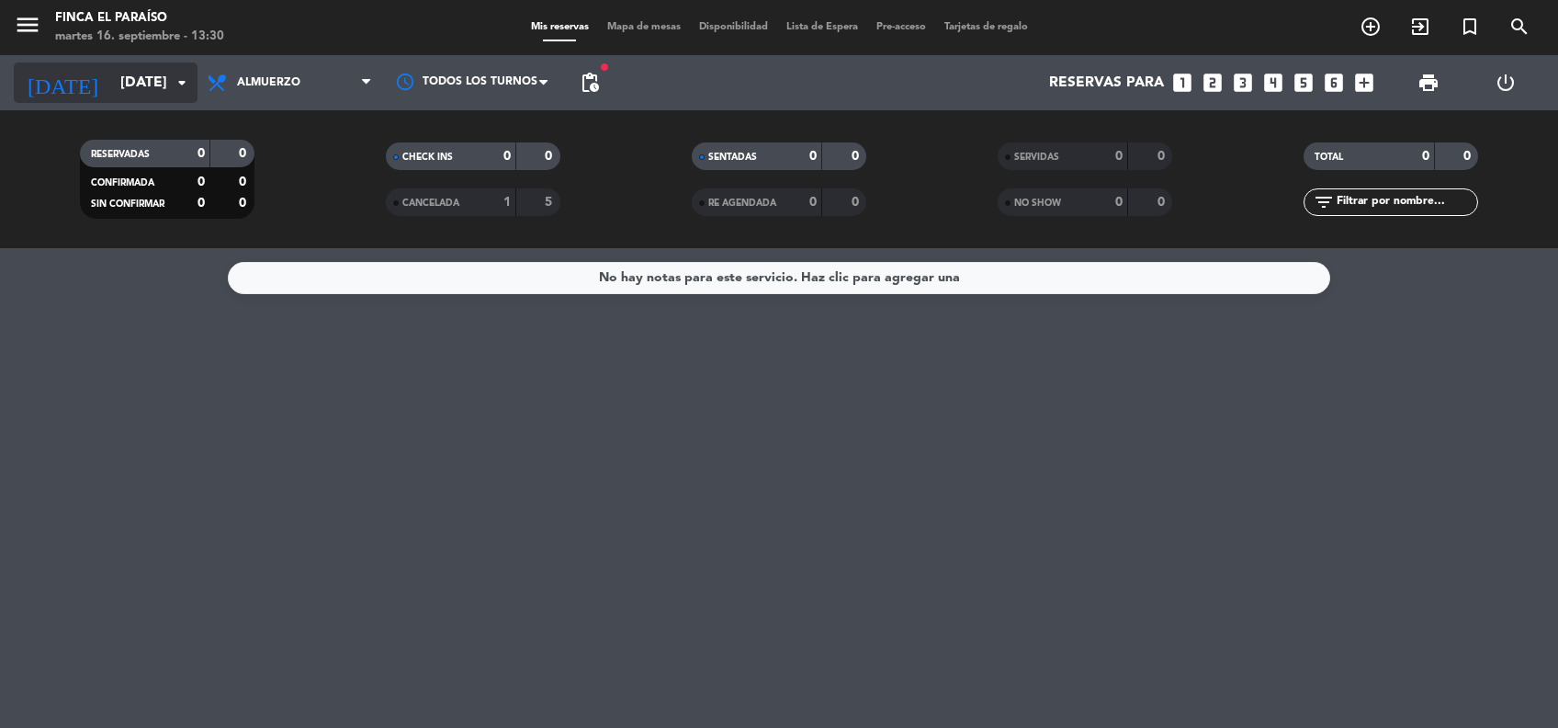
click at [111, 95] on input "[DATE]" at bounding box center [208, 83] width 194 height 36
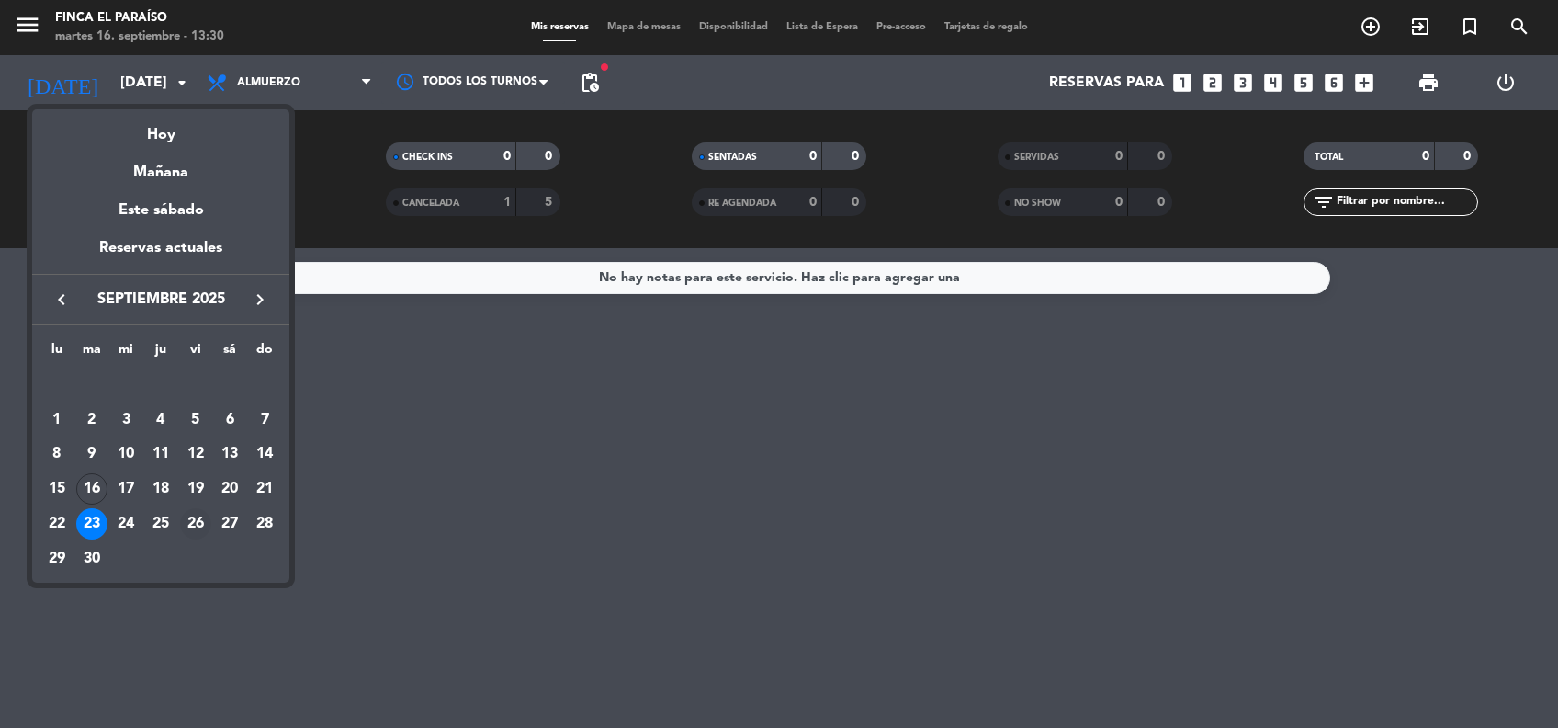
click at [191, 520] on div "26" at bounding box center [195, 523] width 31 height 31
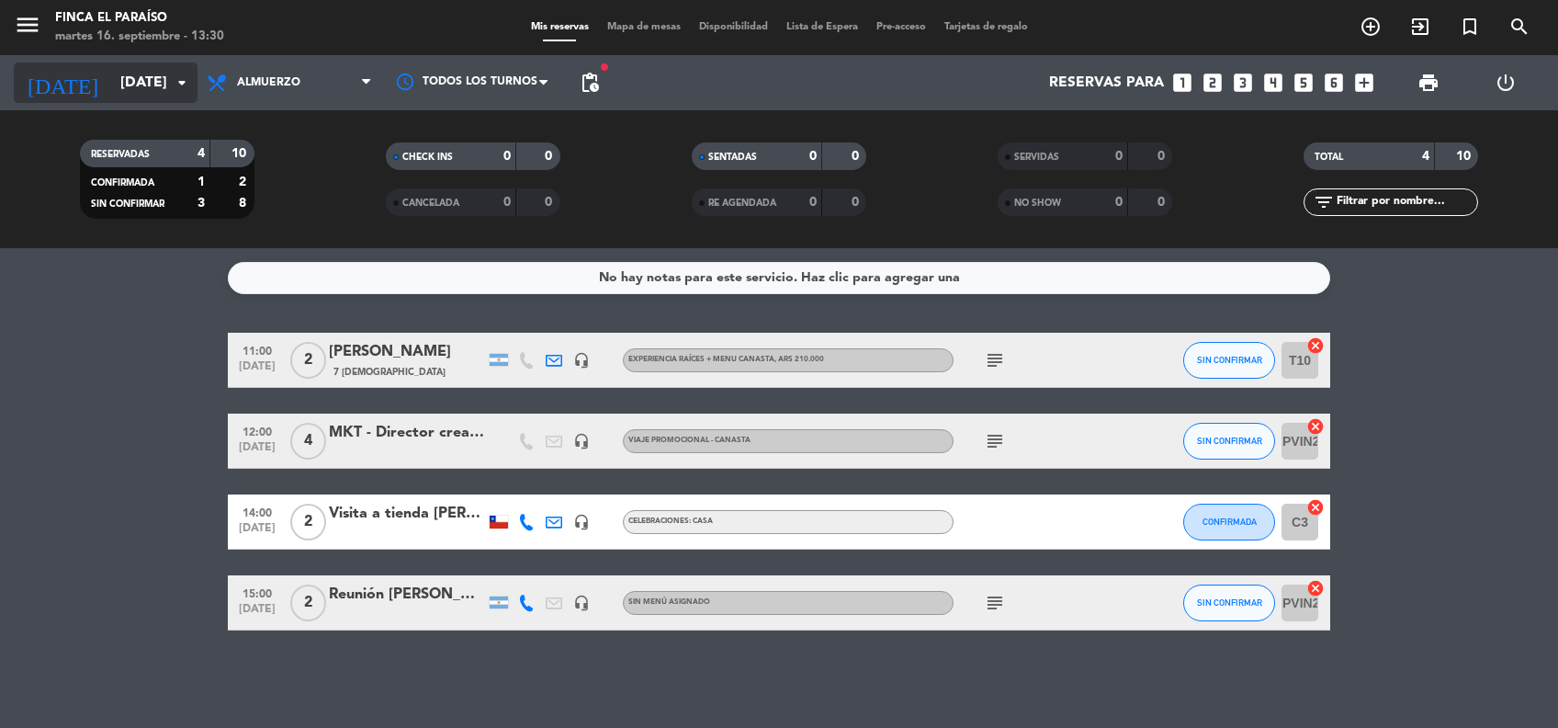
click at [132, 98] on input "[DATE]" at bounding box center [208, 83] width 194 height 36
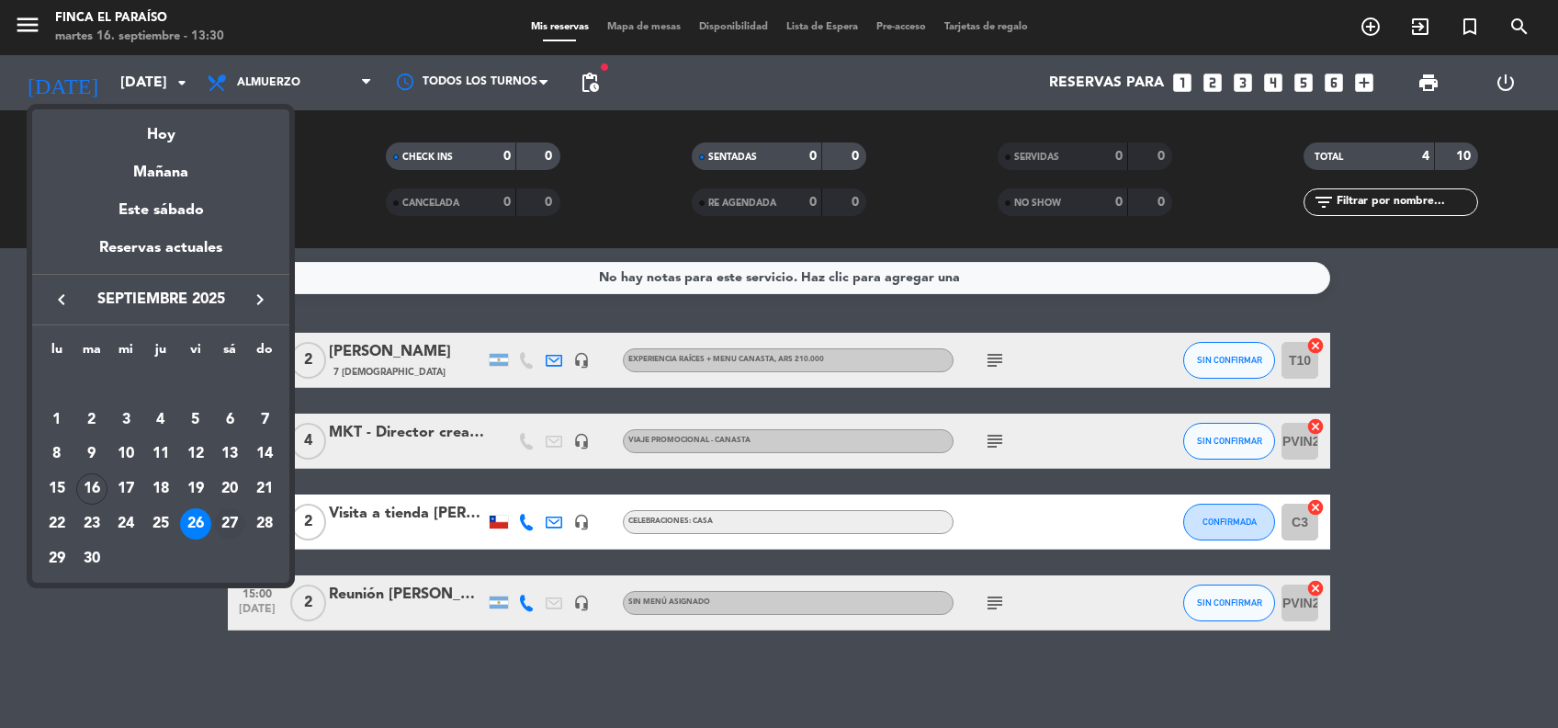
click at [237, 513] on div "27" at bounding box center [229, 523] width 31 height 31
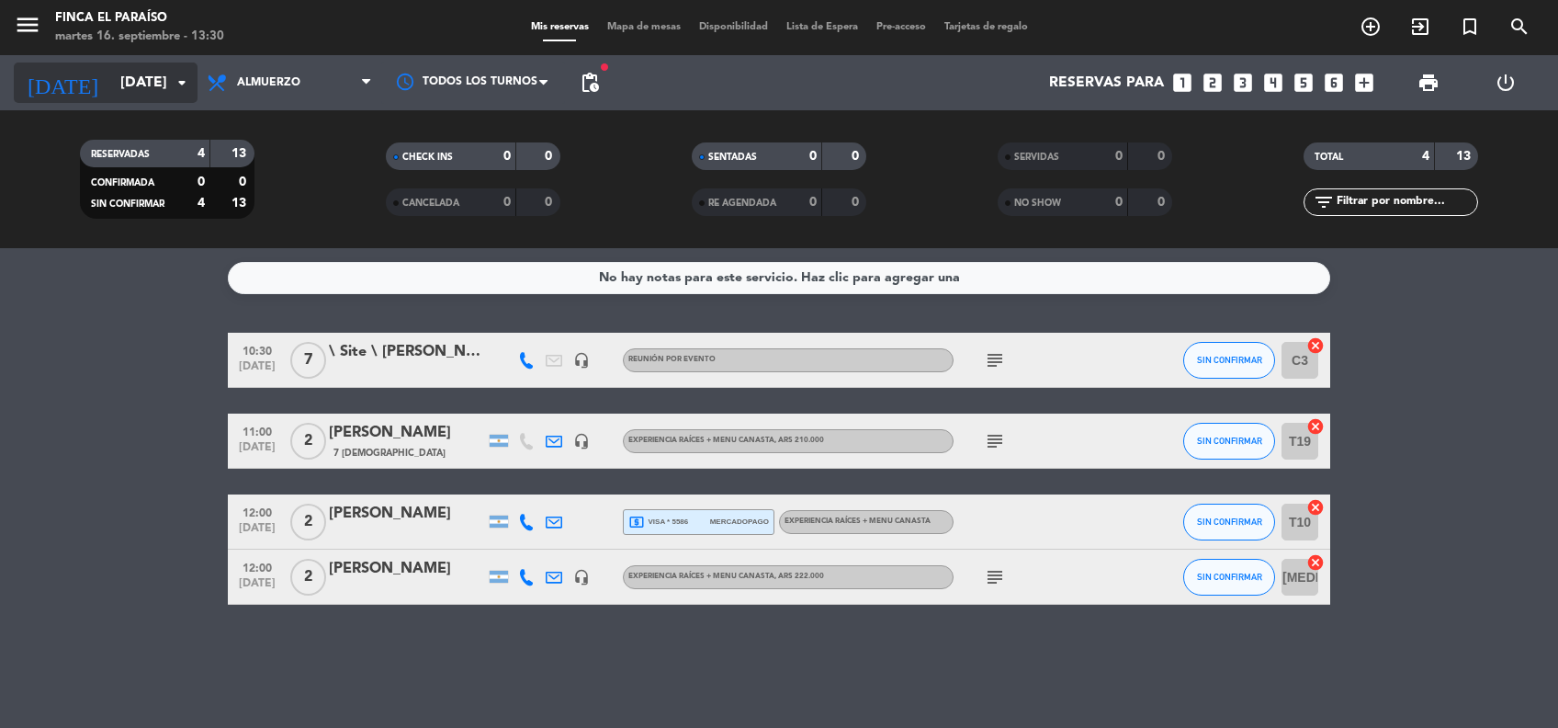
click at [131, 93] on input "[DATE]" at bounding box center [208, 83] width 194 height 36
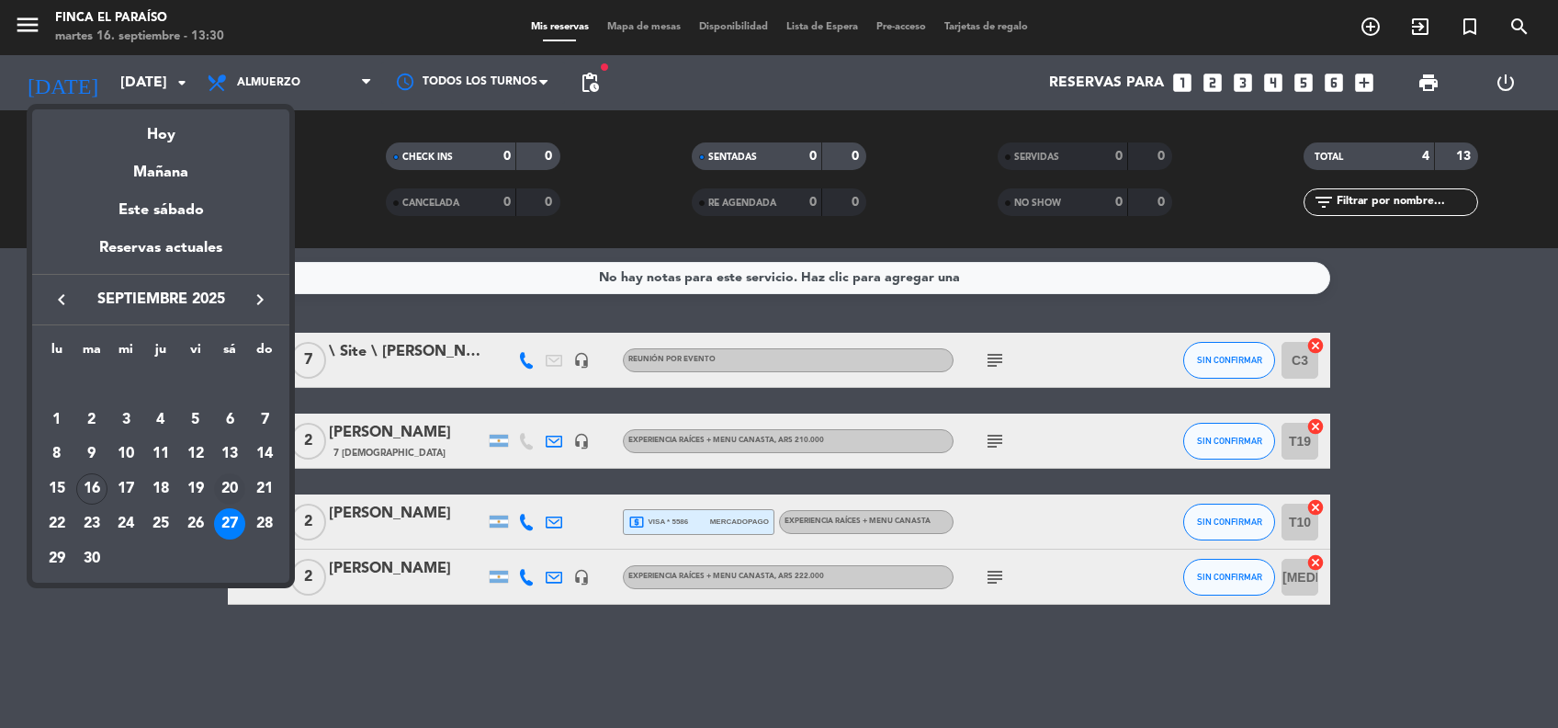
click at [228, 491] on div "20" at bounding box center [229, 488] width 31 height 31
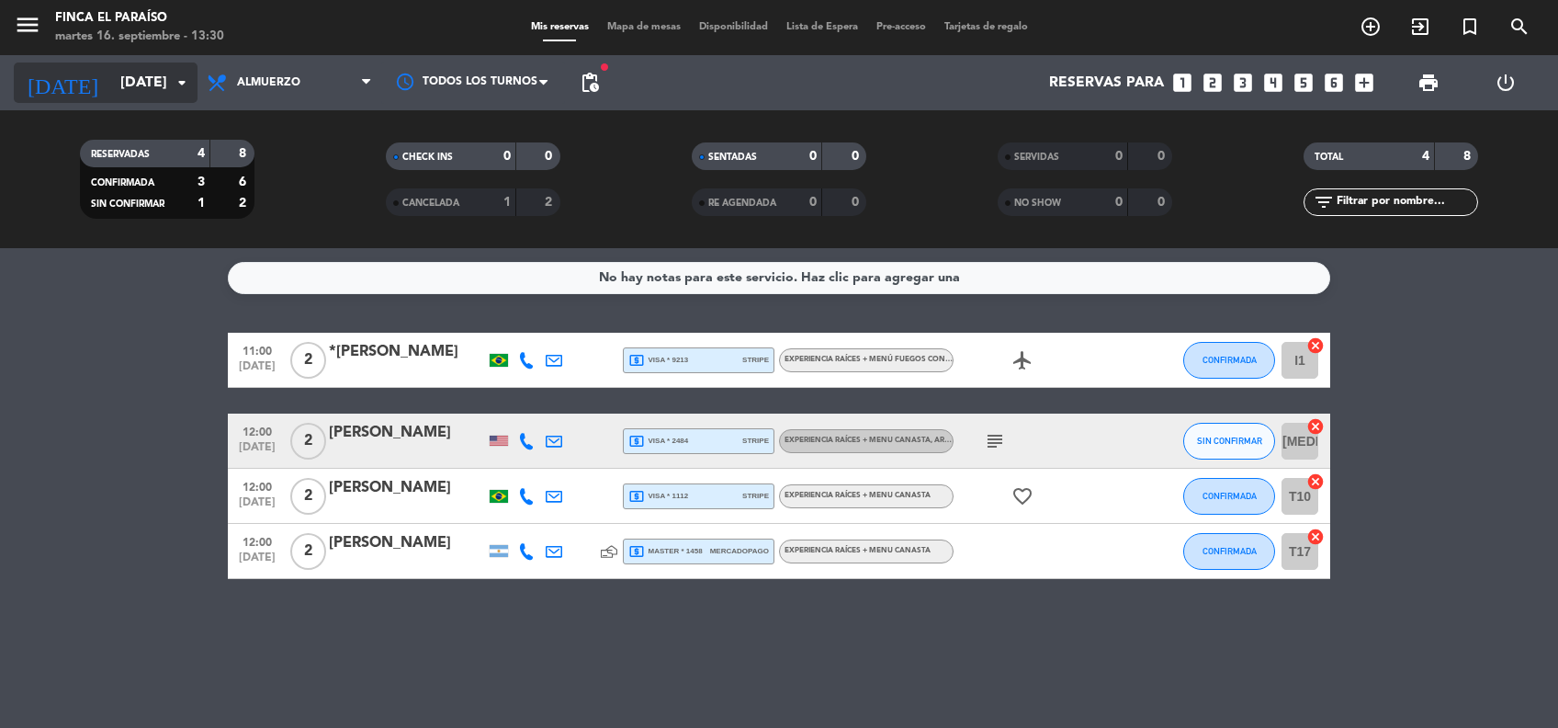
click at [168, 93] on input "[DATE]" at bounding box center [208, 83] width 194 height 36
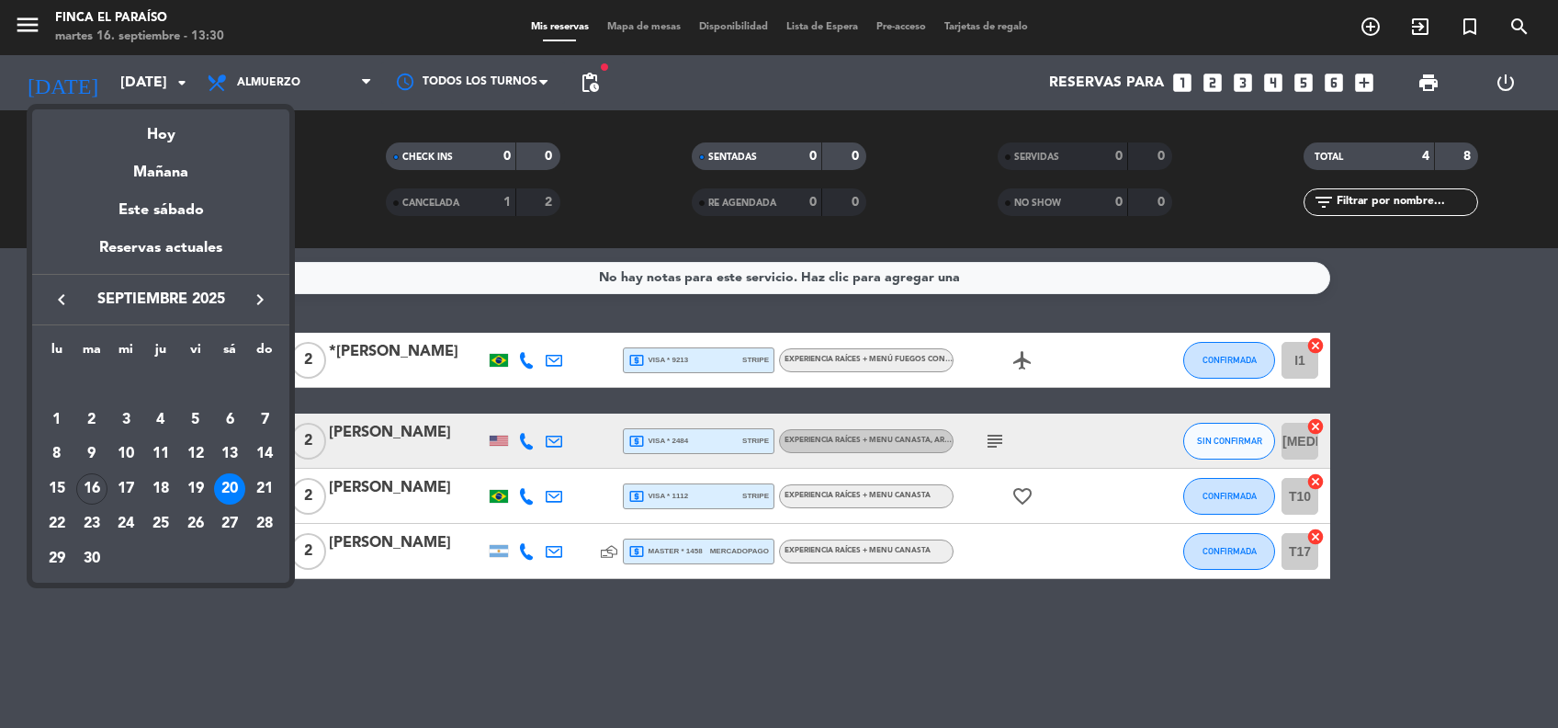
click at [685, 680] on div at bounding box center [779, 364] width 1558 height 728
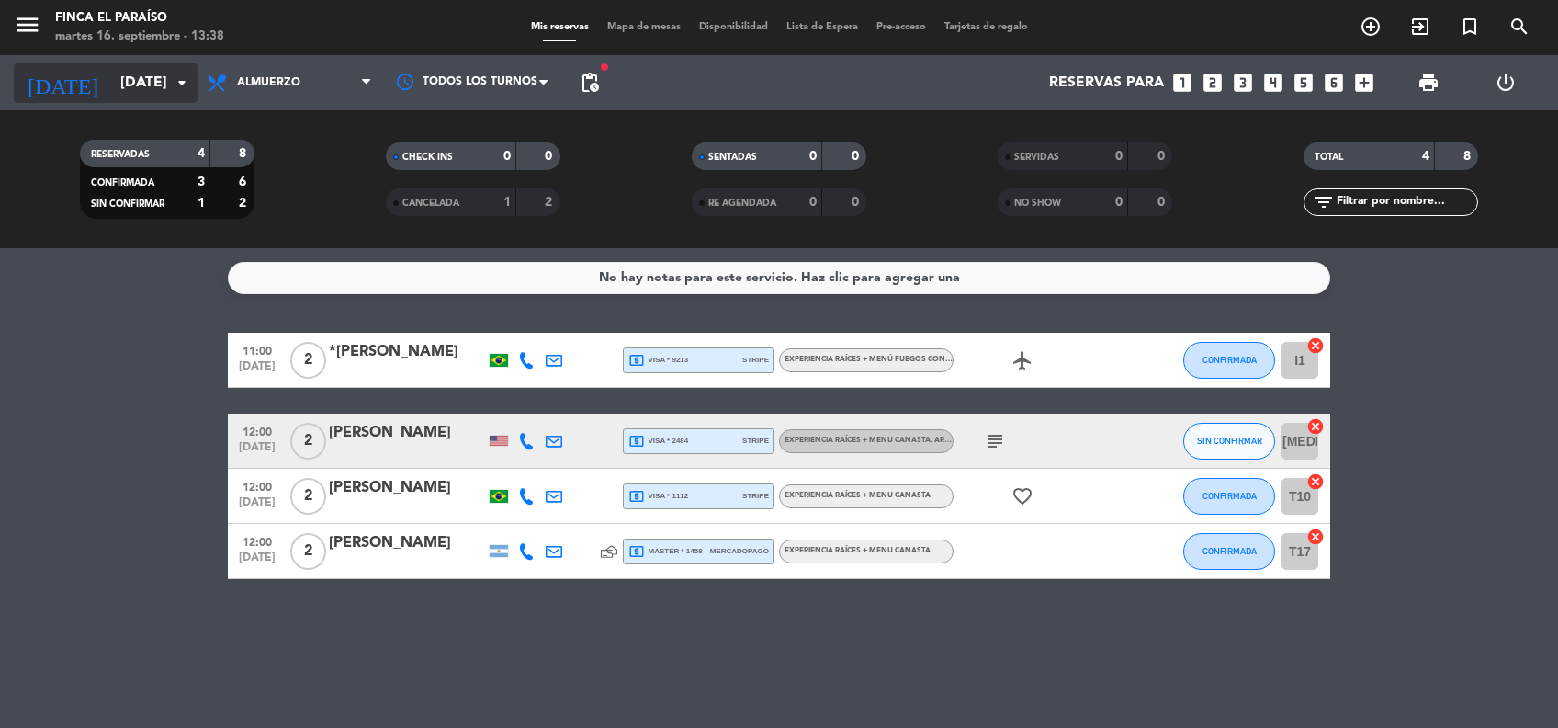
click at [111, 66] on input "[DATE]" at bounding box center [208, 83] width 194 height 36
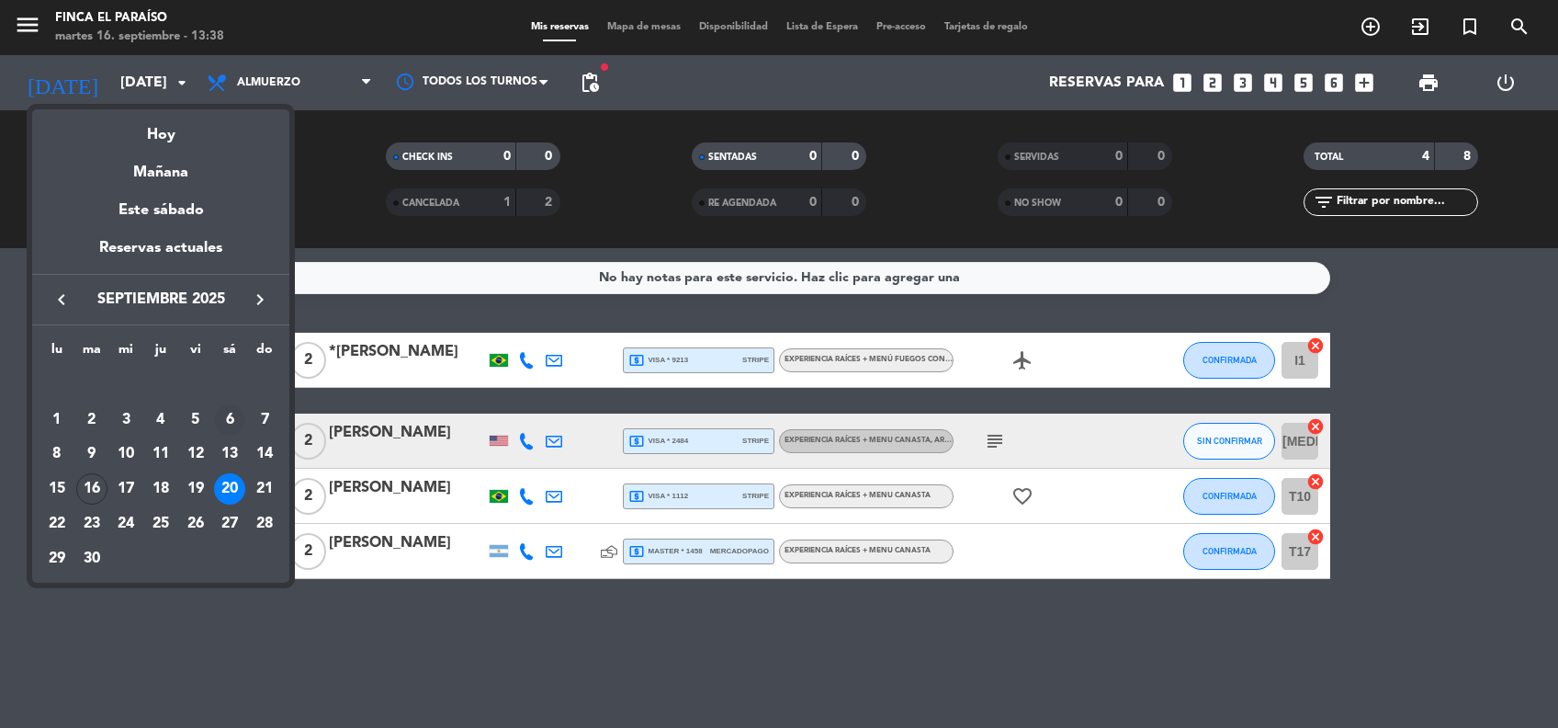
click at [241, 412] on div "6" at bounding box center [229, 419] width 31 height 31
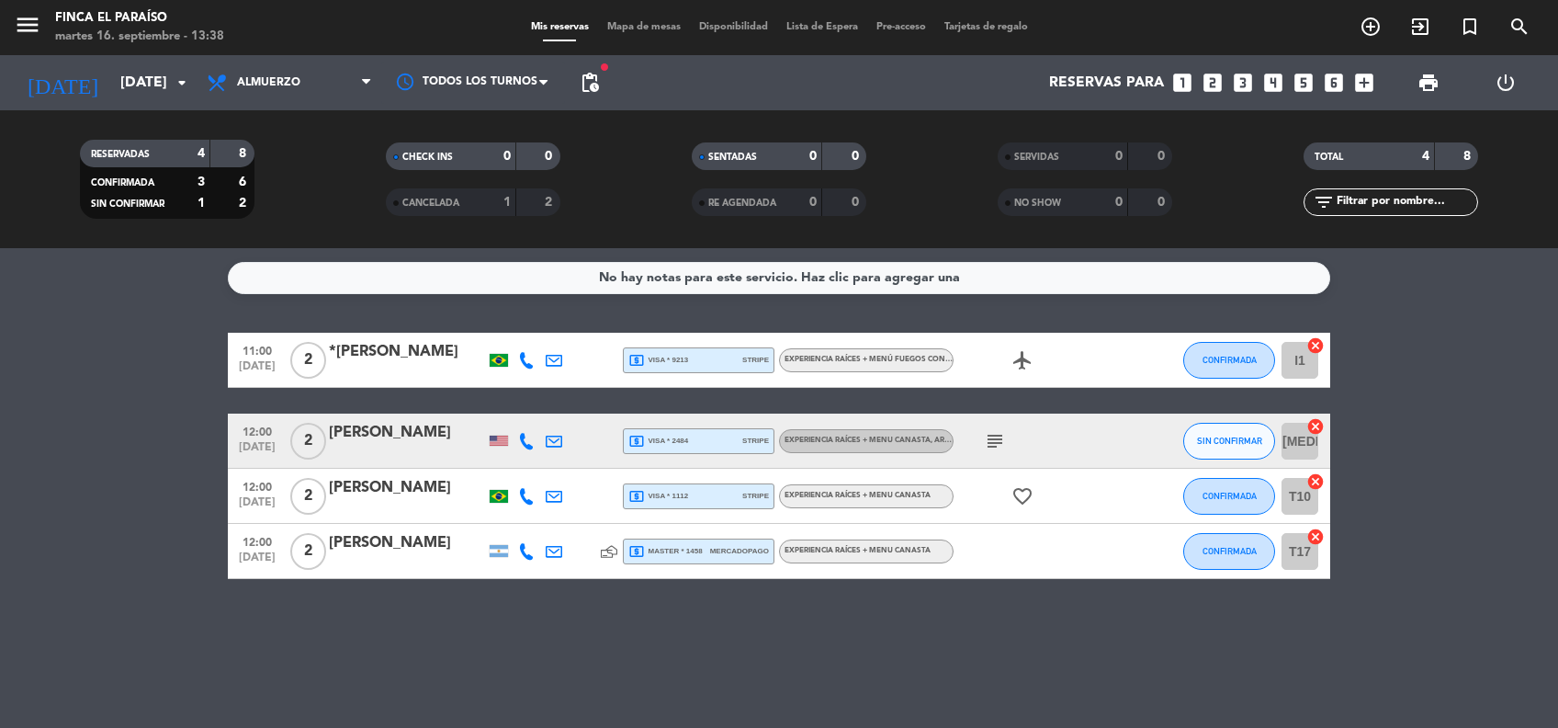
type input "[DATE]"
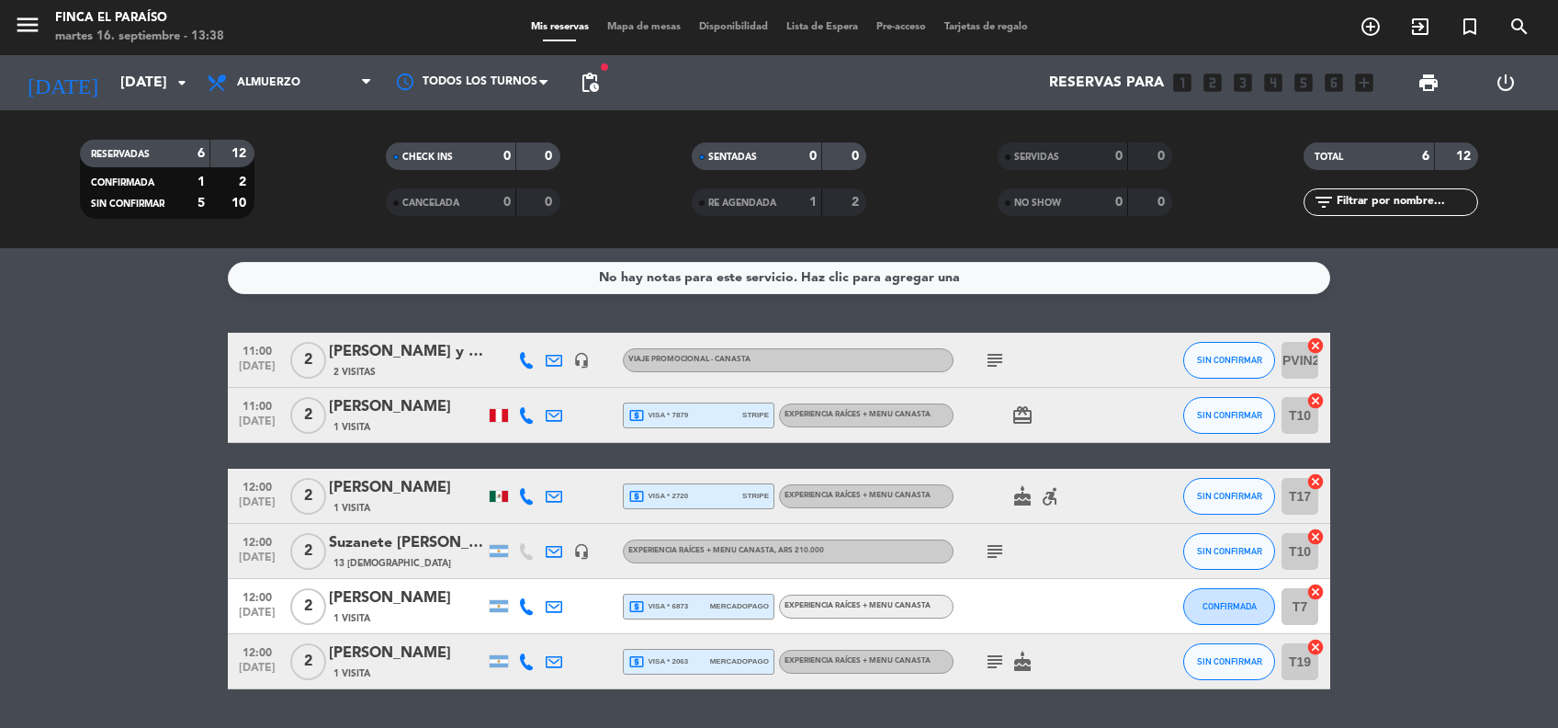
click at [392, 340] on div "[PERSON_NAME] y [PERSON_NAME] (invitados)" at bounding box center [407, 352] width 156 height 24
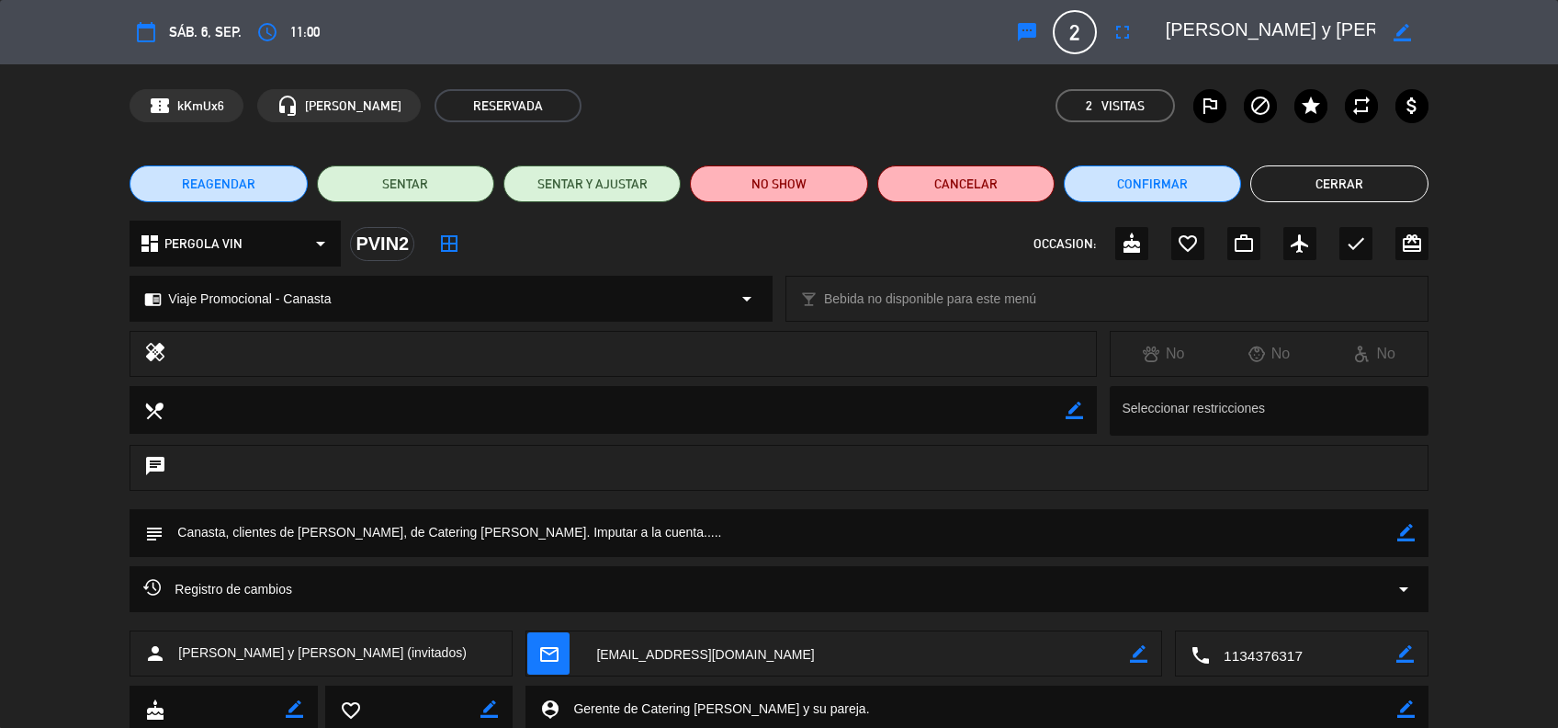
click at [1409, 540] on icon "border_color" at bounding box center [1406, 532] width 17 height 17
click at [1285, 538] on textarea at bounding box center [780, 532] width 1233 height 47
type textarea "Canasta, clientes de [PERSON_NAME], de Catering [PERSON_NAME]. Imputar a la cue…"
click at [1405, 528] on icon at bounding box center [1406, 532] width 17 height 17
click at [1323, 191] on button "Cerrar" at bounding box center [1339, 183] width 177 height 37
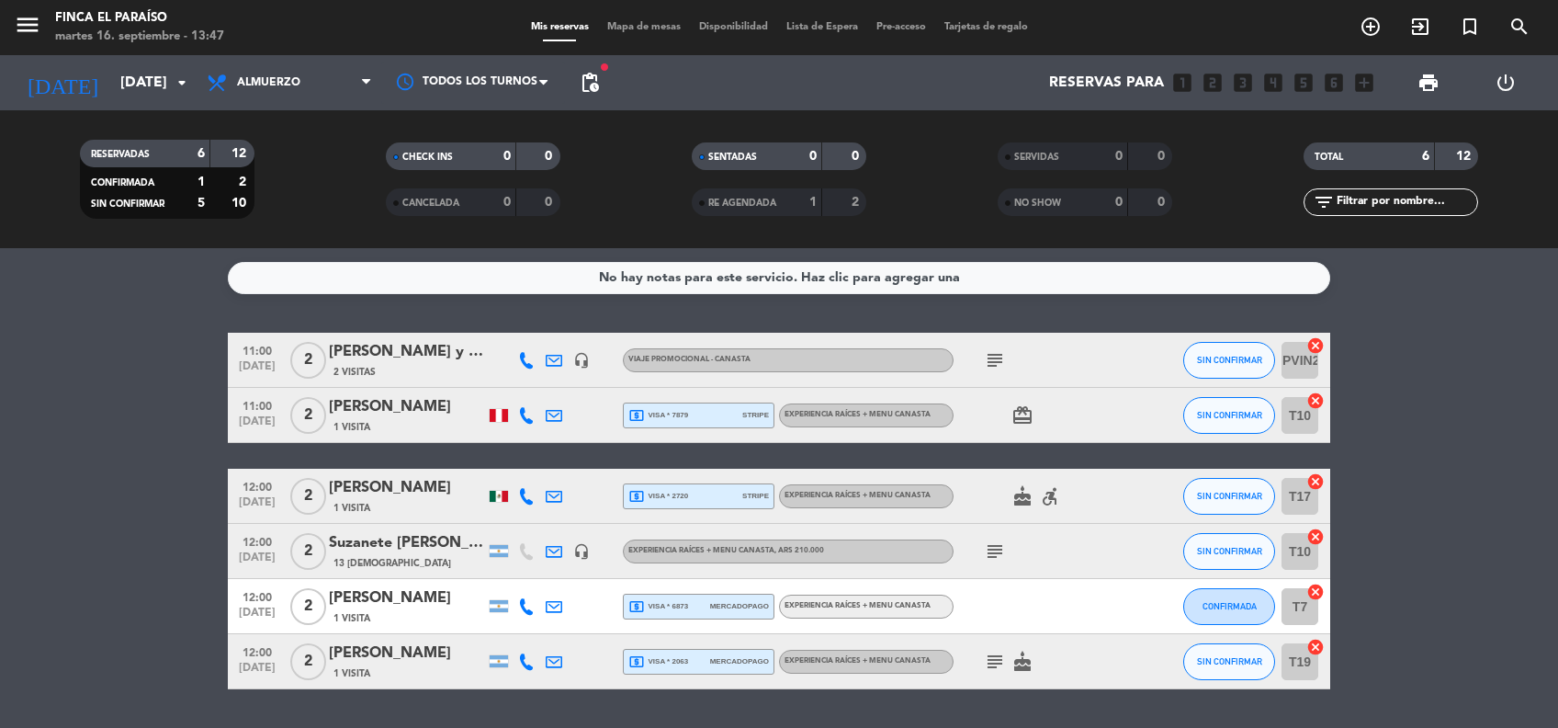
click at [434, 538] on div "Suzanete [PERSON_NAME]" at bounding box center [407, 543] width 156 height 24
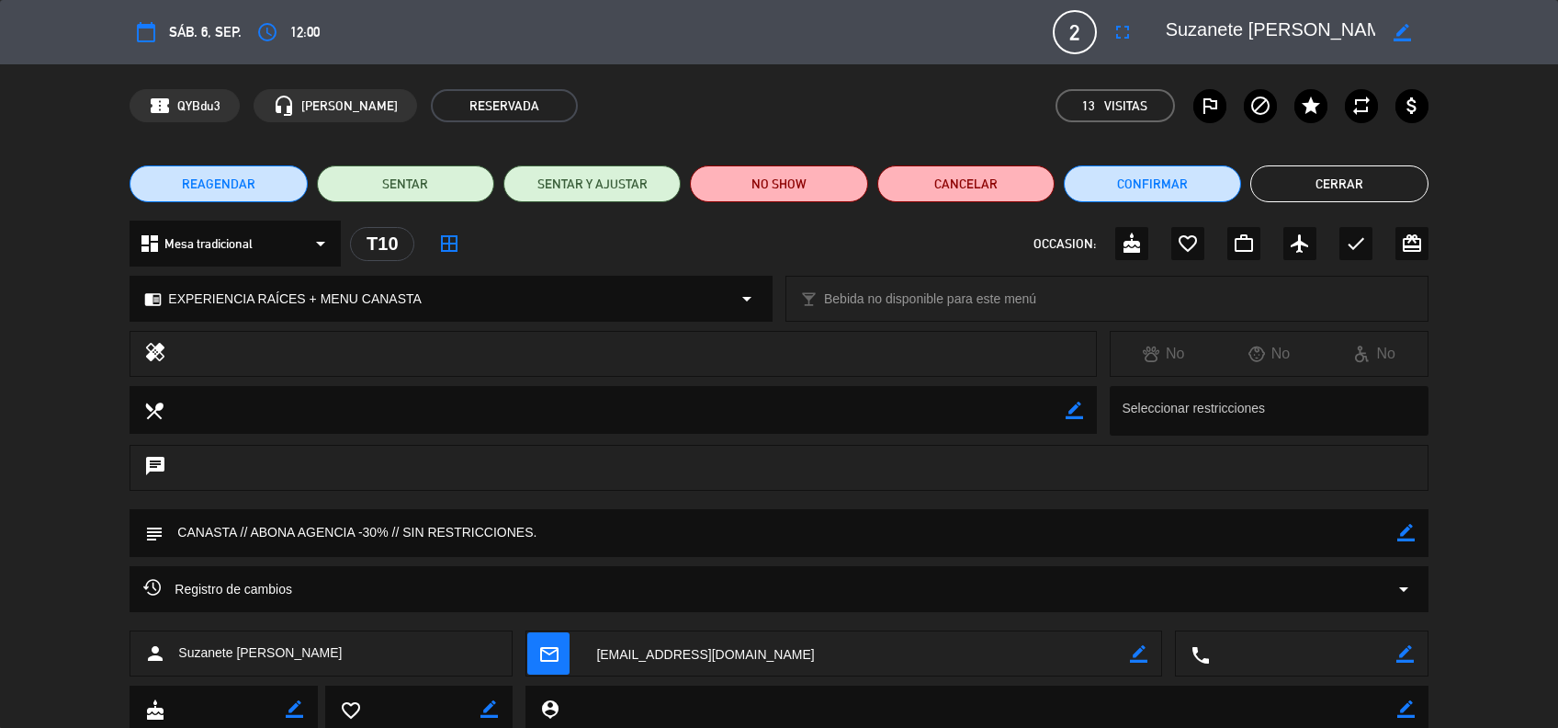
click at [1409, 537] on icon "border_color" at bounding box center [1406, 532] width 17 height 17
click at [357, 536] on textarea at bounding box center [780, 532] width 1233 height 47
type textarea "CANASTA // ABONA AGENCIA suntrip -30% // SIN RESTRICCIONES."
click at [1408, 533] on icon at bounding box center [1406, 532] width 17 height 17
drag, startPoint x: 226, startPoint y: 110, endPoint x: 174, endPoint y: 109, distance: 52.4
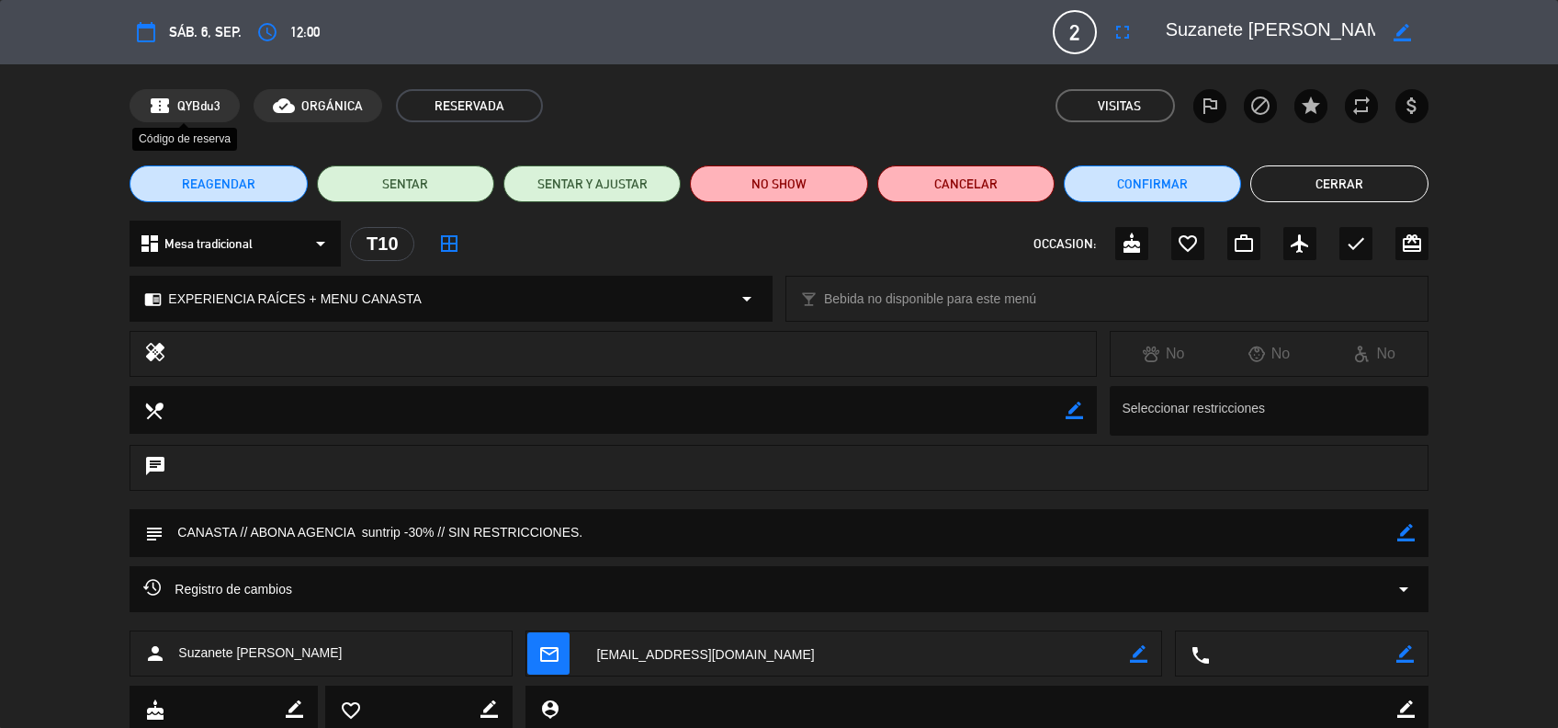
click at [174, 109] on div "confirmation_number QYBdu3" at bounding box center [185, 105] width 110 height 33
copy span "QYBdu3"
click at [1333, 175] on button "Cerrar" at bounding box center [1339, 183] width 177 height 37
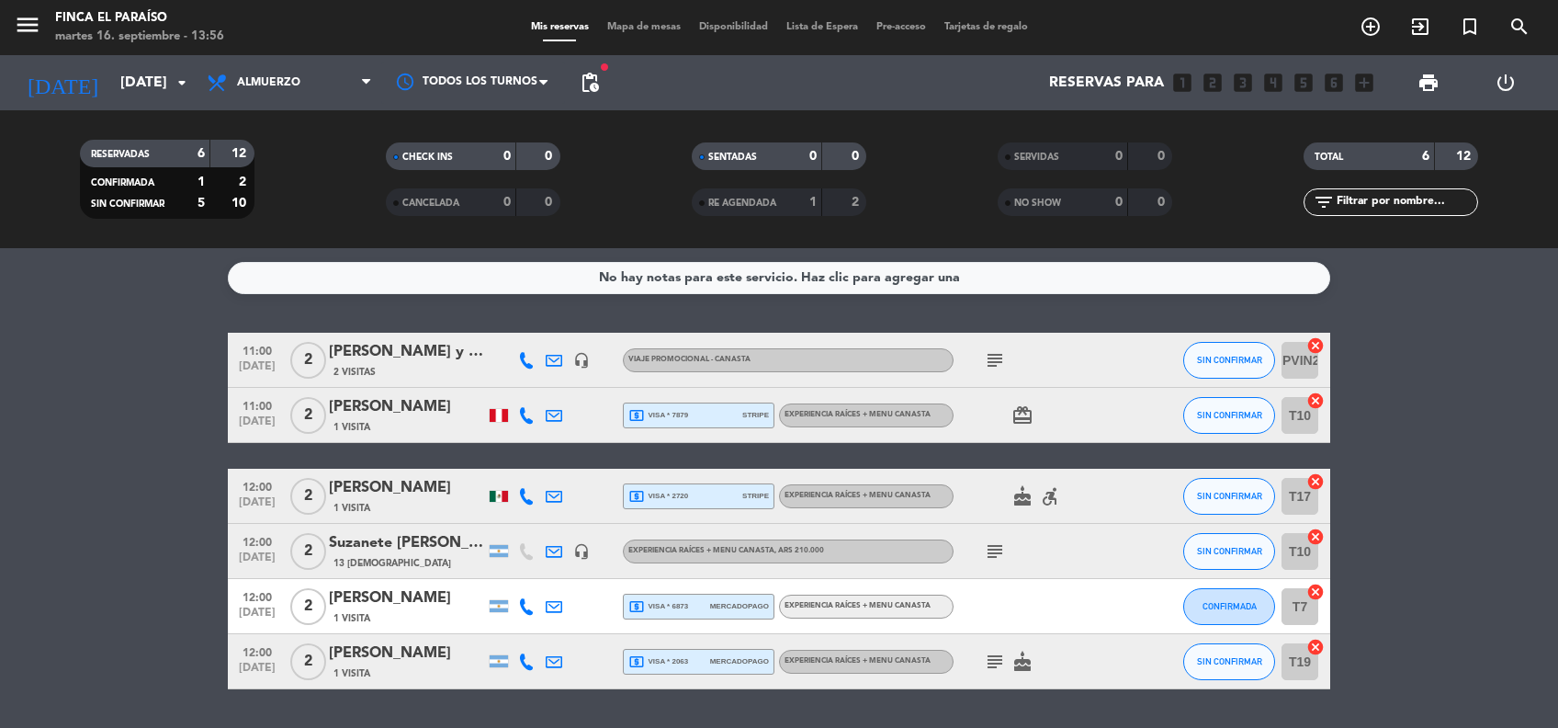
click at [93, 444] on bookings-row "11:00 [DATE] 2 [PERSON_NAME] y [PERSON_NAME] (invitados) 2 Visitas headset_mic …" at bounding box center [779, 511] width 1558 height 357
click at [167, 522] on bookings-row "11:00 [DATE] 2 [PERSON_NAME] y [PERSON_NAME] (invitados) 2 Visitas headset_mic …" at bounding box center [779, 511] width 1558 height 357
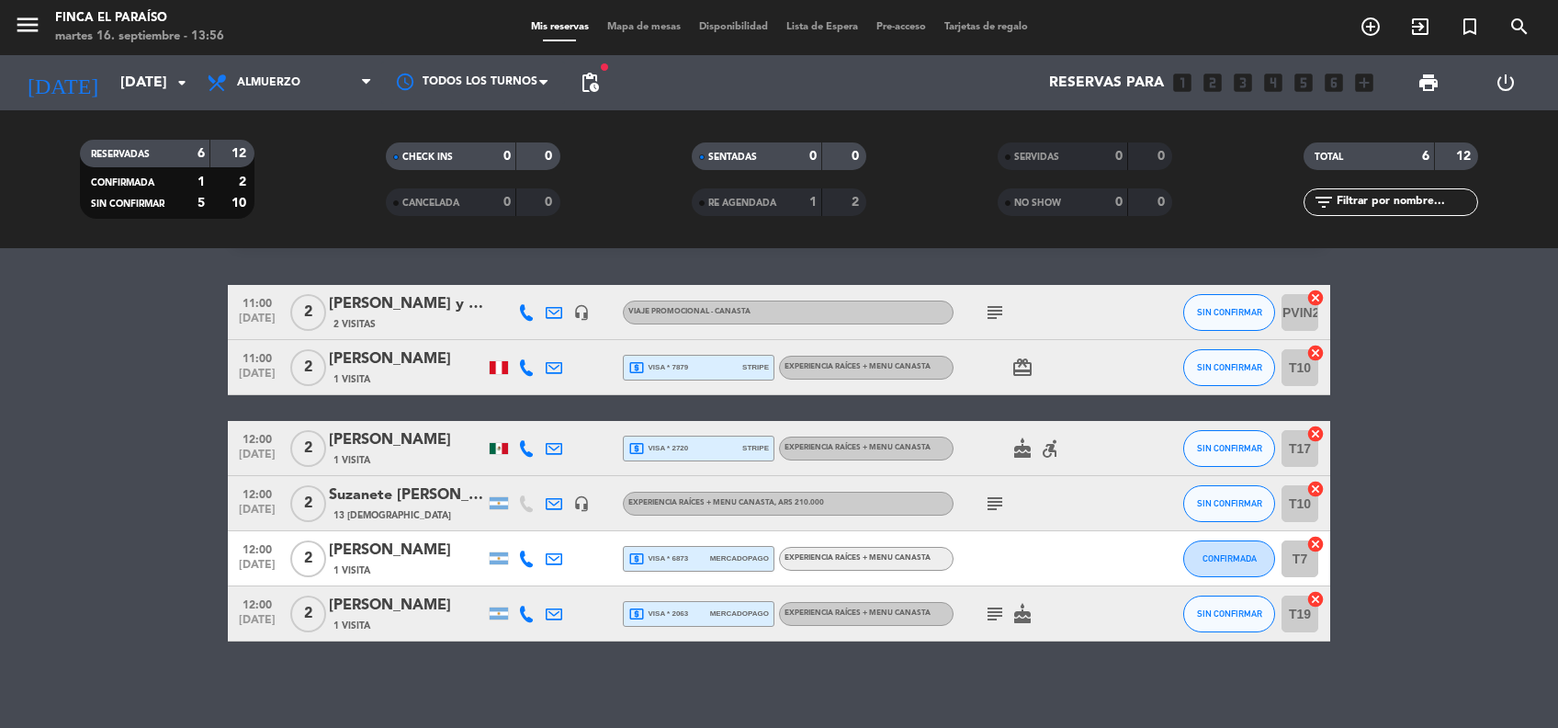
scroll to position [52, 0]
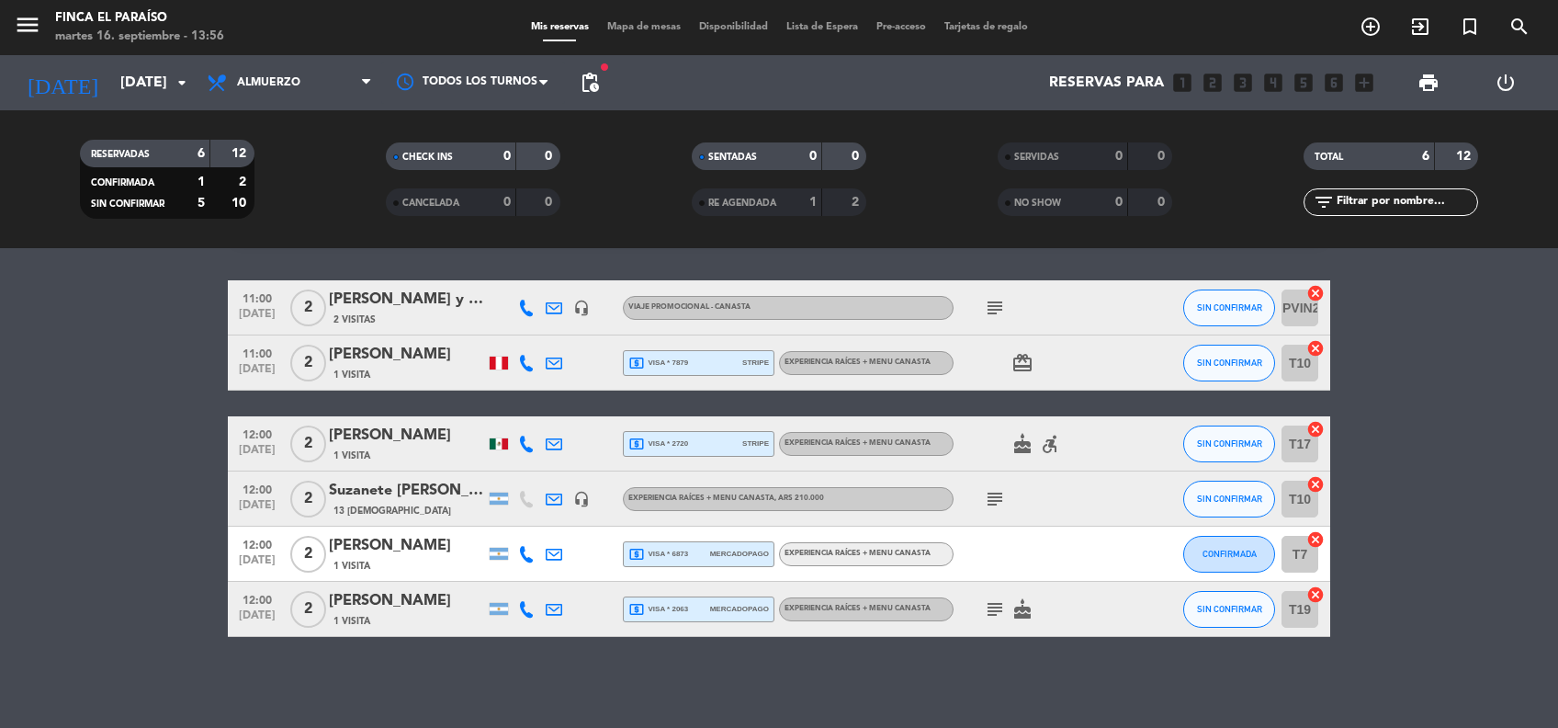
click at [997, 598] on icon "subject" at bounding box center [995, 609] width 22 height 22
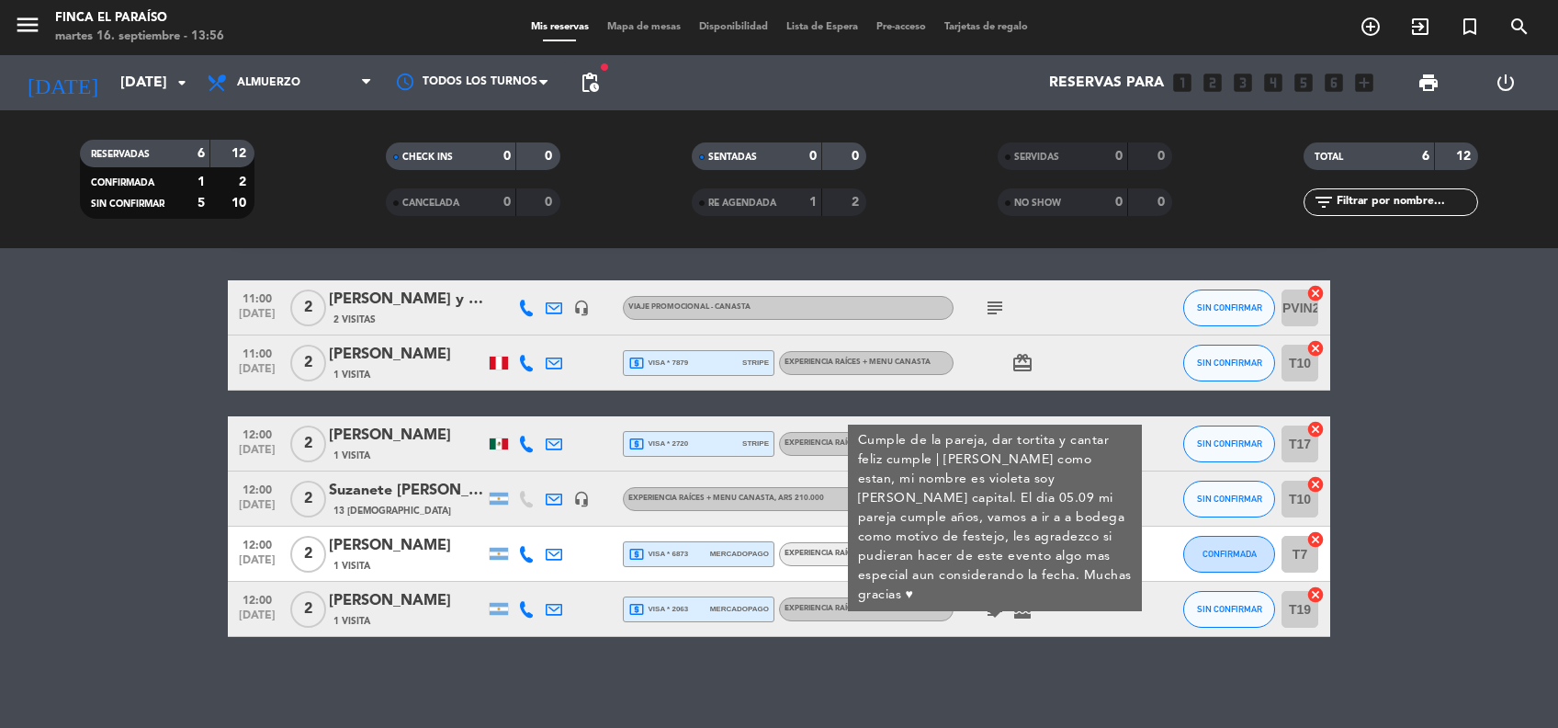
click at [103, 402] on bookings-row "11:00 [DATE] 2 [PERSON_NAME] y [PERSON_NAME] (invitados) 2 Visitas headset_mic …" at bounding box center [779, 458] width 1558 height 357
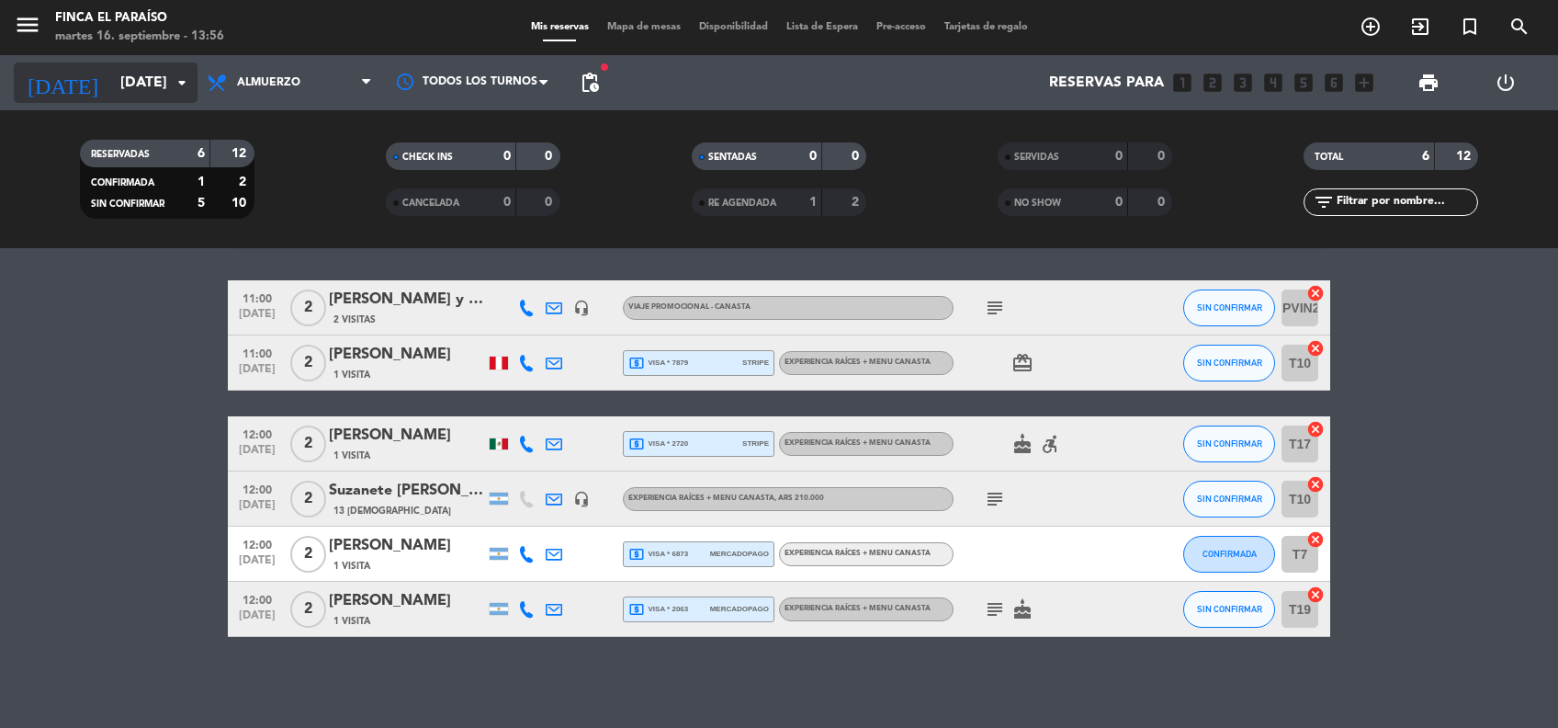
click at [124, 86] on input "[DATE]" at bounding box center [208, 83] width 194 height 36
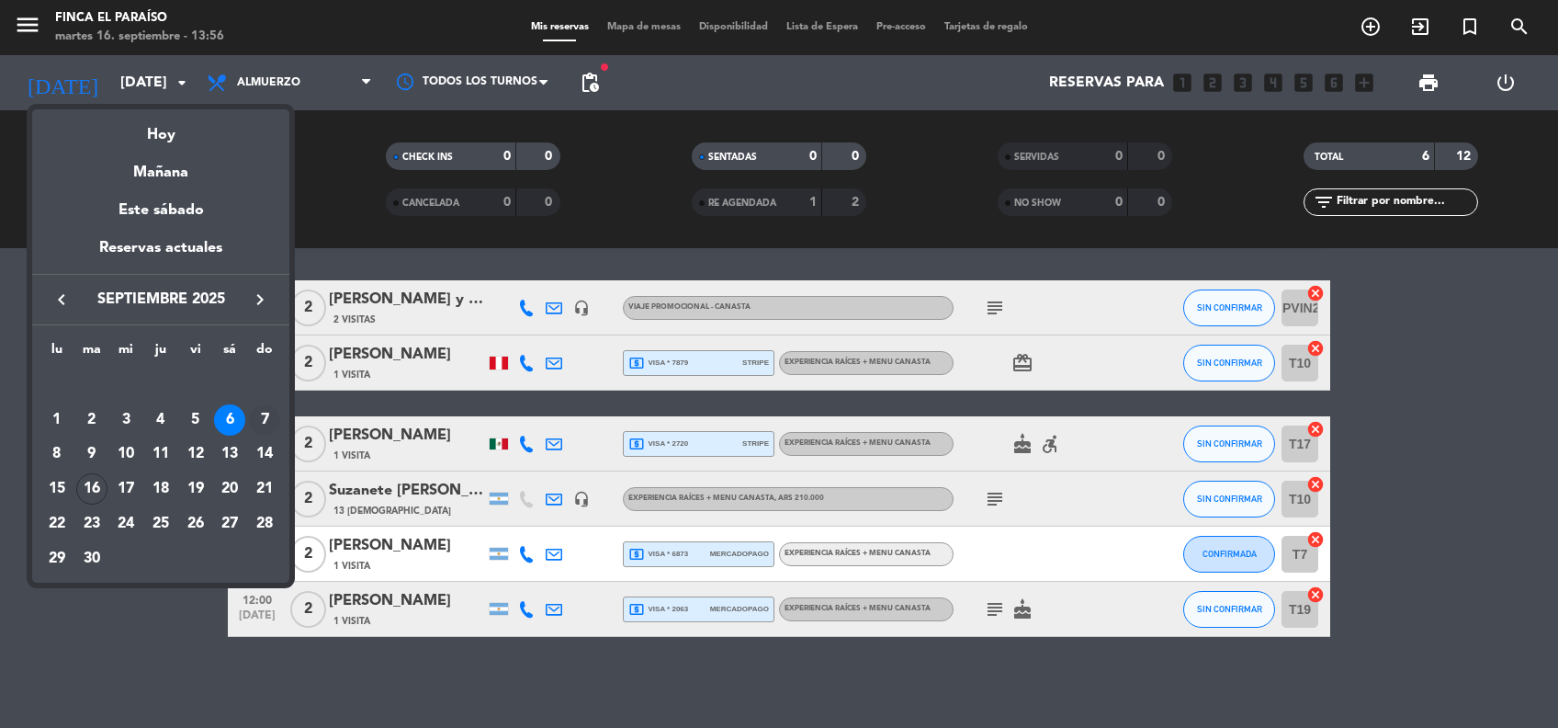
click at [264, 418] on div "7" at bounding box center [264, 419] width 31 height 31
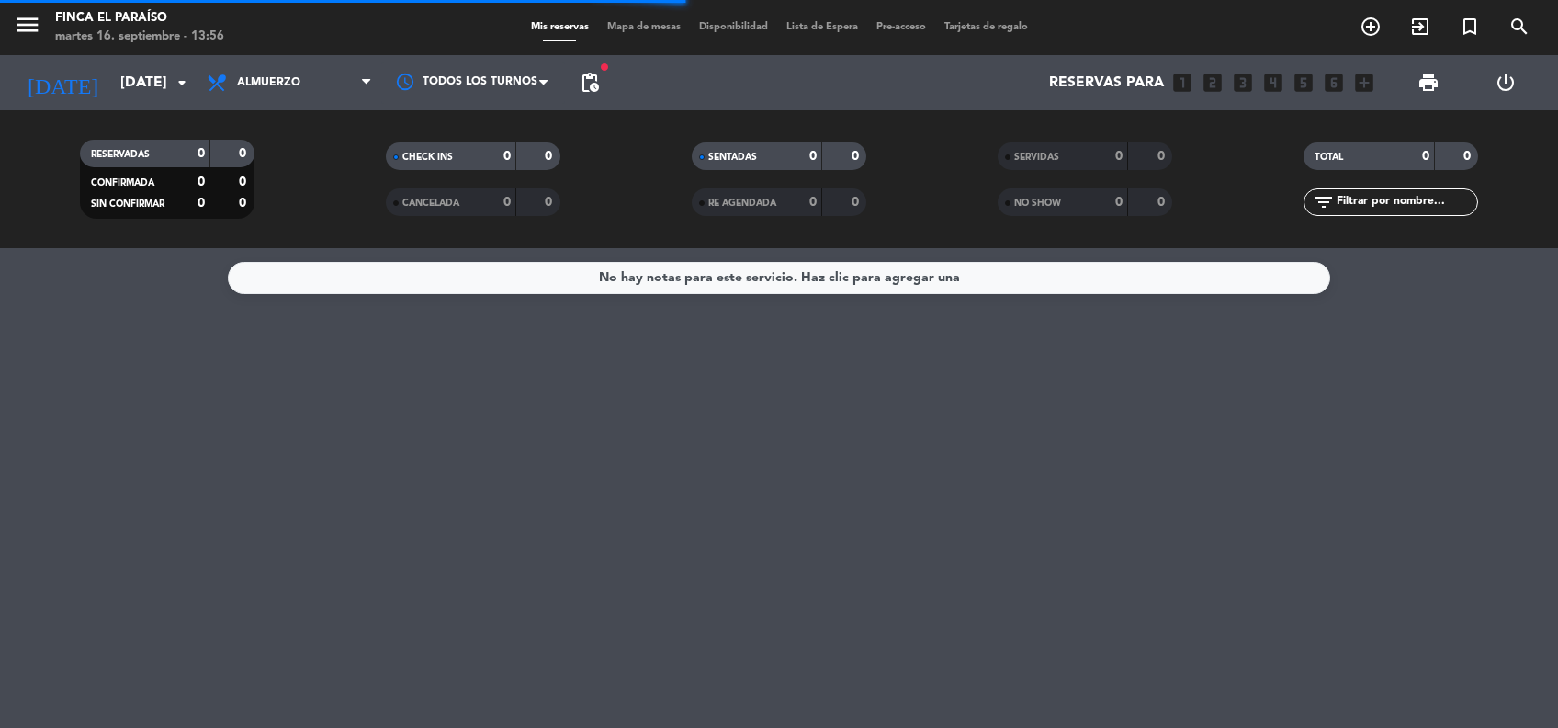
scroll to position [0, 0]
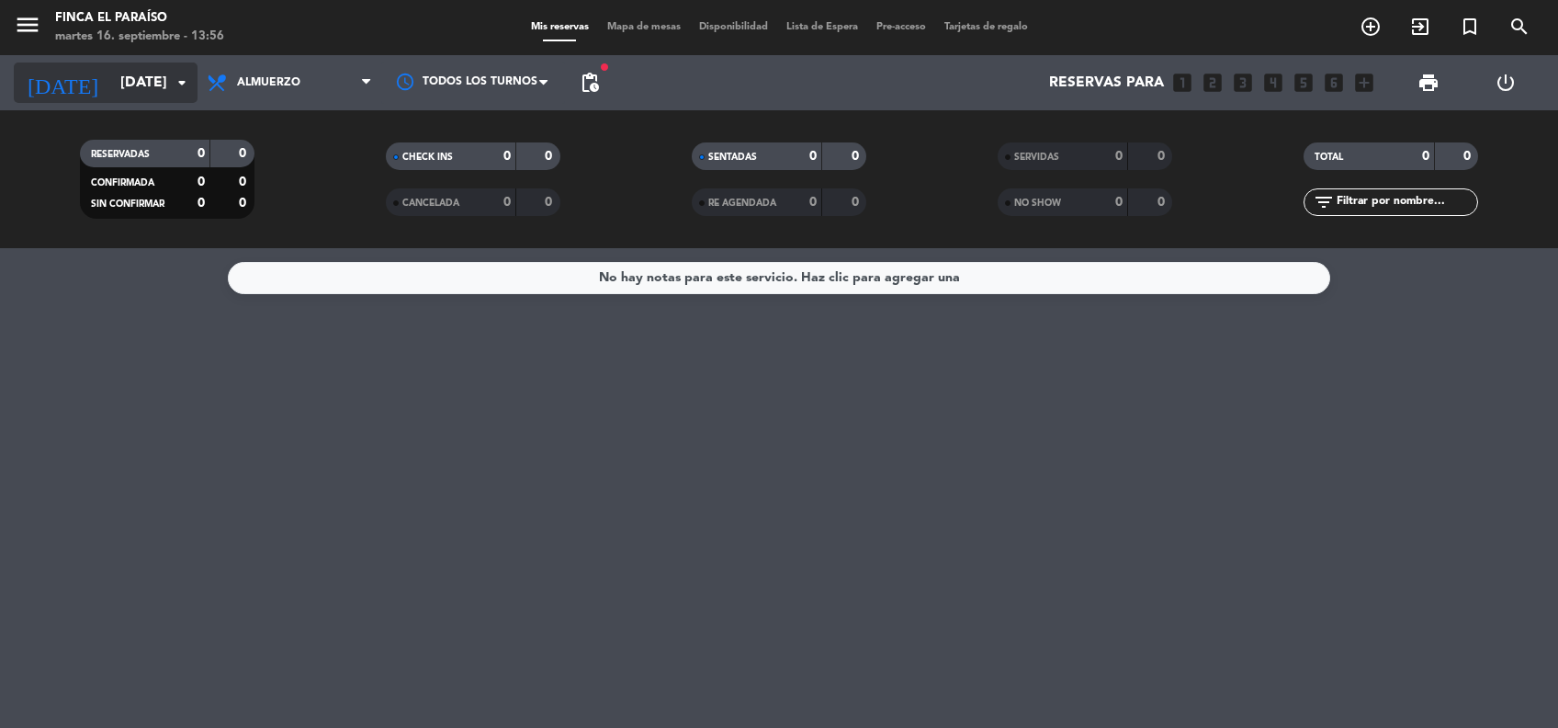
click at [111, 76] on input "[DATE]" at bounding box center [208, 83] width 194 height 36
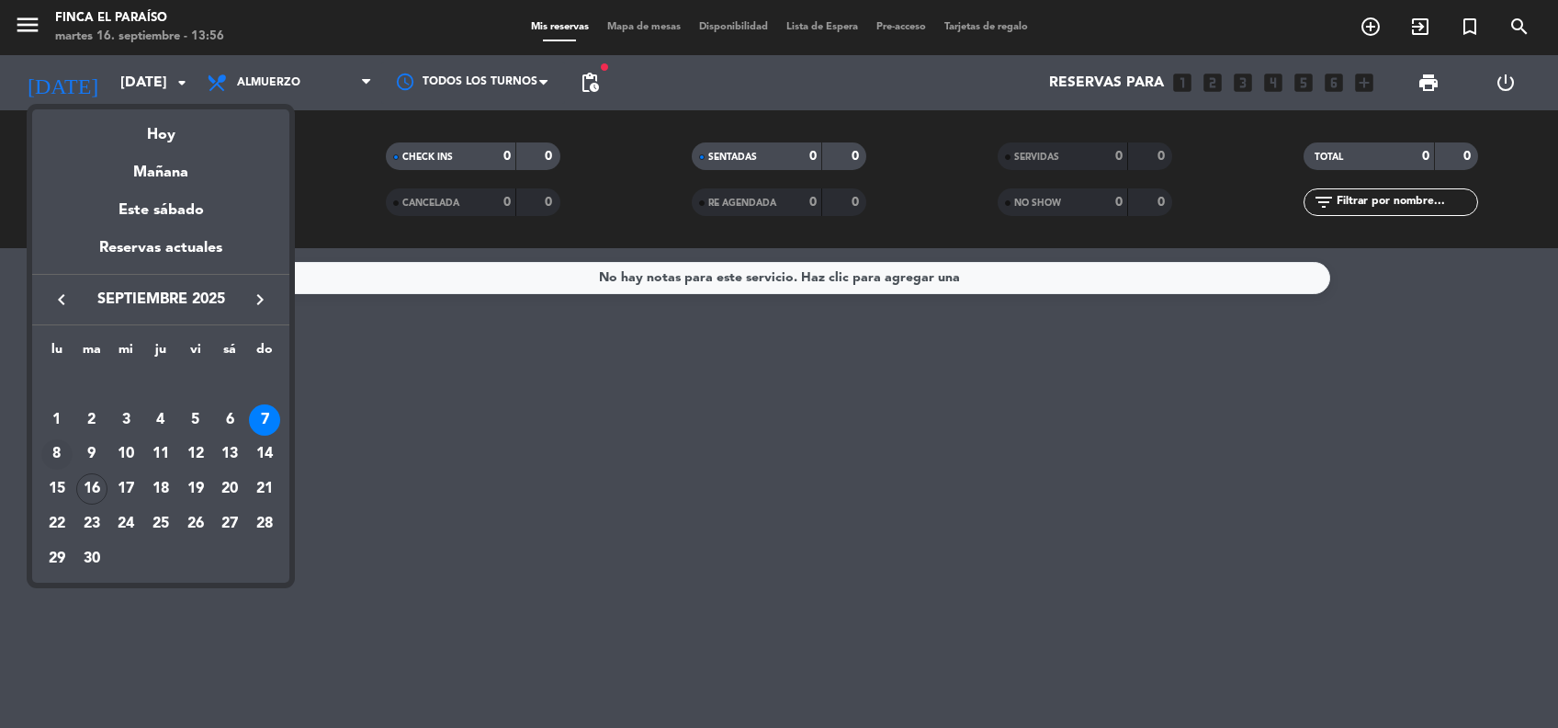
click at [66, 449] on div "8" at bounding box center [56, 454] width 31 height 31
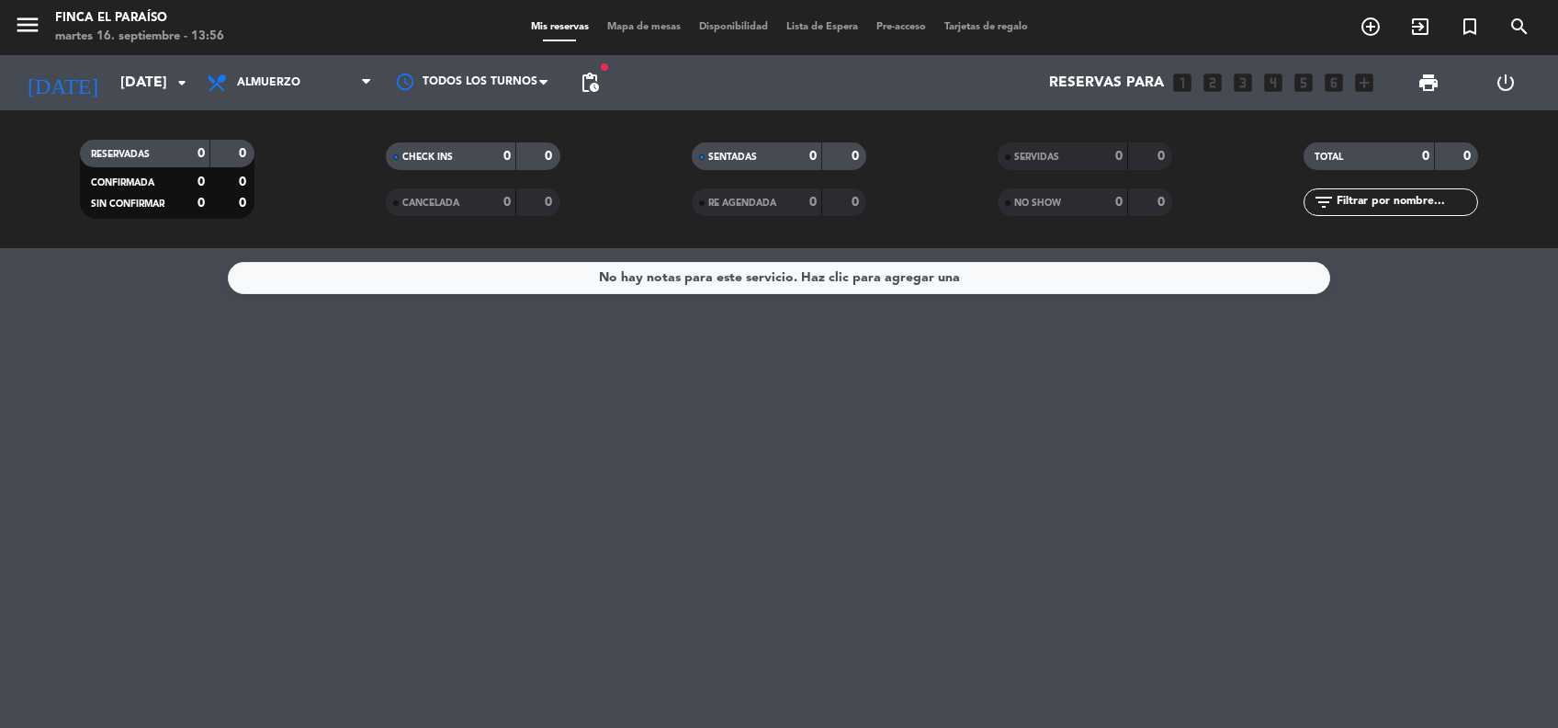
type input "[DATE]"
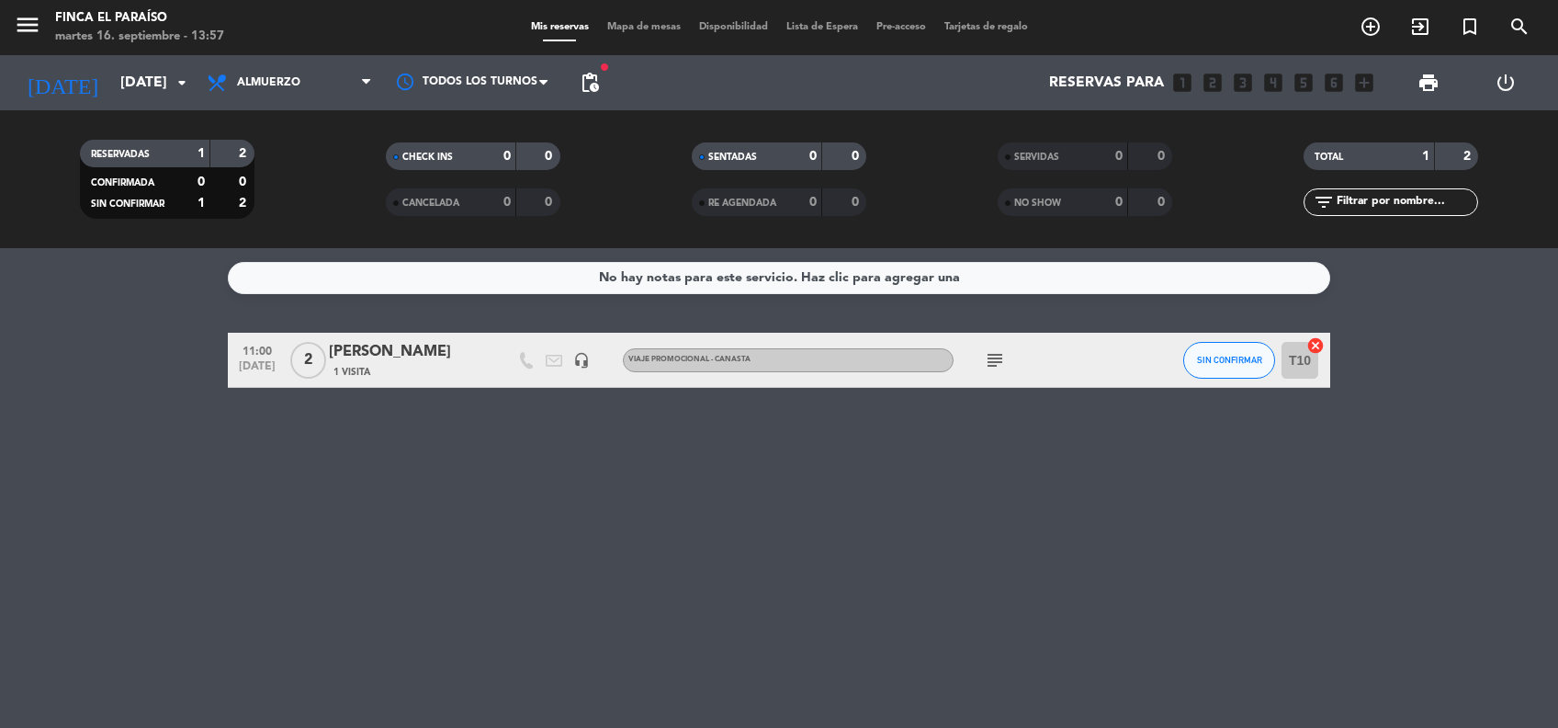
click at [368, 366] on span "1 Visita" at bounding box center [352, 372] width 37 height 15
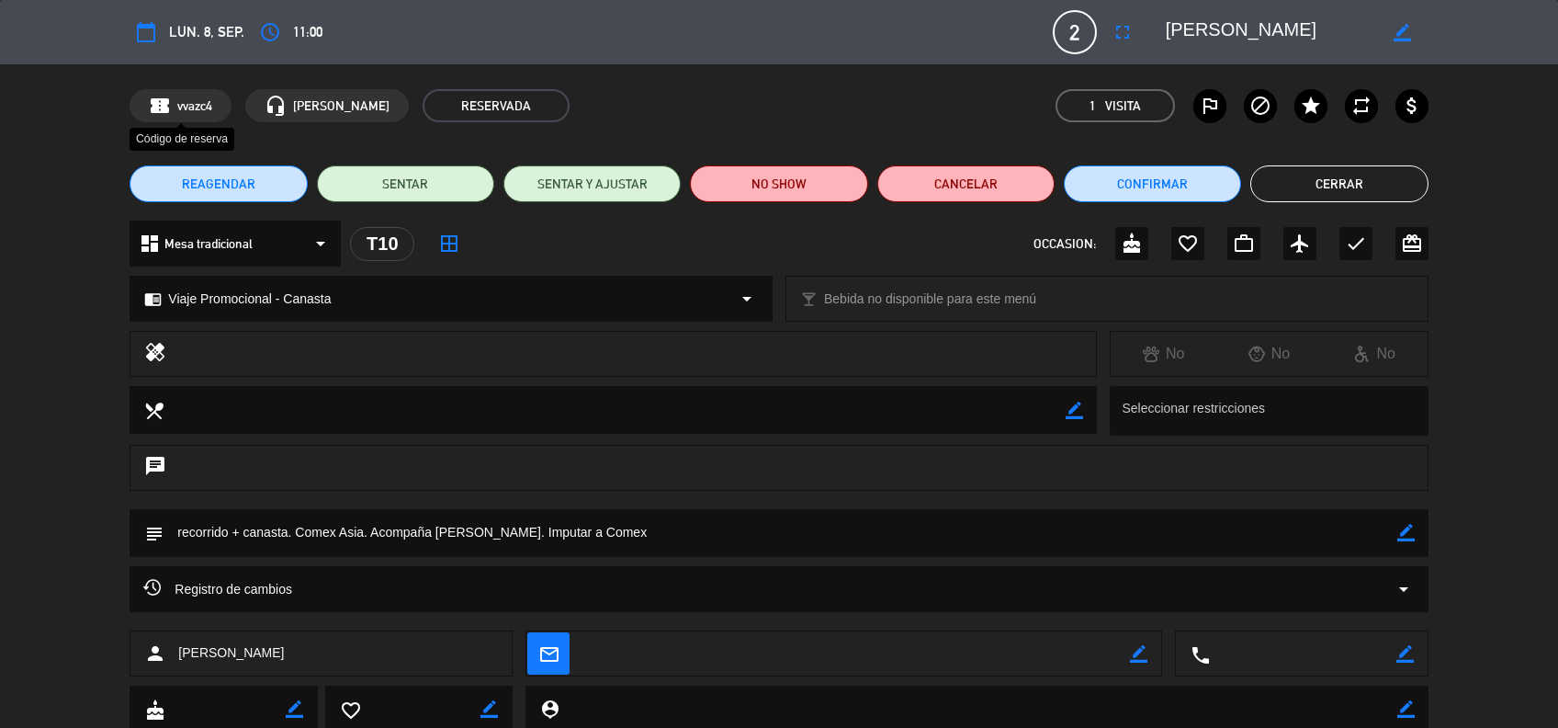
drag, startPoint x: 219, startPoint y: 105, endPoint x: 176, endPoint y: 107, distance: 42.3
click at [176, 107] on div "confirmation_number vvazc4" at bounding box center [181, 105] width 102 height 33
copy span "vvazc4"
click at [1381, 191] on button "Cerrar" at bounding box center [1339, 183] width 177 height 37
